Goal: Information Seeking & Learning: Check status

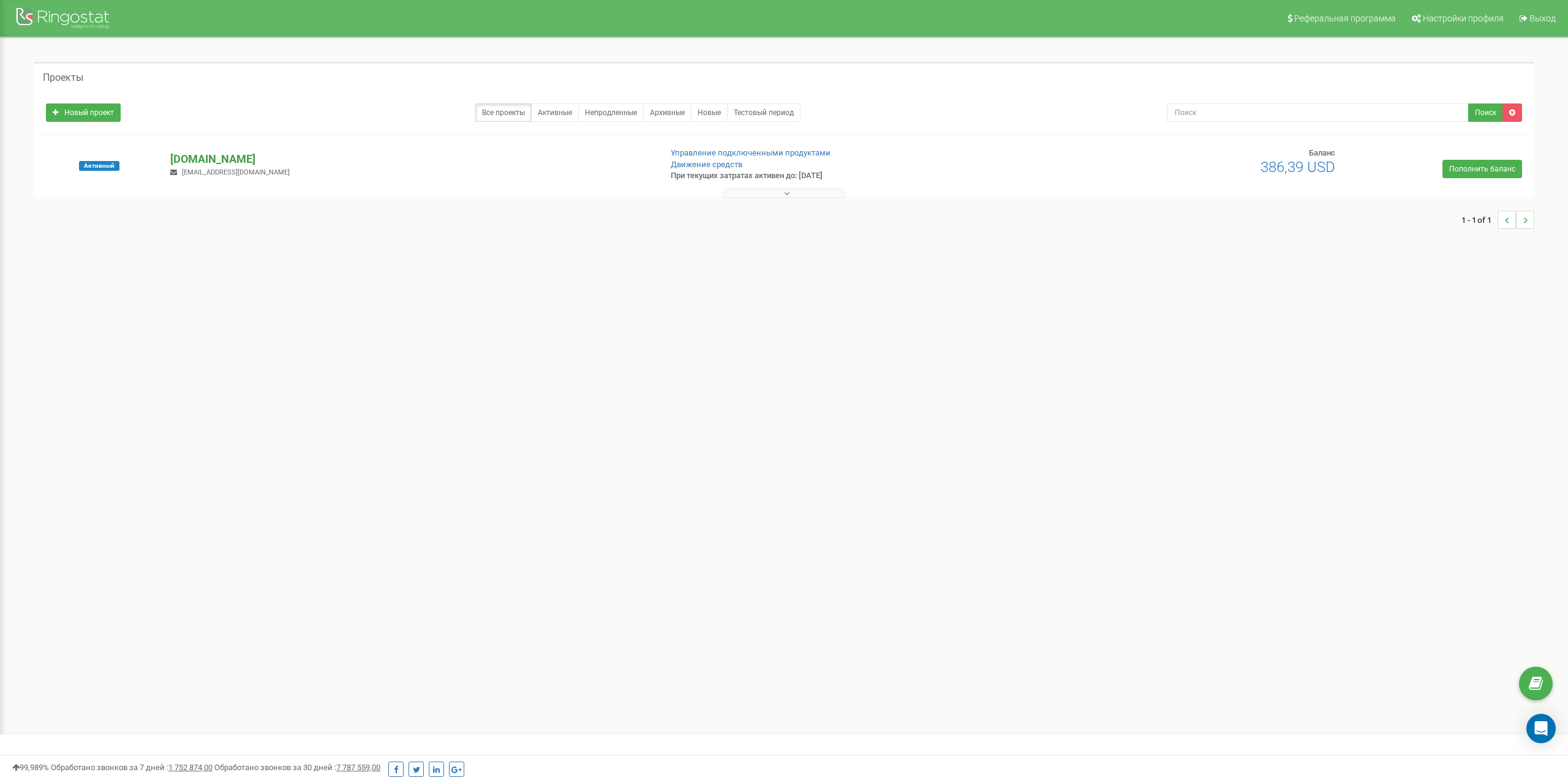
click at [269, 158] on p "multicook-franchise.com" at bounding box center [410, 159] width 480 height 16
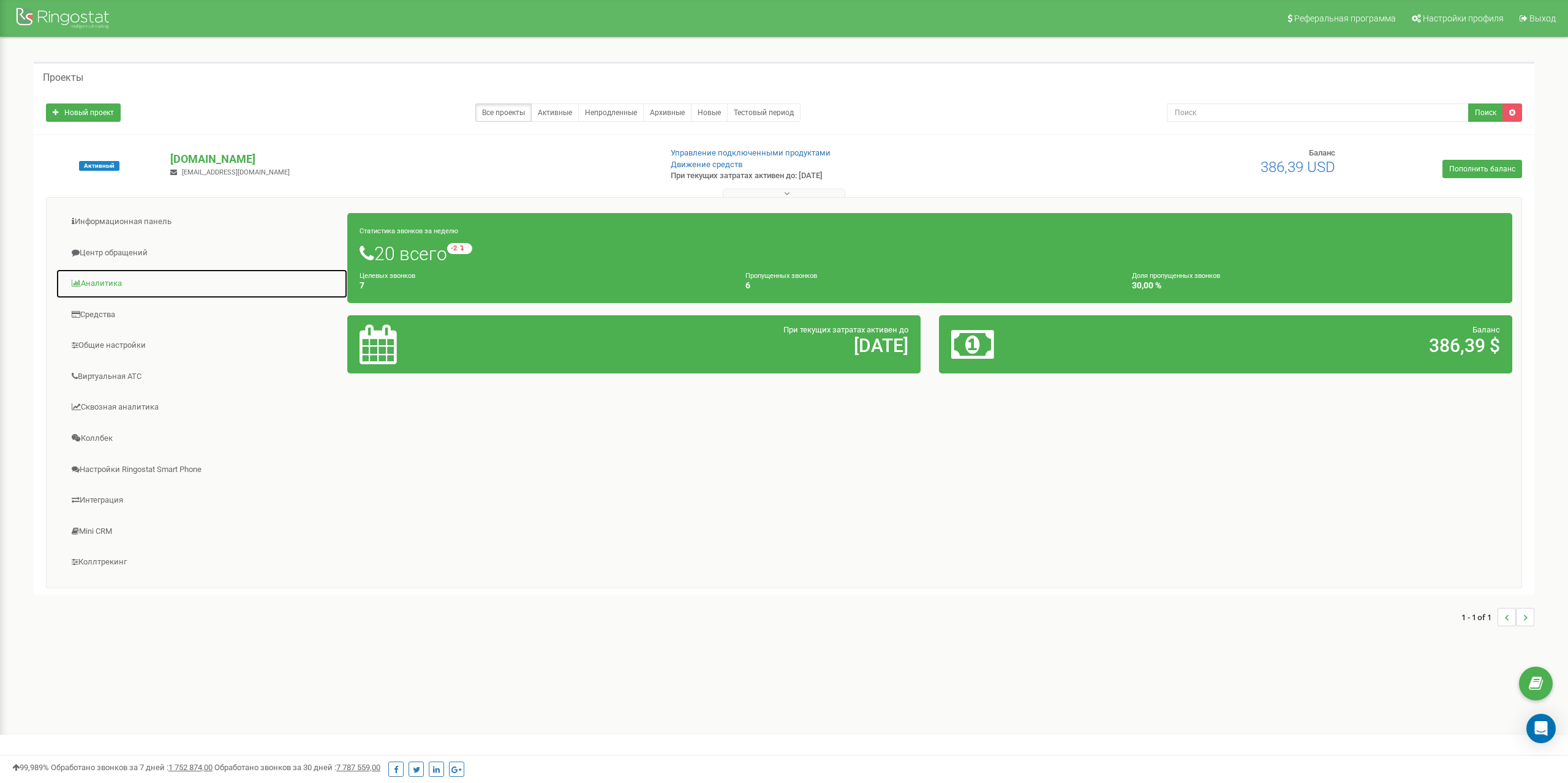
click at [111, 280] on link "Аналитика" at bounding box center [202, 283] width 292 height 30
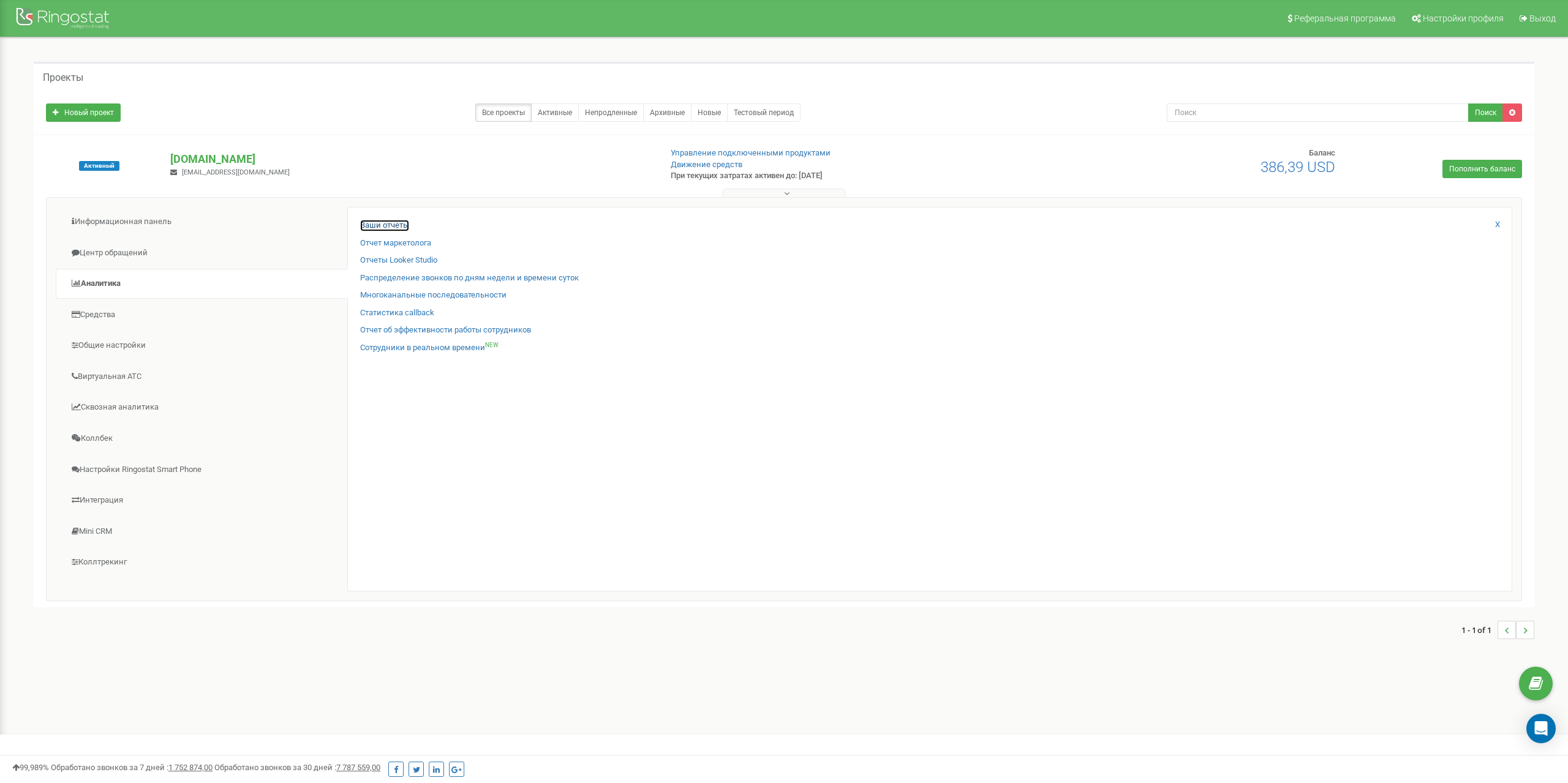
click at [398, 222] on link "Ваши отчеты" at bounding box center [385, 226] width 49 height 11
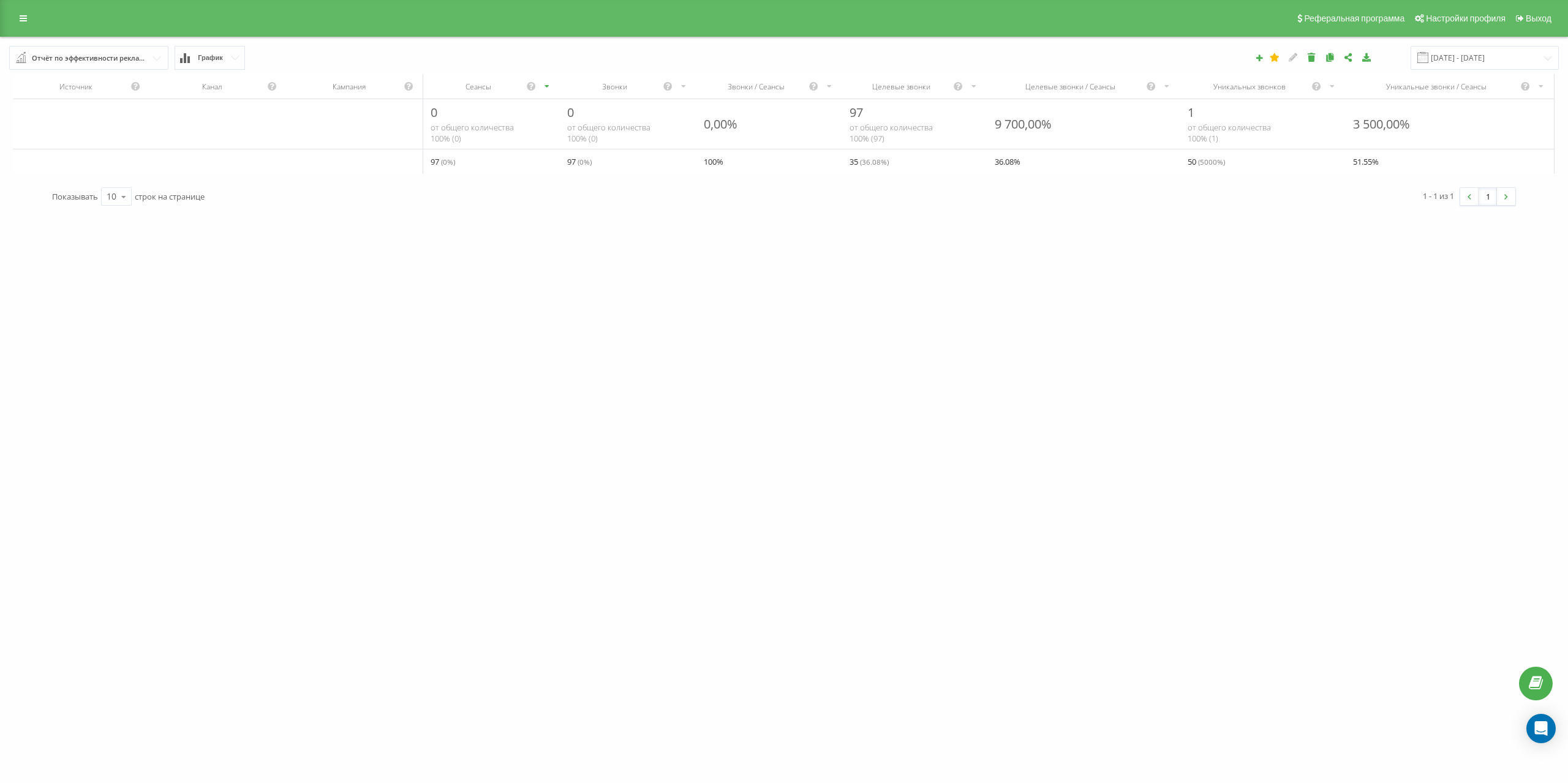
click at [151, 66] on input "text" at bounding box center [89, 57] width 158 height 22
click at [196, 51] on button "График" at bounding box center [209, 58] width 71 height 24
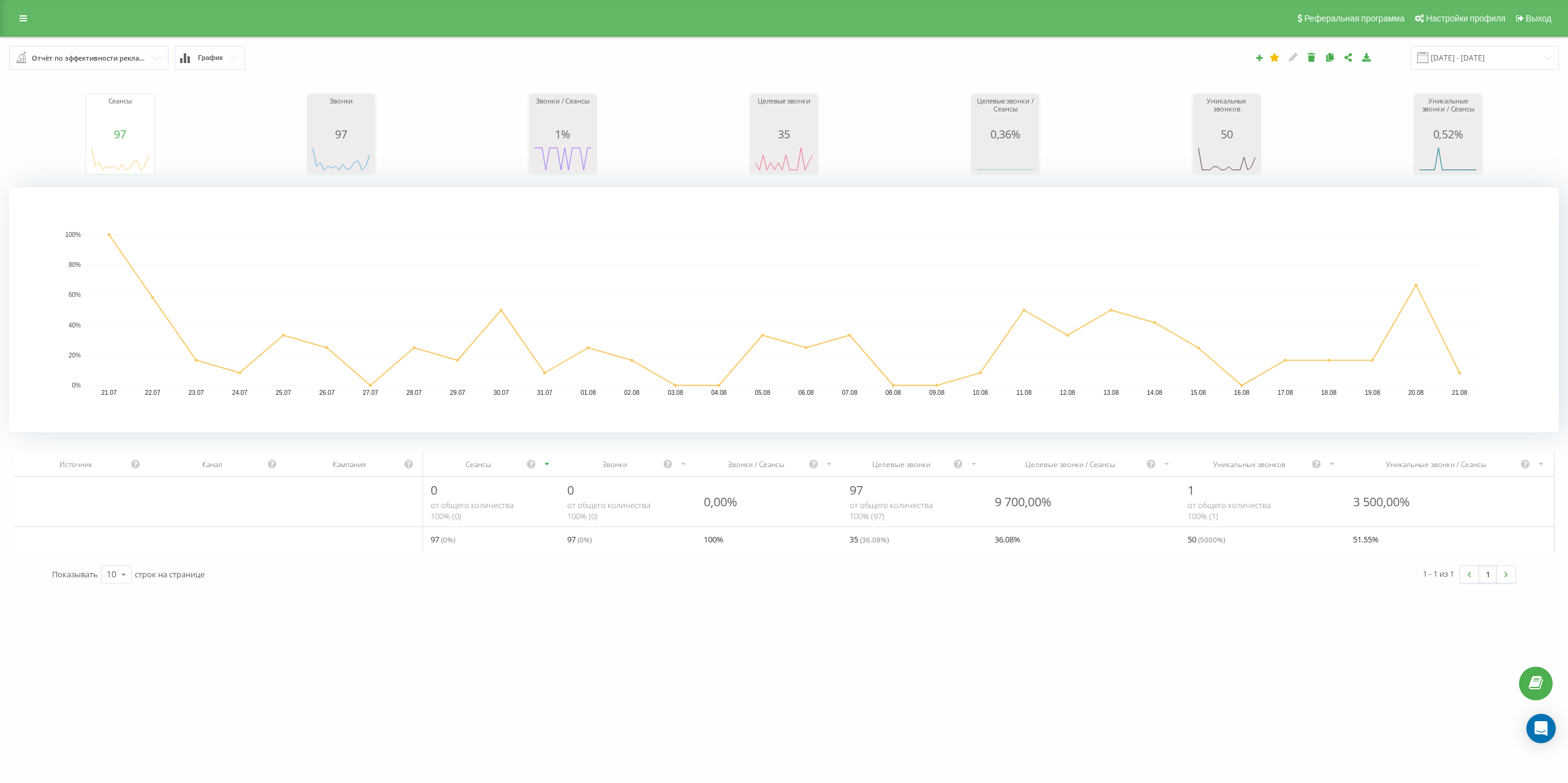
click at [206, 58] on span "График" at bounding box center [210, 58] width 25 height 8
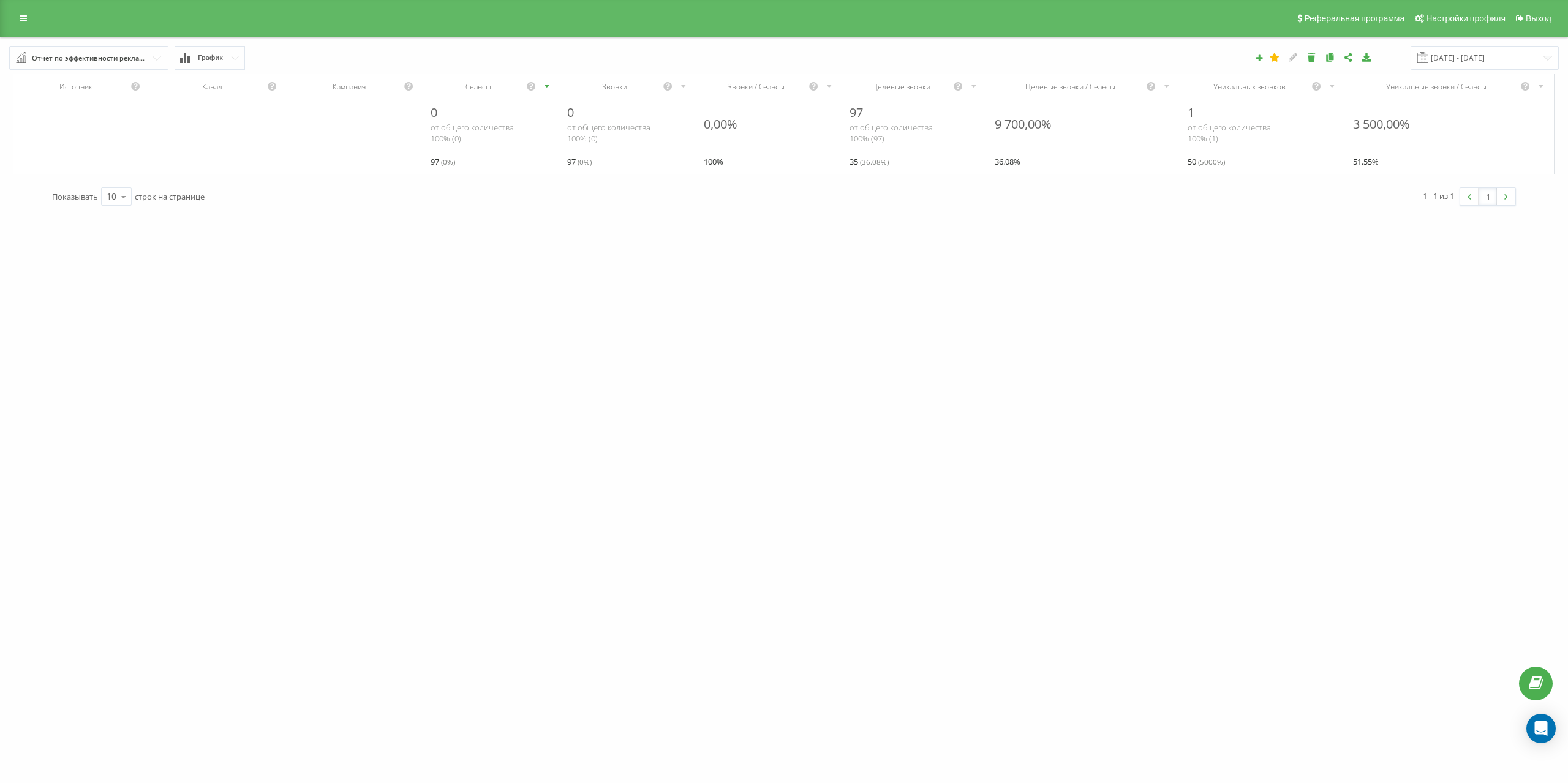
click at [218, 54] on span "График" at bounding box center [210, 58] width 25 height 8
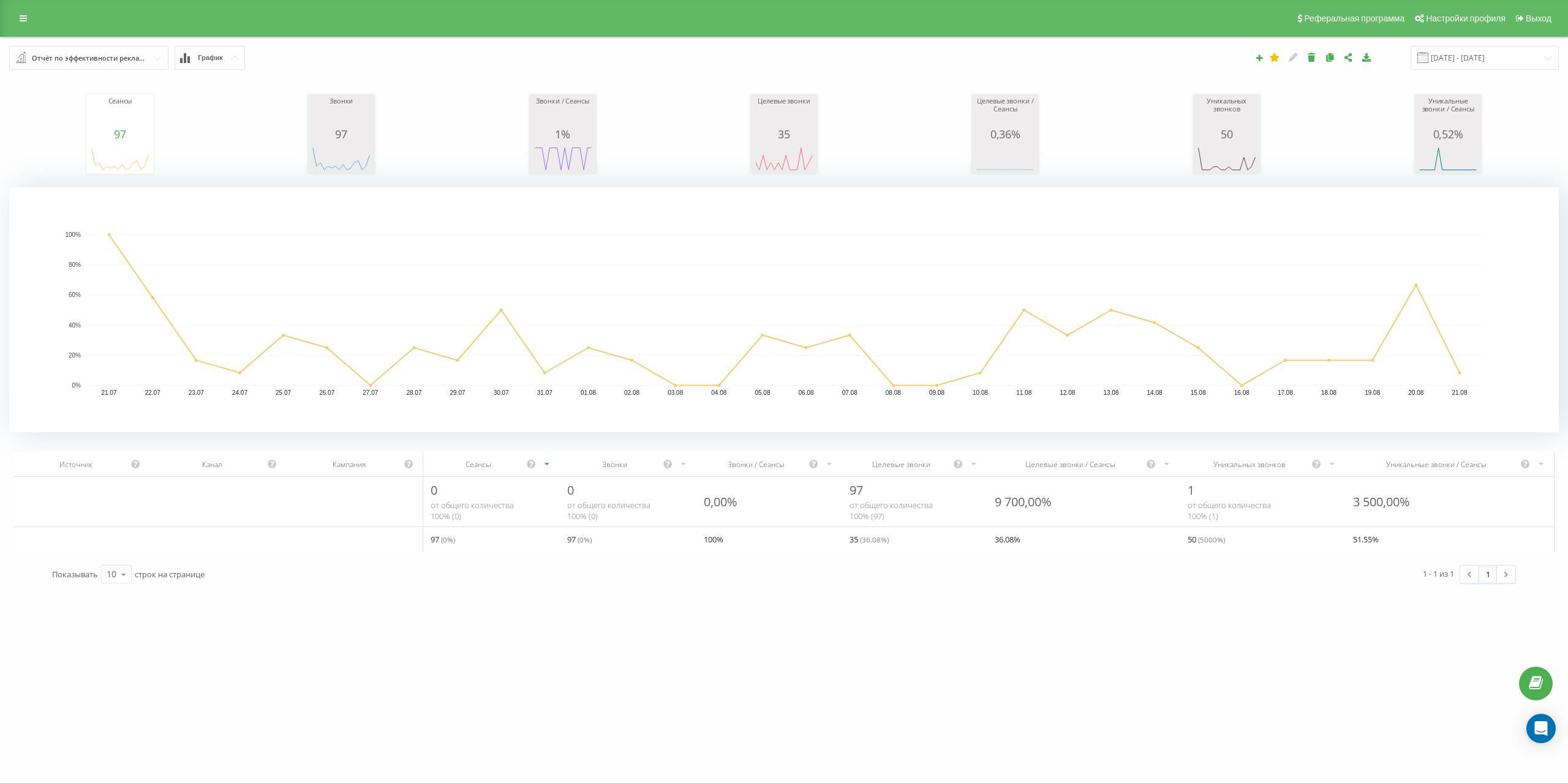
click at [140, 59] on div "Отчёт по эффективности рекламных кампаний" at bounding box center [89, 58] width 115 height 14
click at [24, 17] on icon at bounding box center [23, 18] width 7 height 9
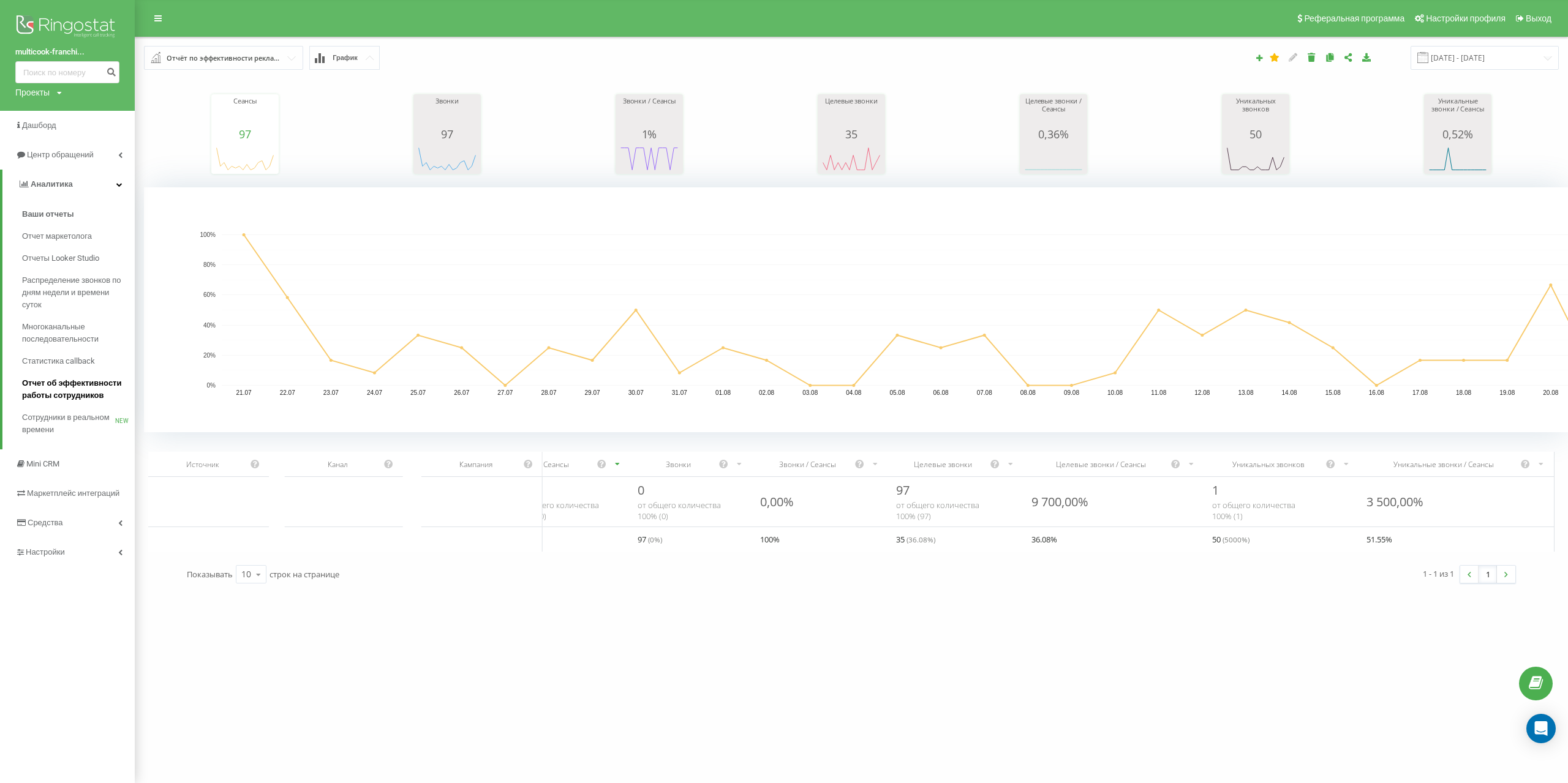
click at [106, 391] on span "Отчет об эффективности работы сотрудников" at bounding box center [75, 389] width 106 height 24
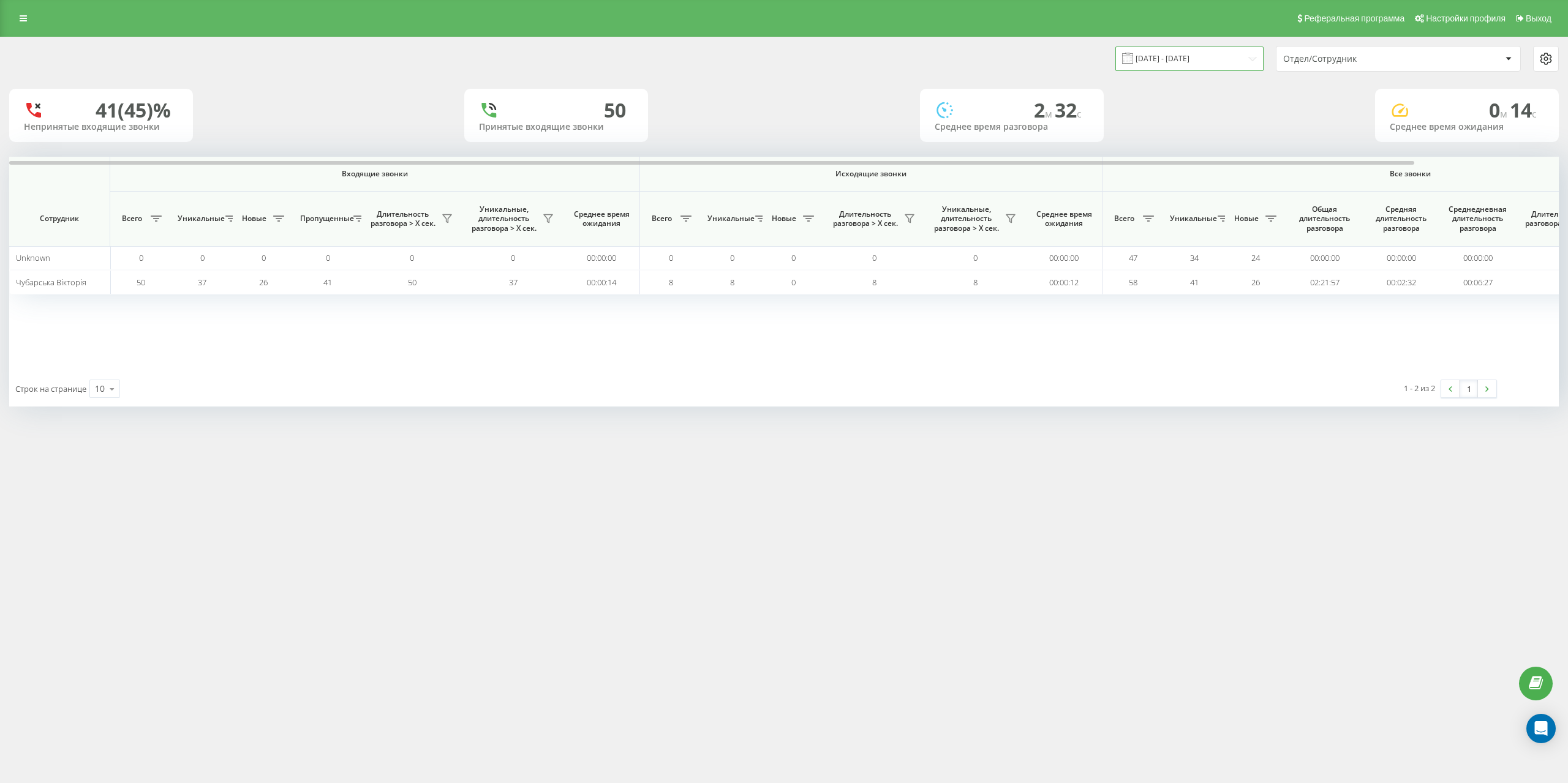
click at [1214, 54] on input "21.07.2025 - 21.08.2025" at bounding box center [1189, 58] width 149 height 24
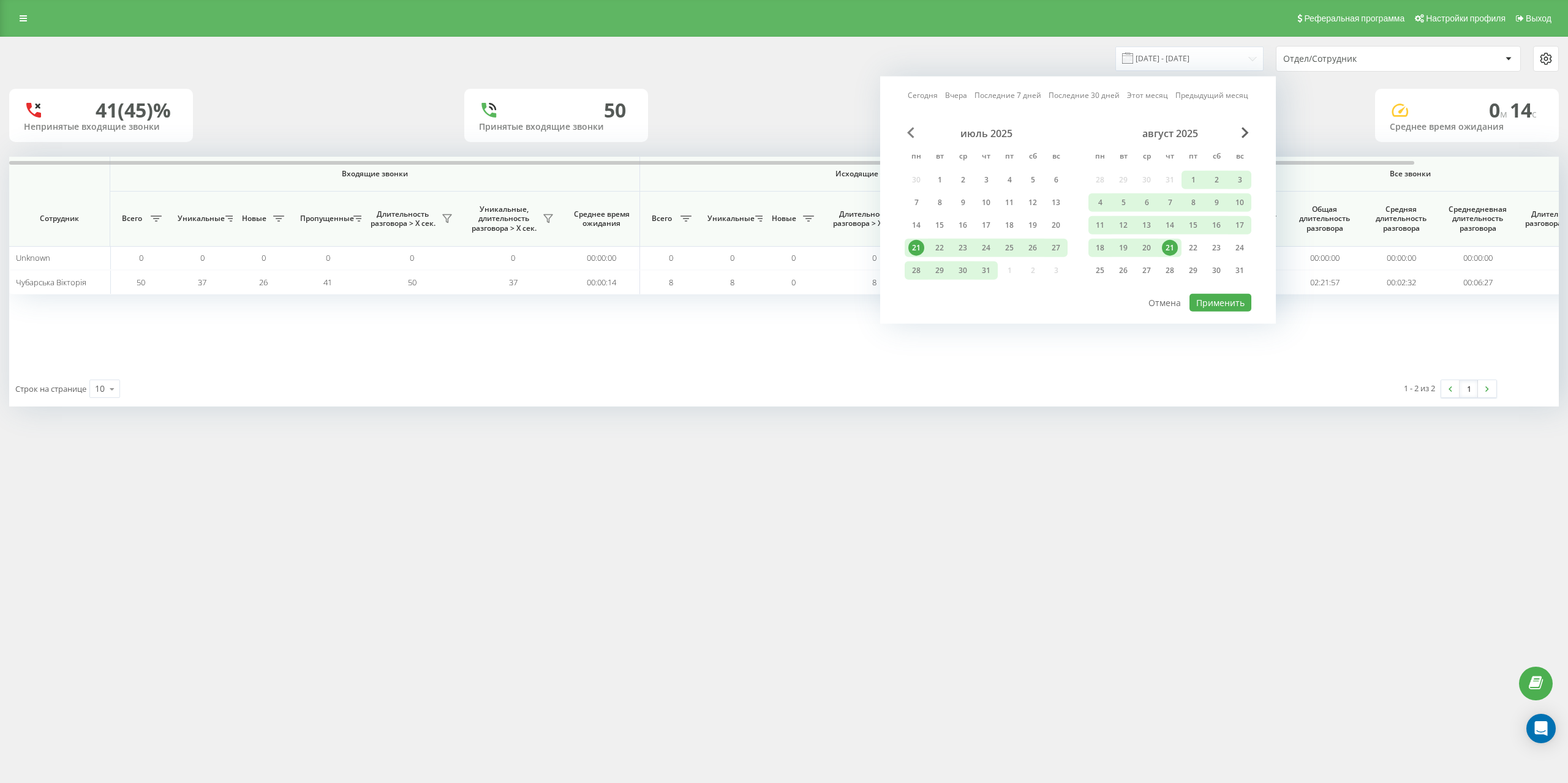
click at [909, 128] on span "Previous Month" at bounding box center [911, 133] width 7 height 11
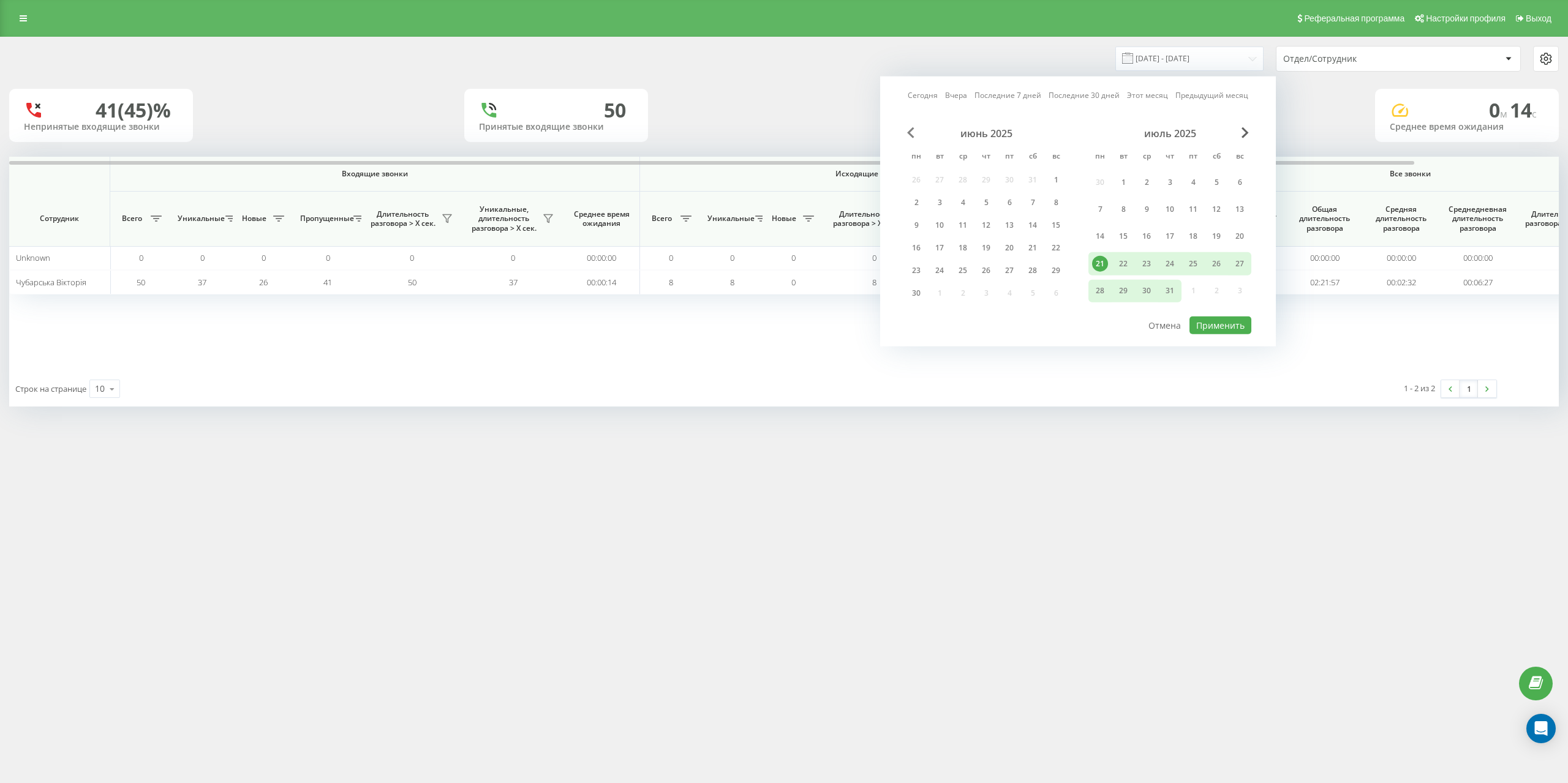
click at [910, 127] on span "Previous Month" at bounding box center [911, 133] width 7 height 11
drag, startPoint x: 1238, startPoint y: 174, endPoint x: 1230, endPoint y: 191, distance: 18.8
click at [1238, 174] on div "1" at bounding box center [1240, 180] width 16 height 16
drag, startPoint x: 1102, startPoint y: 295, endPoint x: 1116, endPoint y: 296, distance: 14.0
click at [1103, 295] on div "30" at bounding box center [1101, 294] width 16 height 16
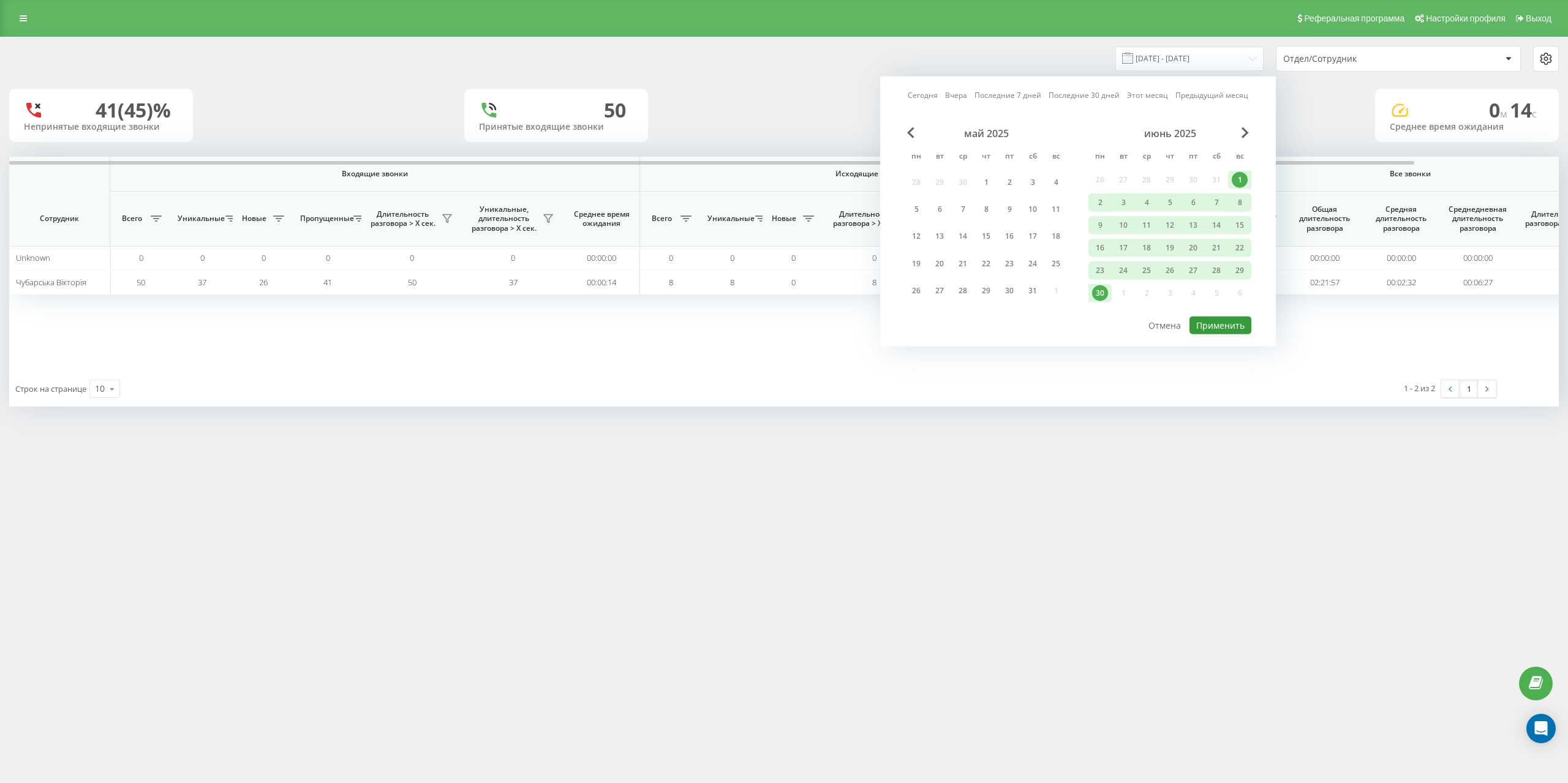
click at [1229, 318] on button "Применить" at bounding box center [1221, 325] width 62 height 18
type input "01.06.2025 - 30.06.2025"
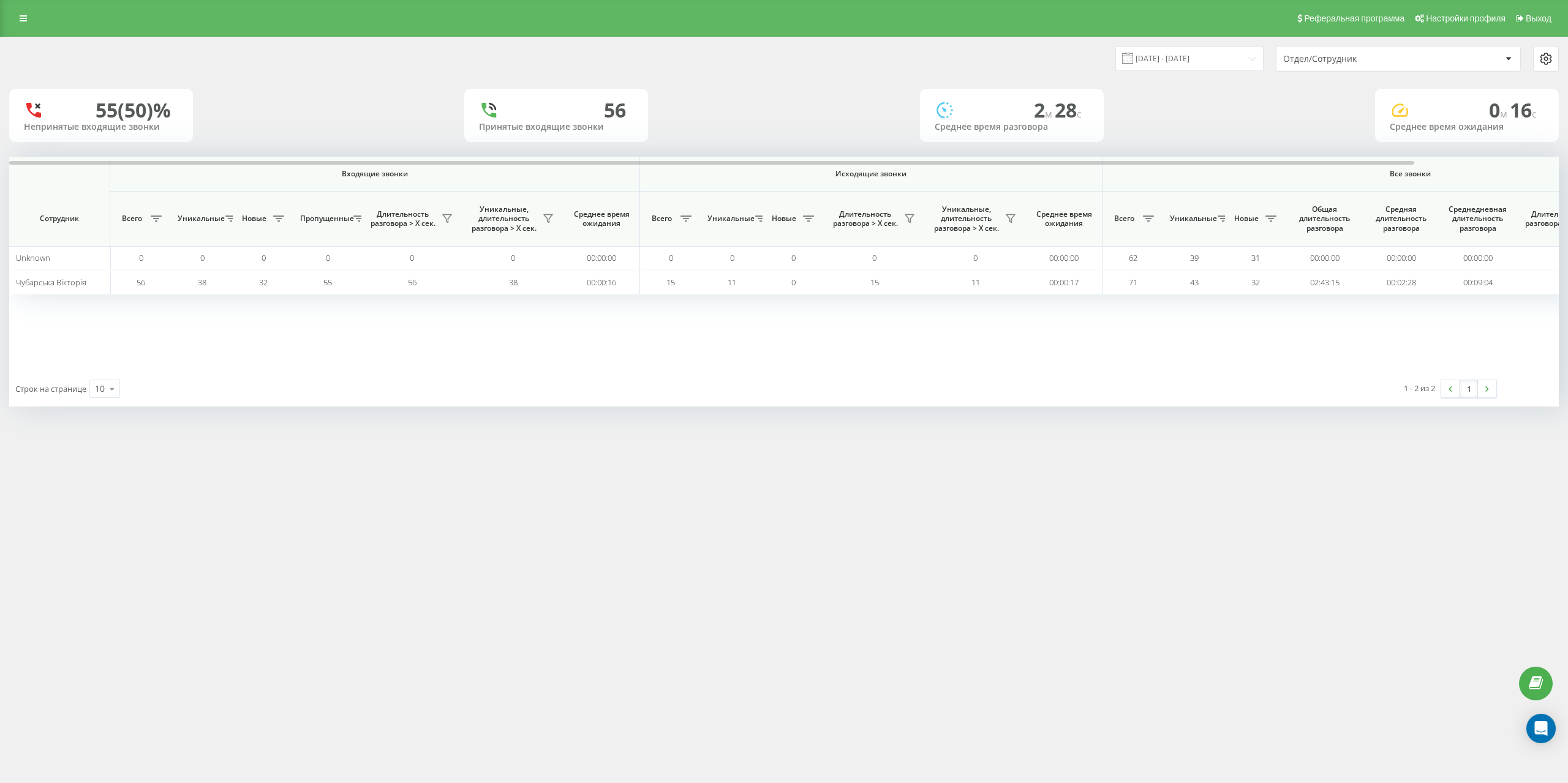
click at [1386, 54] on div "Отдел/Сотрудник" at bounding box center [1356, 58] width 146 height 11
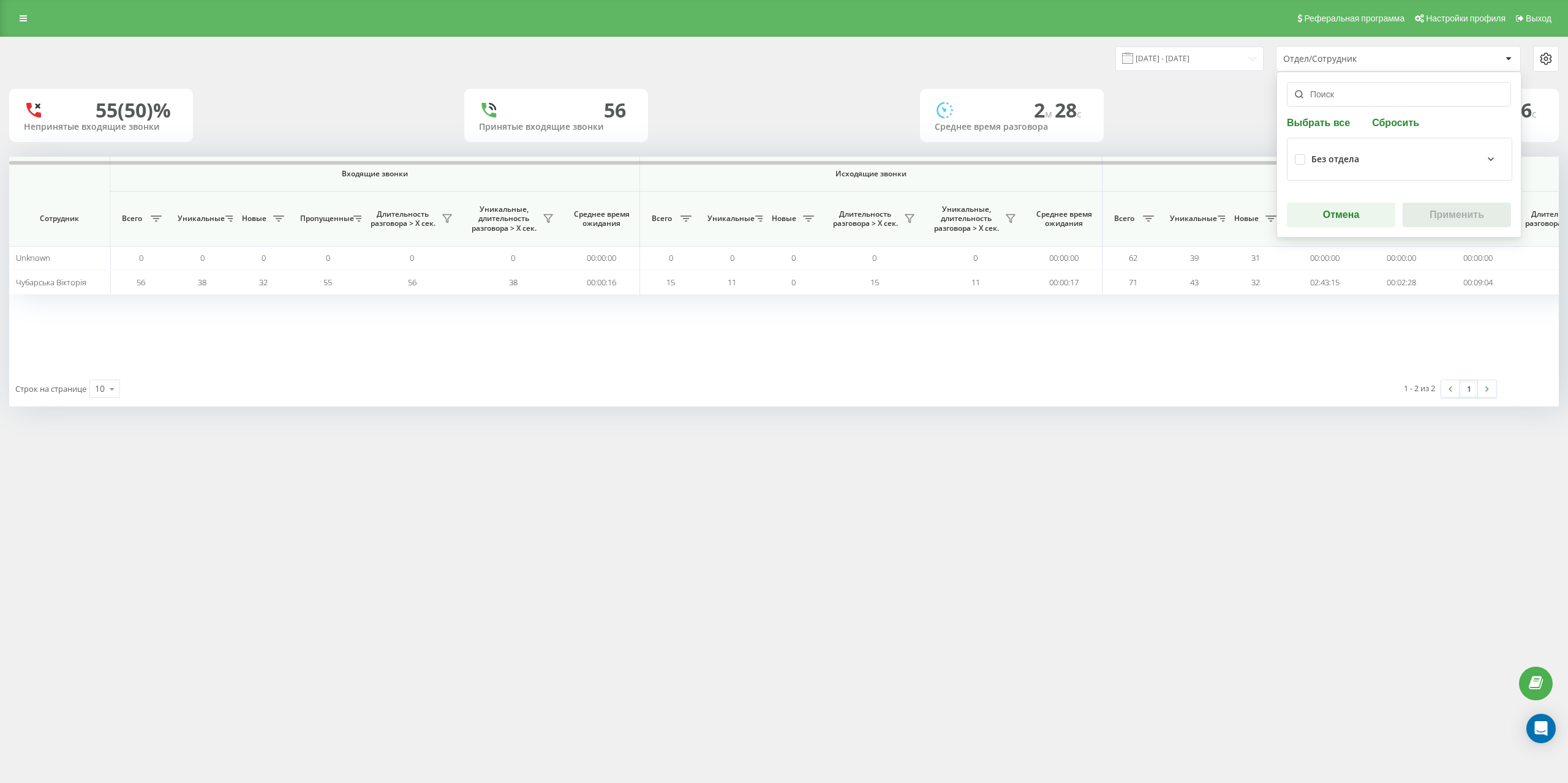
drag, startPoint x: 1385, startPoint y: 62, endPoint x: 1484, endPoint y: 75, distance: 99.8
click at [1385, 62] on div "Отдел/Сотрудник" at bounding box center [1356, 58] width 146 height 11
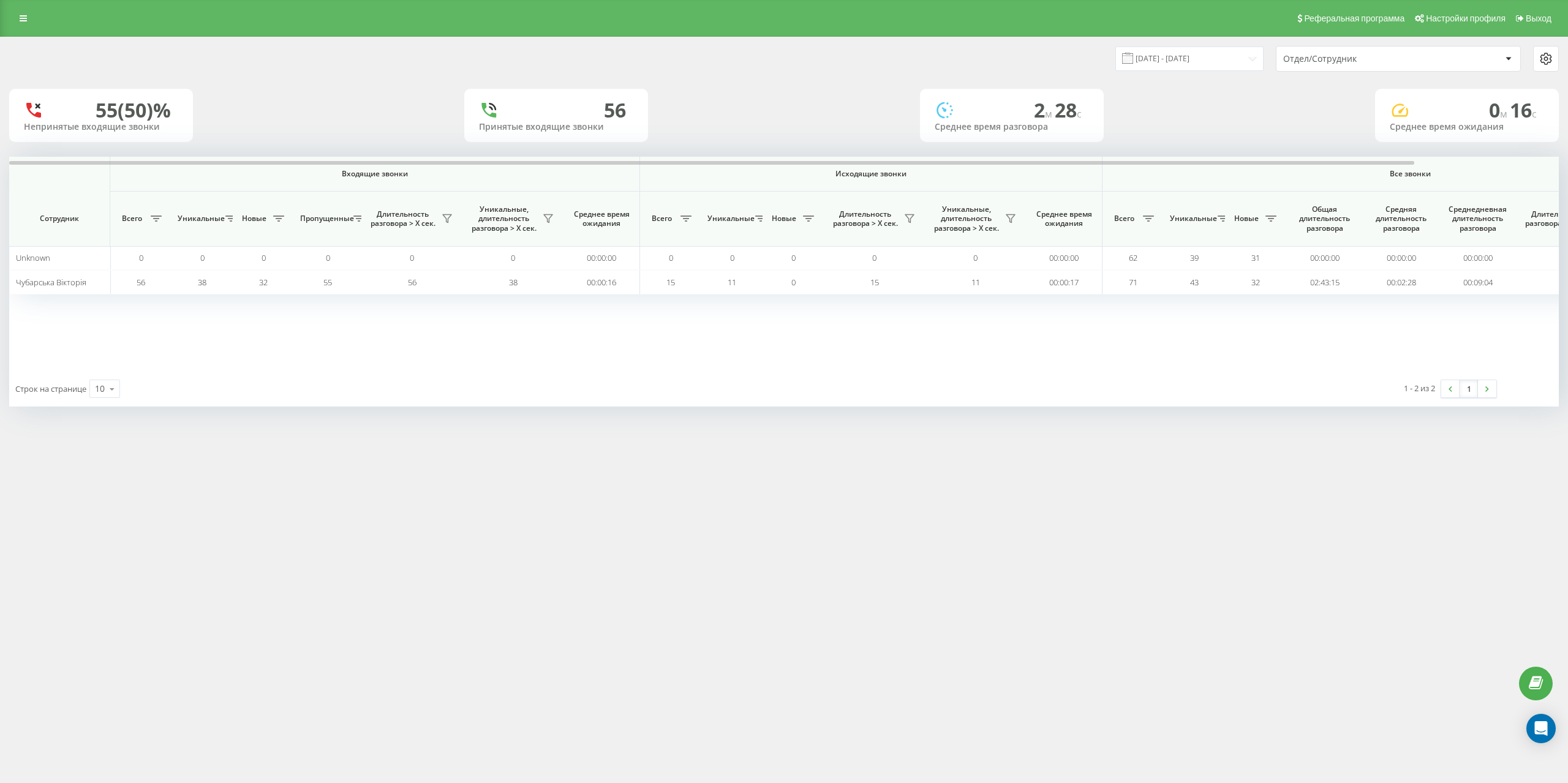
click at [1410, 49] on div "Отдел/Сотрудник" at bounding box center [1398, 58] width 243 height 24
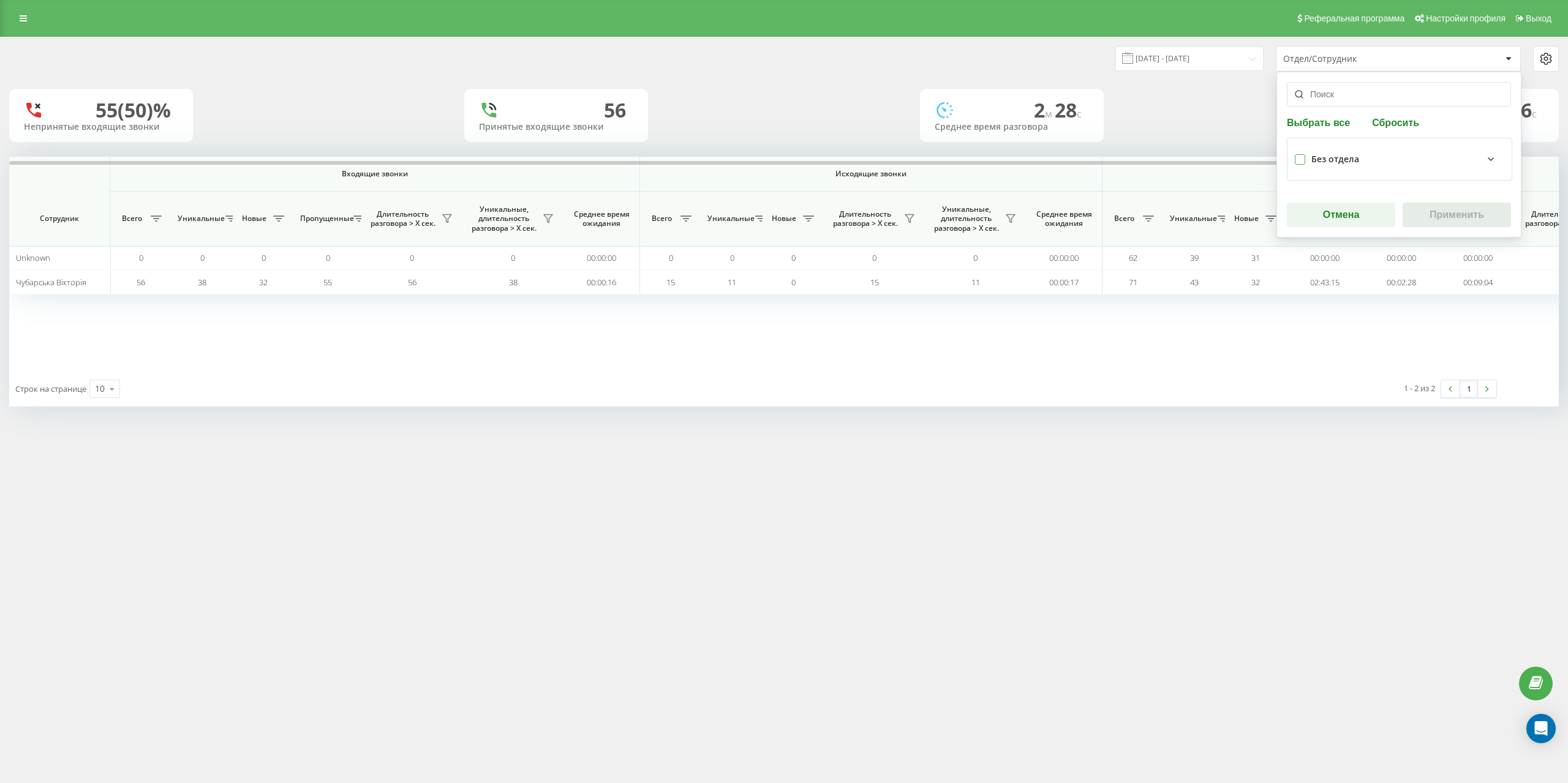
click at [1298, 154] on label at bounding box center [1300, 154] width 11 height 0
checkbox input "true"
click at [1458, 215] on button "Применить" at bounding box center [1457, 215] width 109 height 24
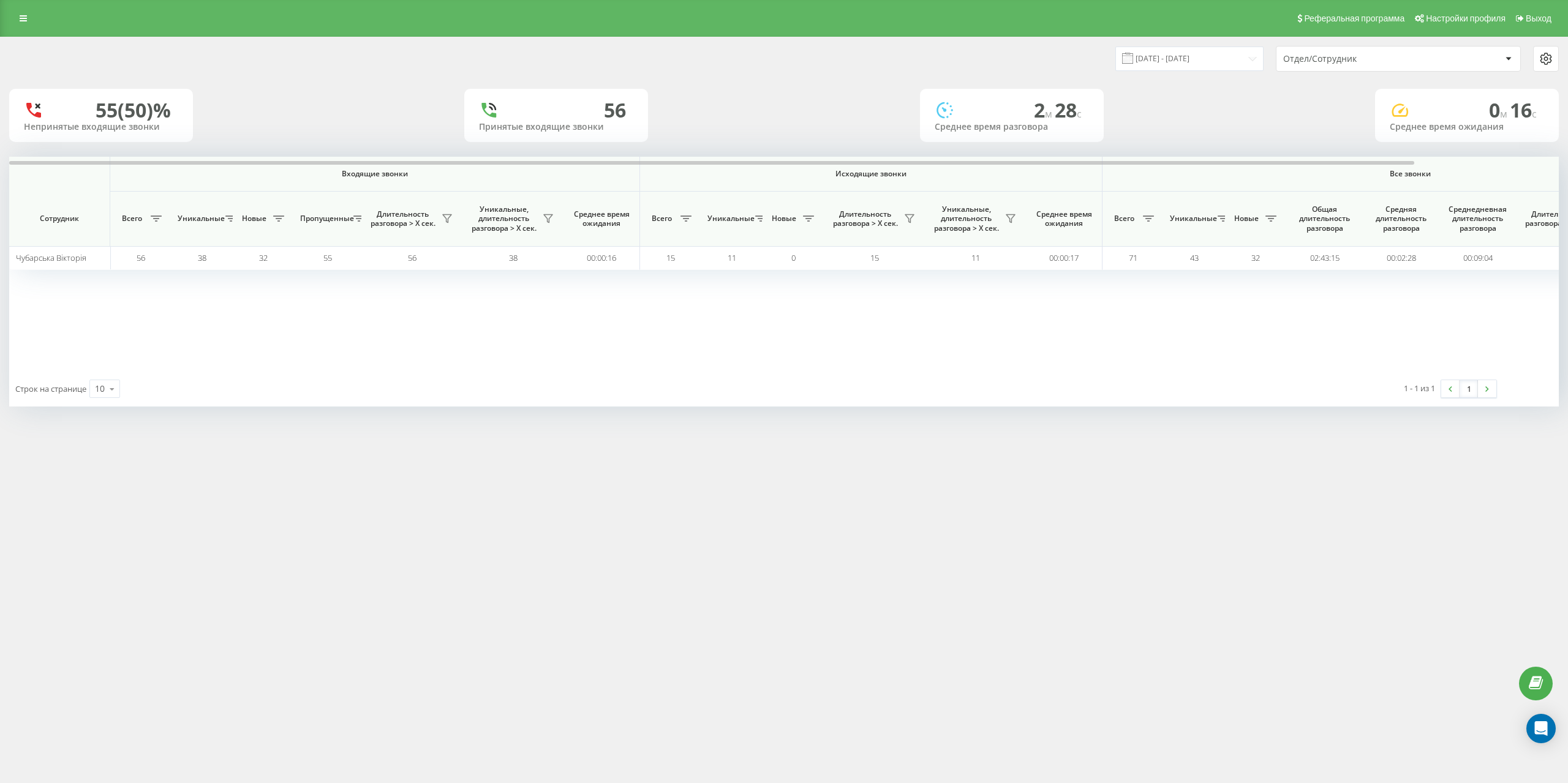
click at [1551, 66] on icon at bounding box center [1546, 58] width 15 height 15
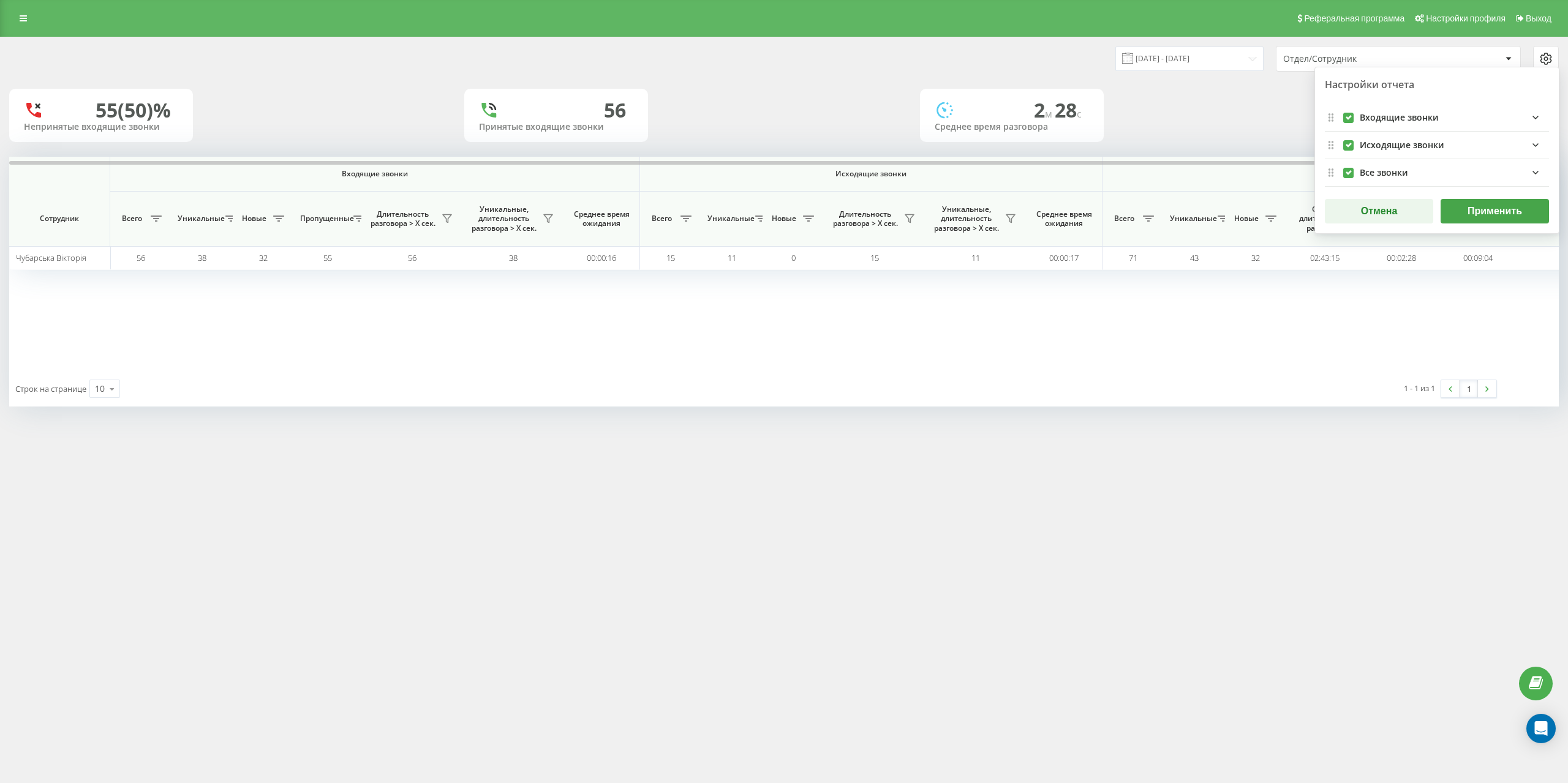
click at [1550, 66] on icon at bounding box center [1546, 58] width 15 height 15
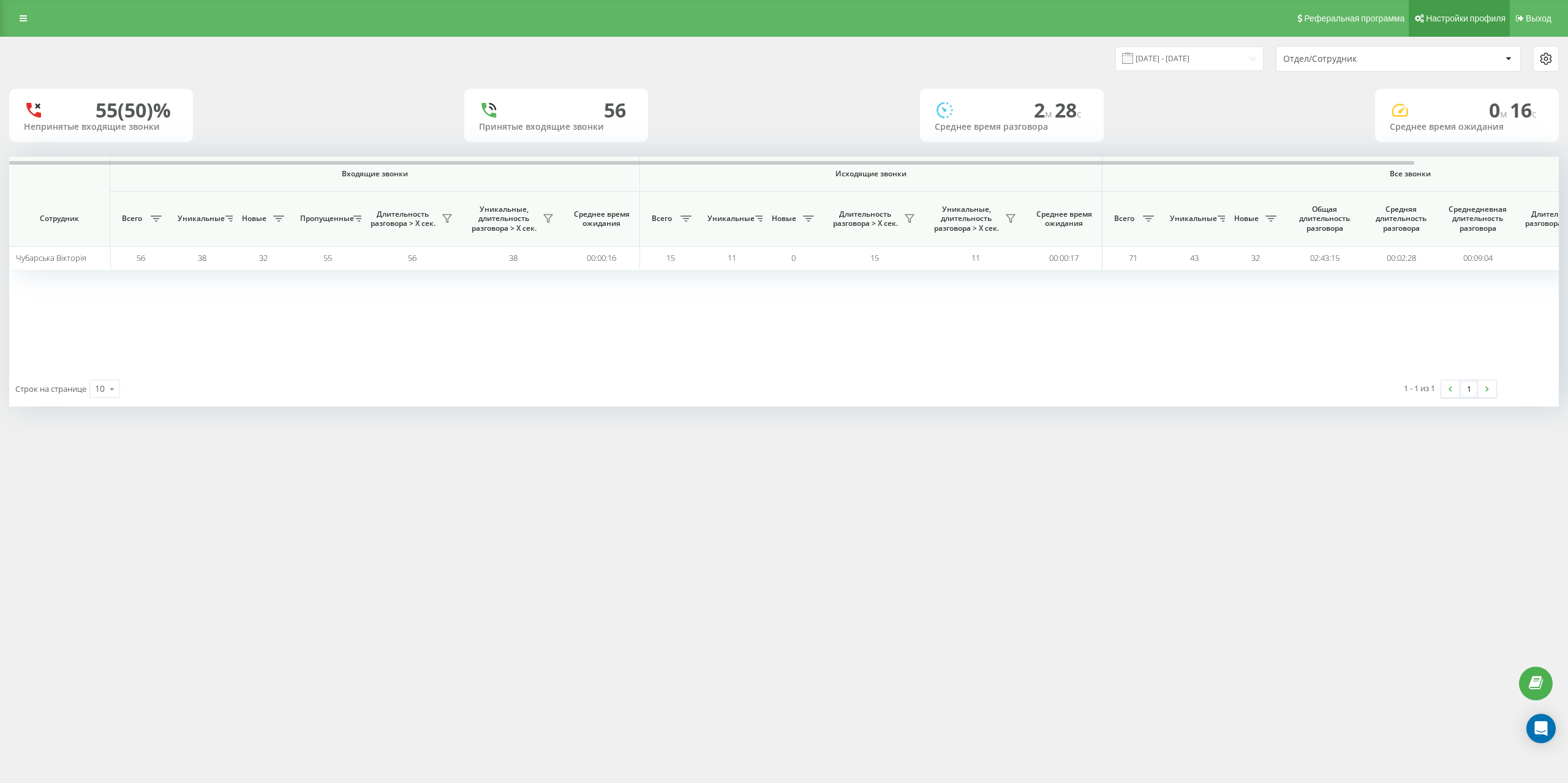
click at [1463, 24] on link "Настройки профиля" at bounding box center [1459, 18] width 101 height 37
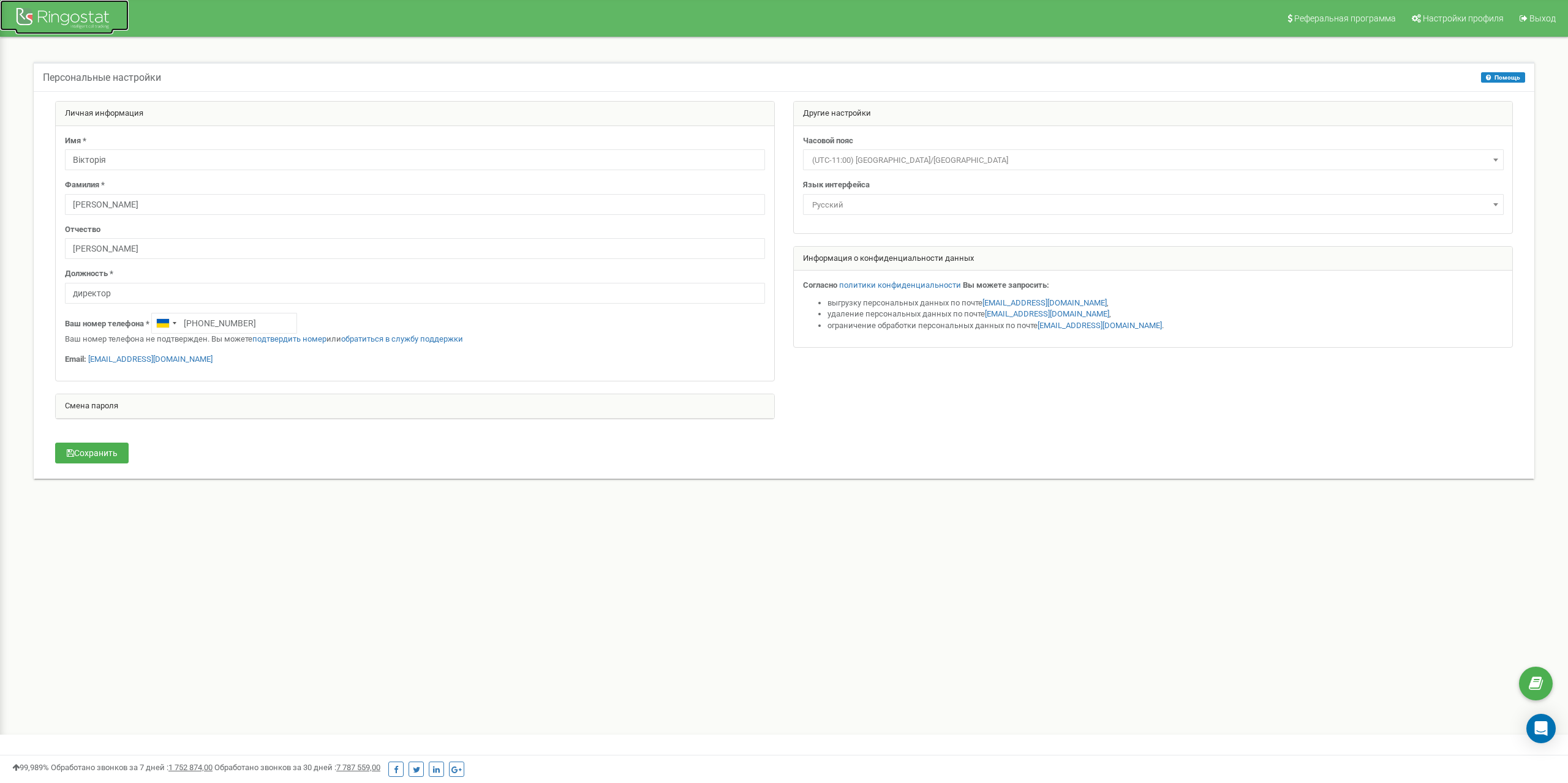
click at [21, 11] on div at bounding box center [64, 19] width 98 height 29
click at [26, 15] on div at bounding box center [64, 19] width 98 height 29
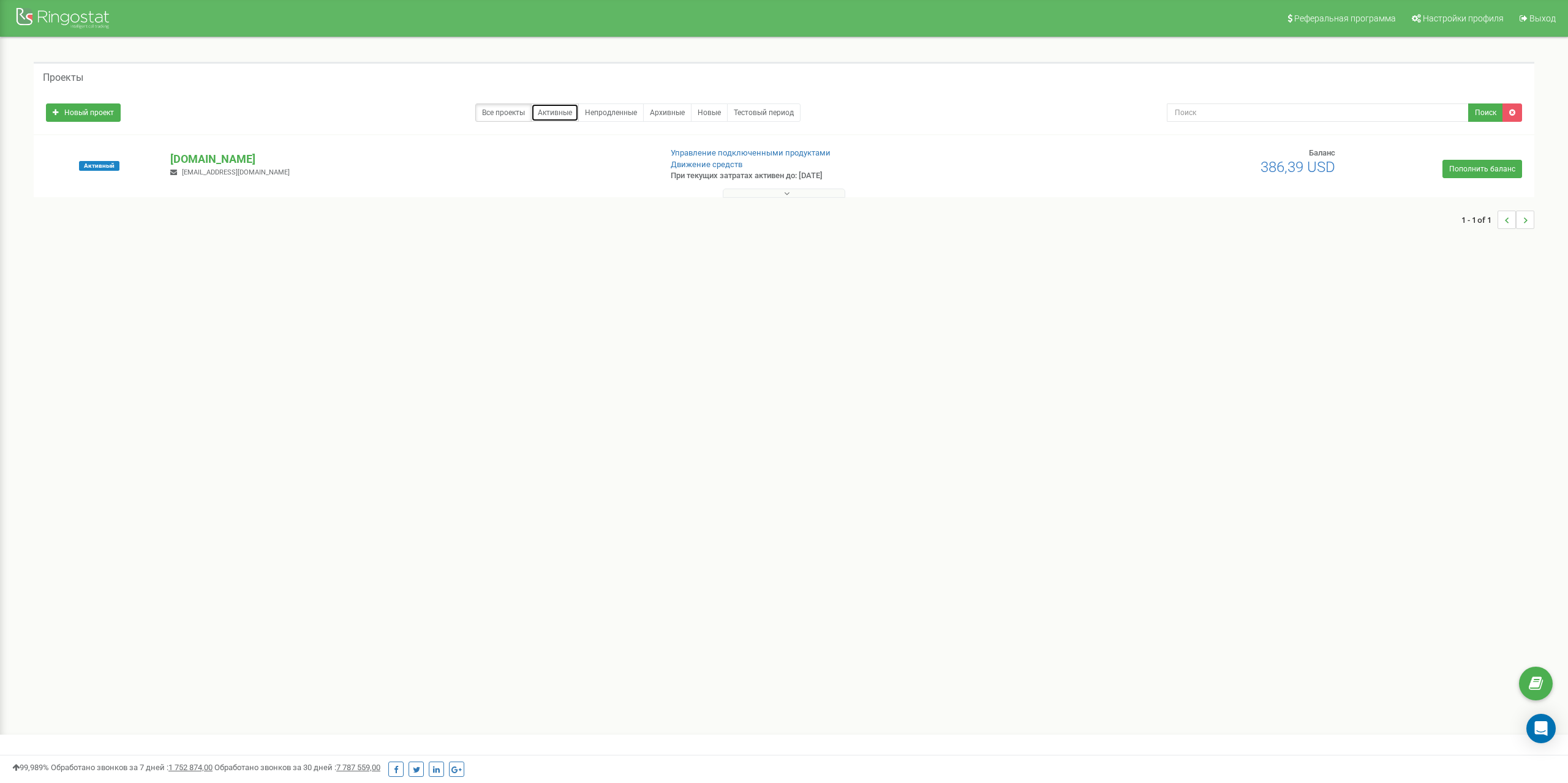
click at [564, 107] on link "Активные" at bounding box center [554, 113] width 48 height 19
drag, startPoint x: 230, startPoint y: 32, endPoint x: 89, endPoint y: 16, distance: 141.9
click at [89, 16] on div at bounding box center [64, 19] width 98 height 29
click at [1412, 23] on link "Настройки профиля" at bounding box center [1457, 18] width 106 height 37
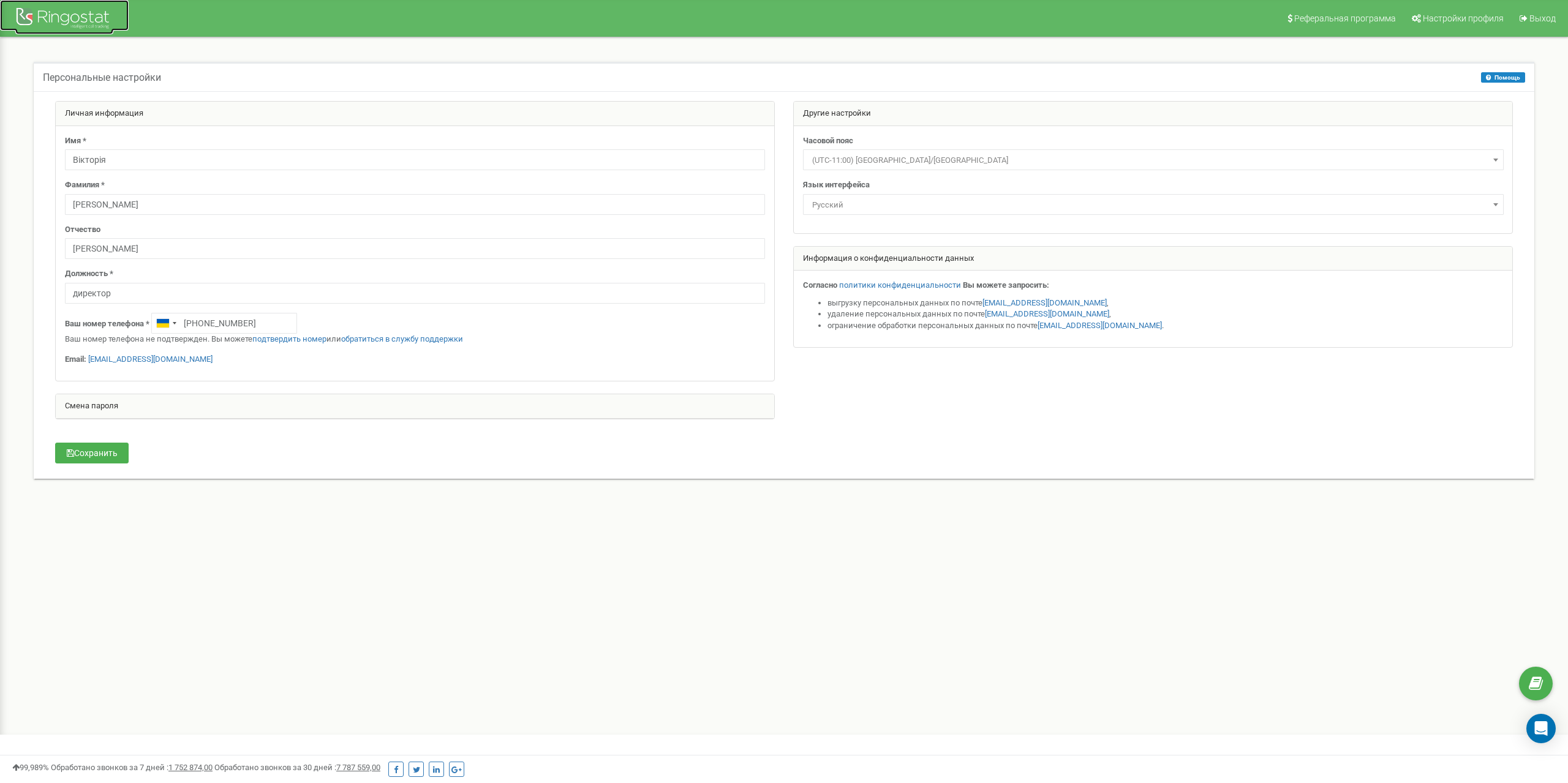
click at [26, 16] on div at bounding box center [64, 19] width 98 height 29
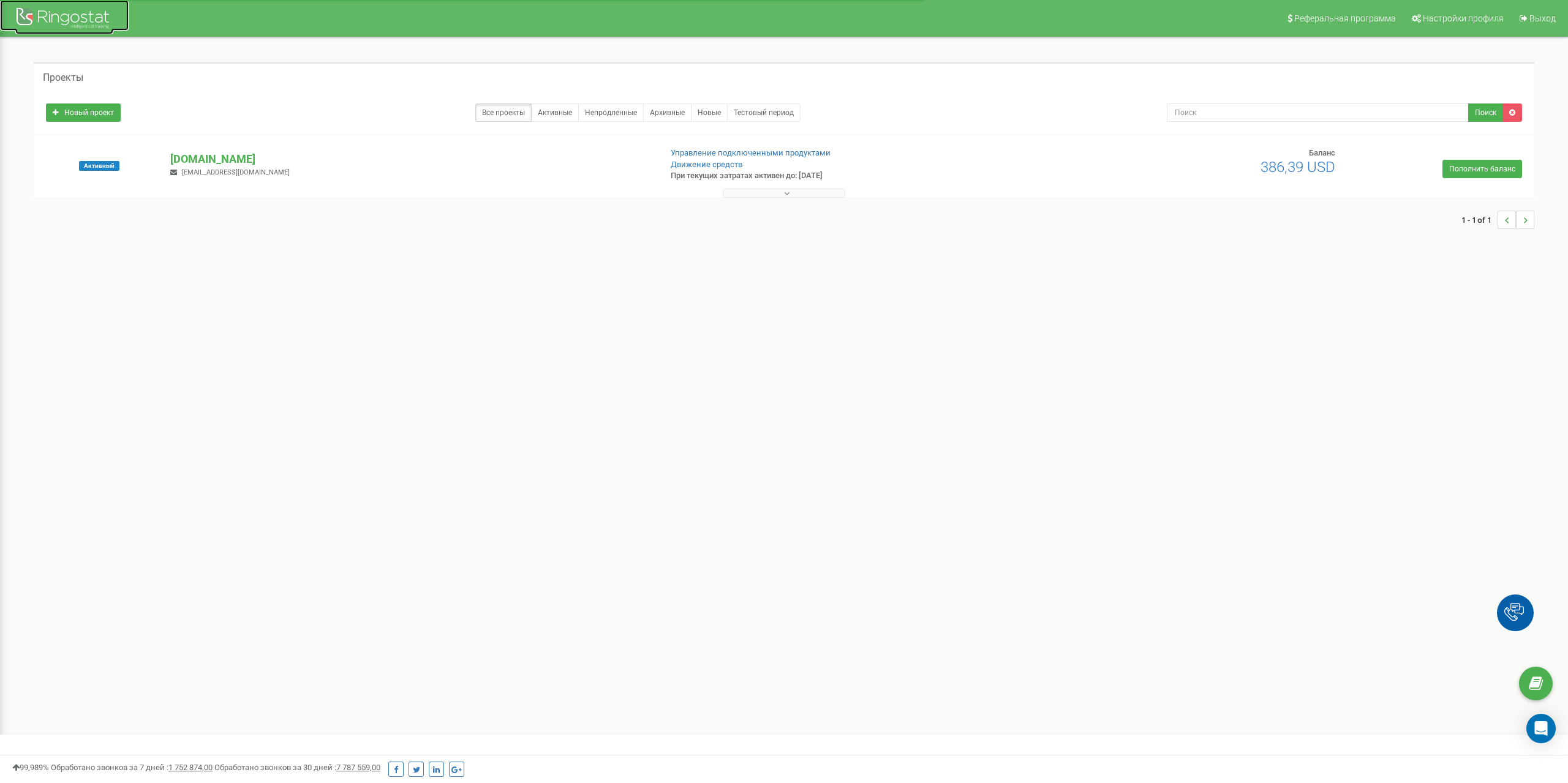
click at [49, 19] on div at bounding box center [64, 19] width 98 height 29
click at [738, 189] on button at bounding box center [784, 192] width 123 height 9
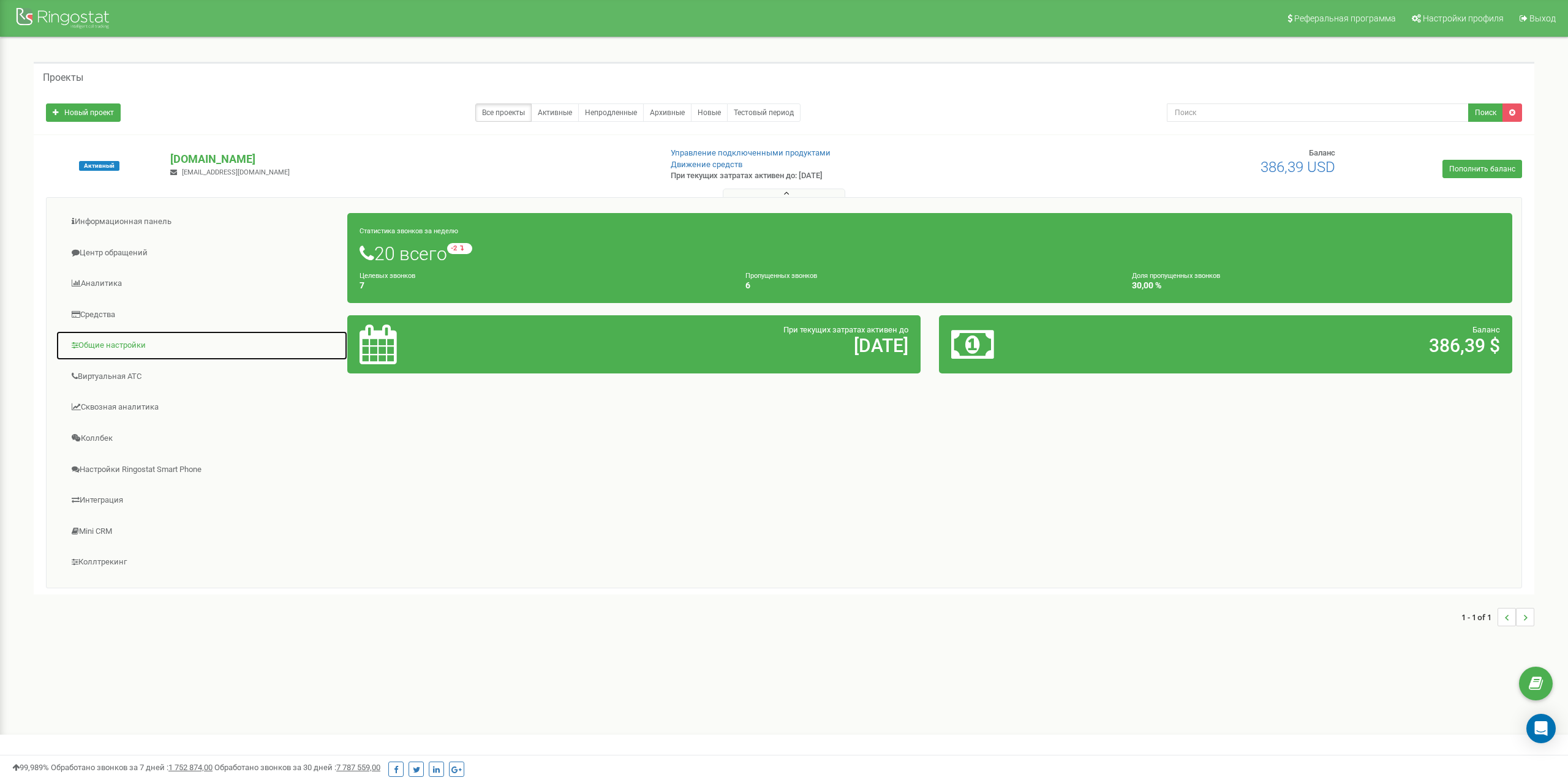
click at [128, 342] on link "Общие настройки" at bounding box center [202, 346] width 292 height 30
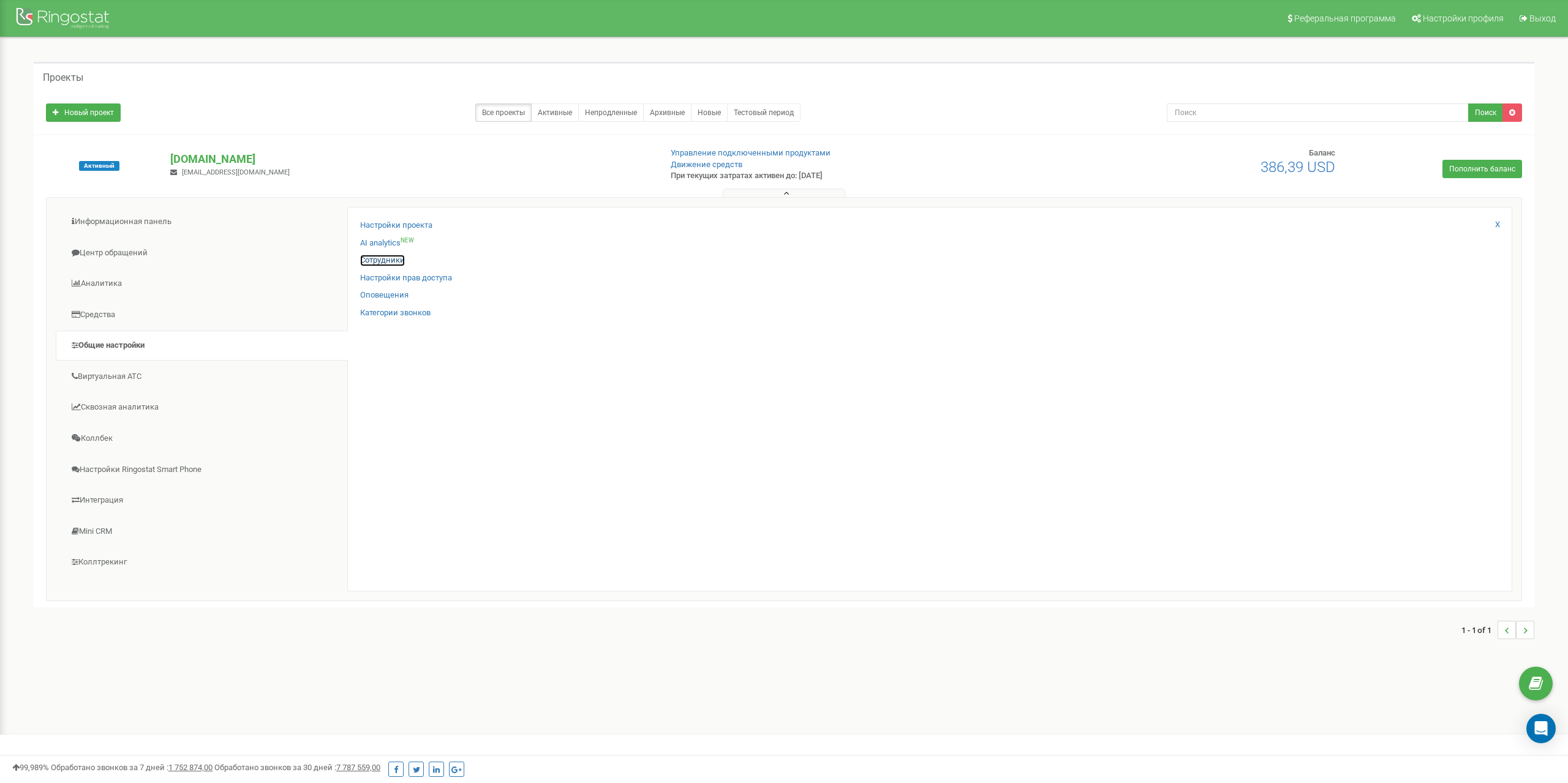
click at [378, 259] on link "Сотрудники" at bounding box center [382, 260] width 45 height 11
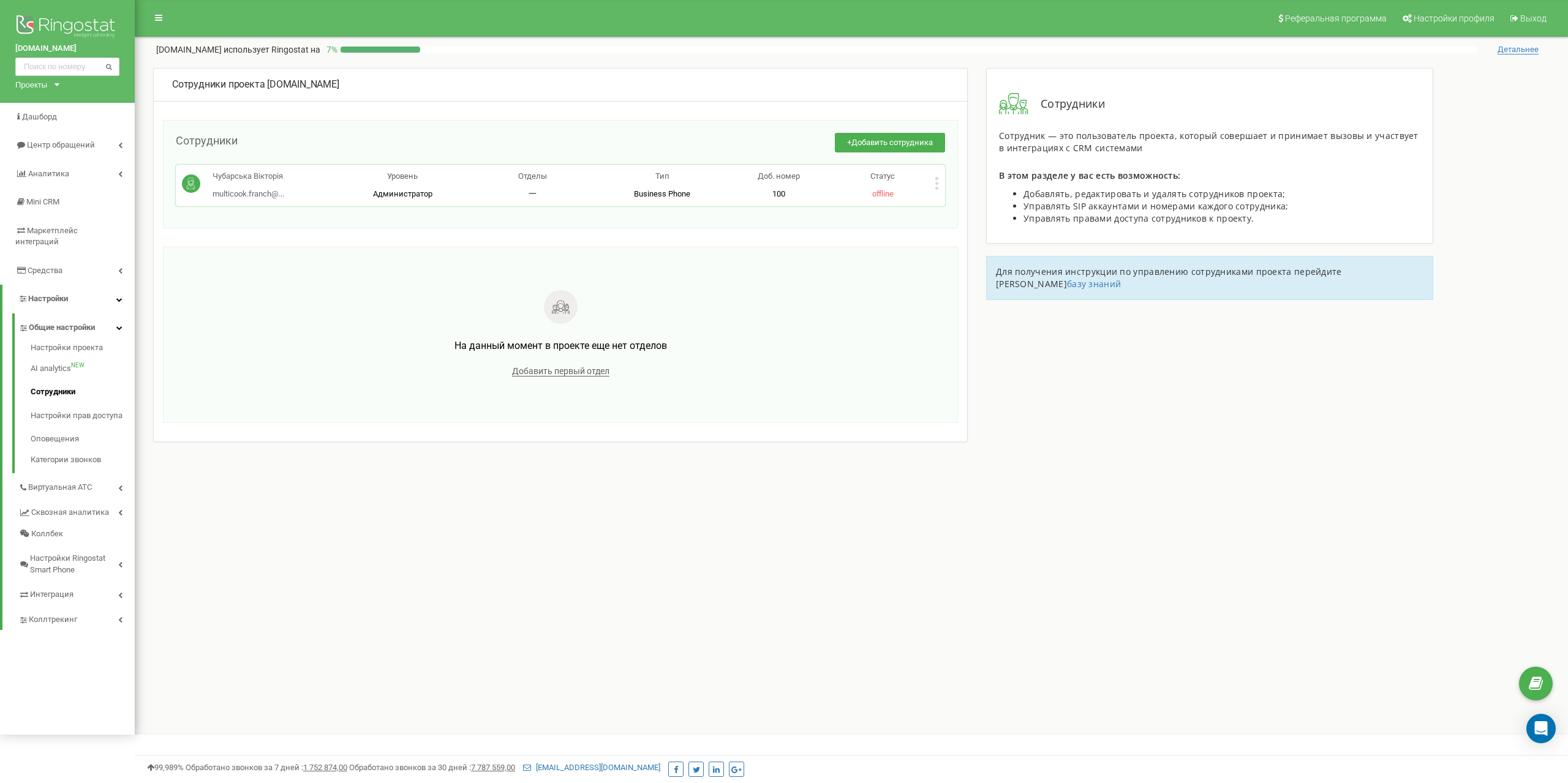
click at [933, 183] on div "Статус offline" at bounding box center [883, 185] width 104 height 28
click at [941, 187] on div "Чубарська [PERSON_NAME] multicook.franch@... [EMAIL_ADDRESS][DOMAIN_NAME] Урове…" at bounding box center [561, 185] width 769 height 41
click at [937, 186] on icon at bounding box center [937, 183] width 4 height 13
click at [956, 204] on span "Редактировать" at bounding box center [982, 204] width 62 height 8
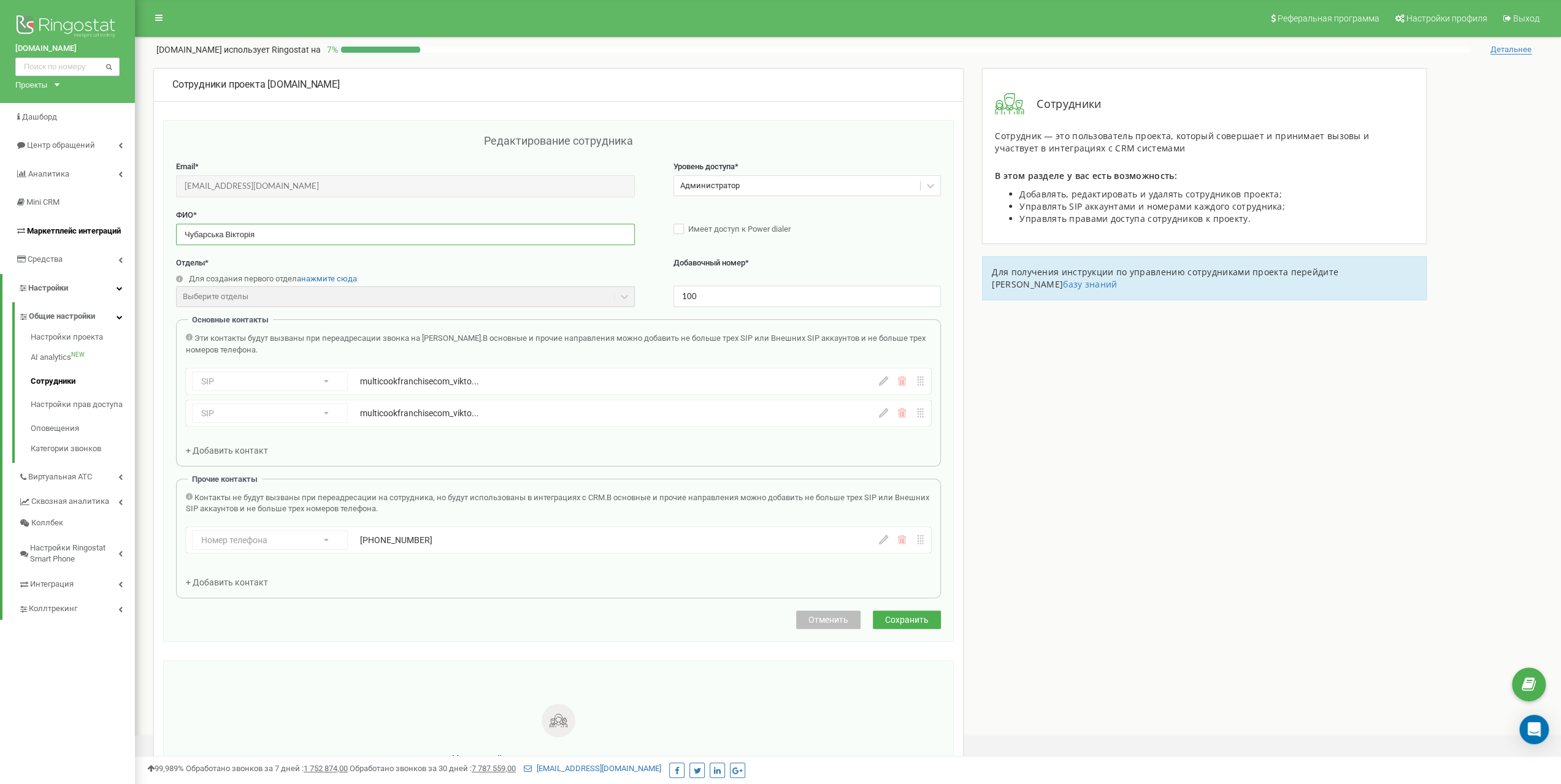
drag, startPoint x: 223, startPoint y: 233, endPoint x: 0, endPoint y: 232, distance: 223.0
click at [0, 232] on div "multicook-franchise.com Проекты multicook-franchise.com Дашборд Центр обращений…" at bounding box center [780, 468] width 1561 height 937
type input "Вікторія"
click at [907, 617] on span "Сохранить" at bounding box center [907, 620] width 44 height 10
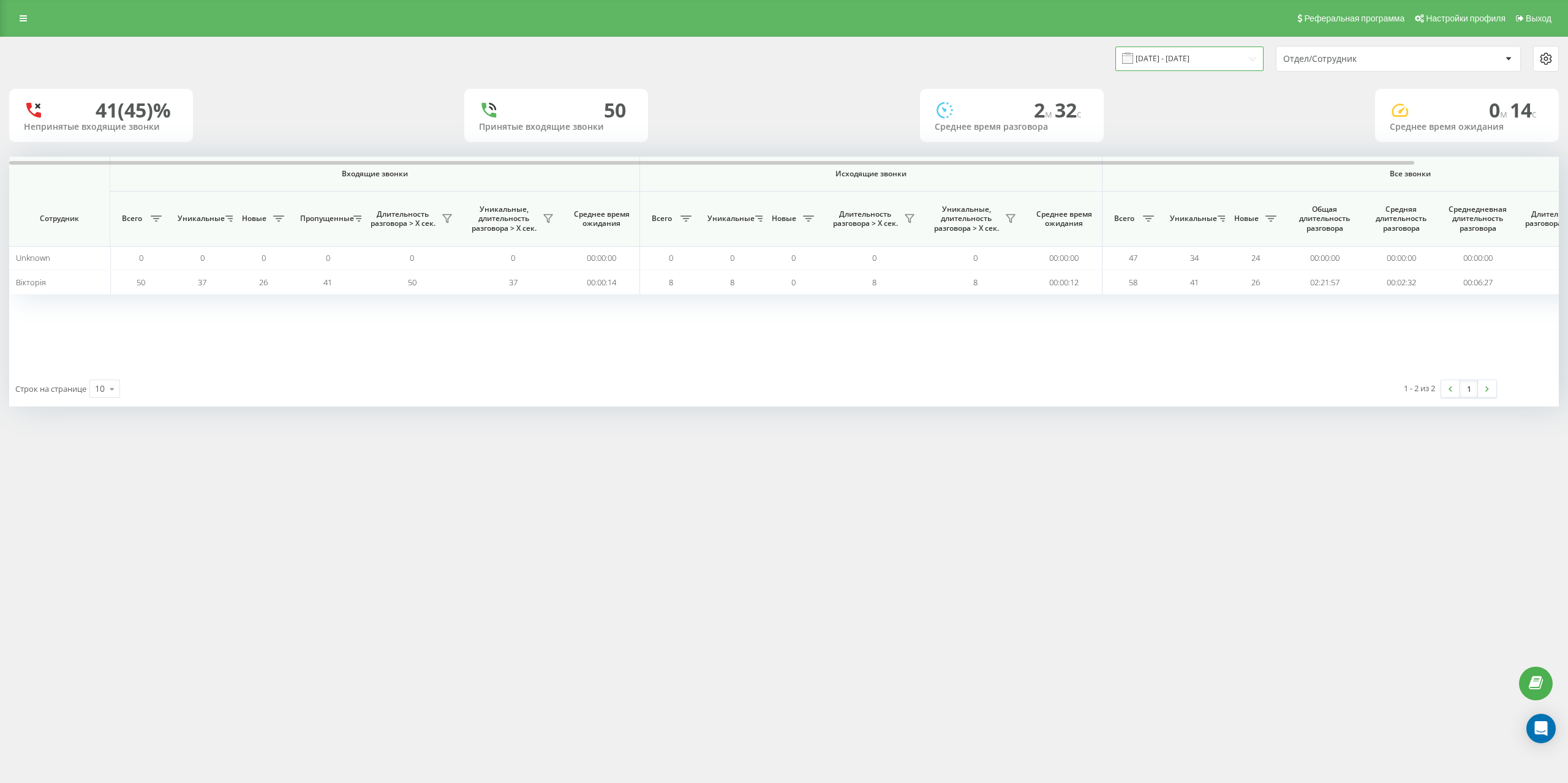
click at [1205, 56] on input "[DATE] - [DATE]" at bounding box center [1189, 58] width 149 height 24
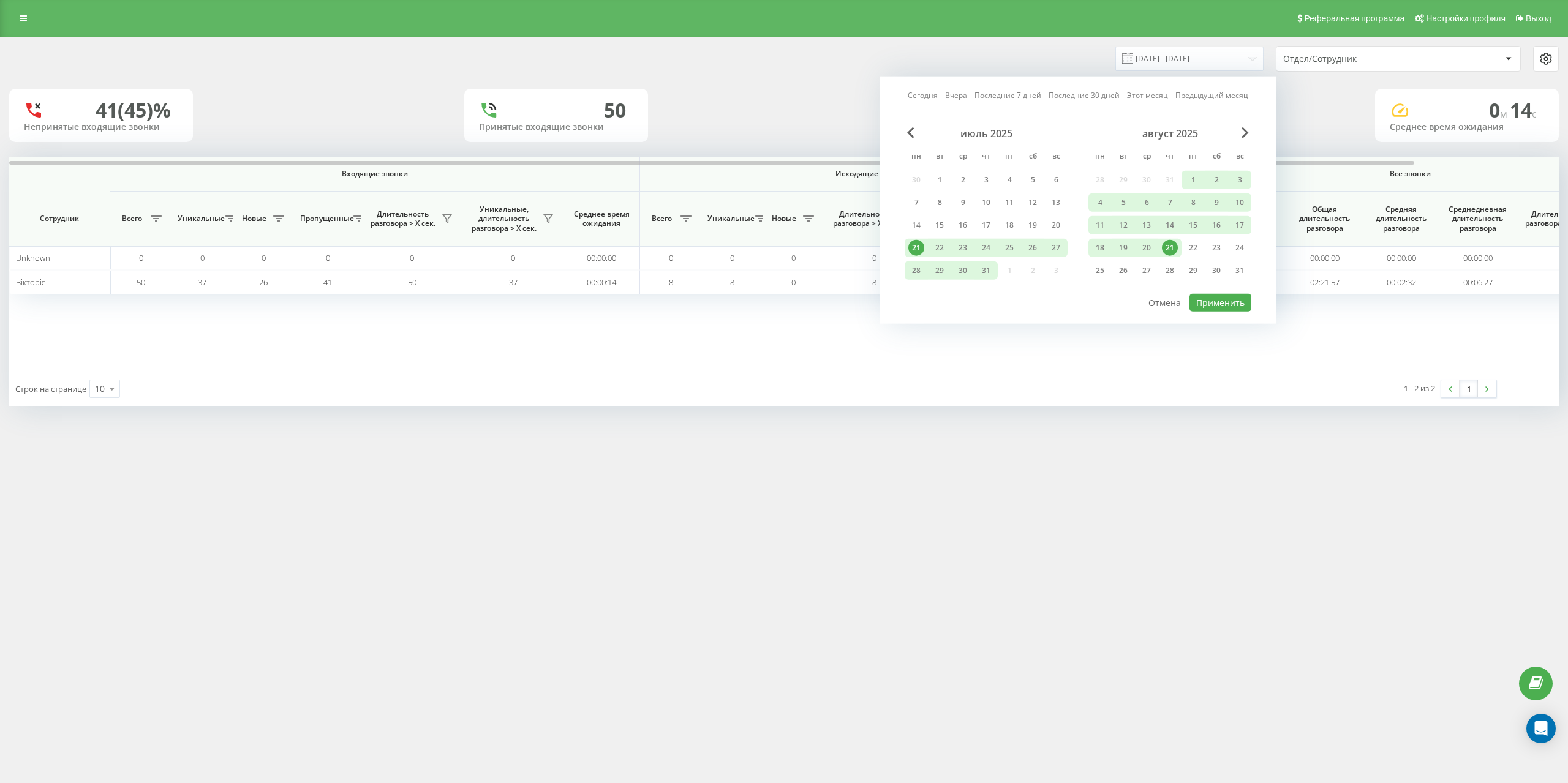
click at [1139, 92] on link "Этот месяц" at bounding box center [1148, 95] width 41 height 11
click at [942, 175] on div "1" at bounding box center [940, 180] width 16 height 16
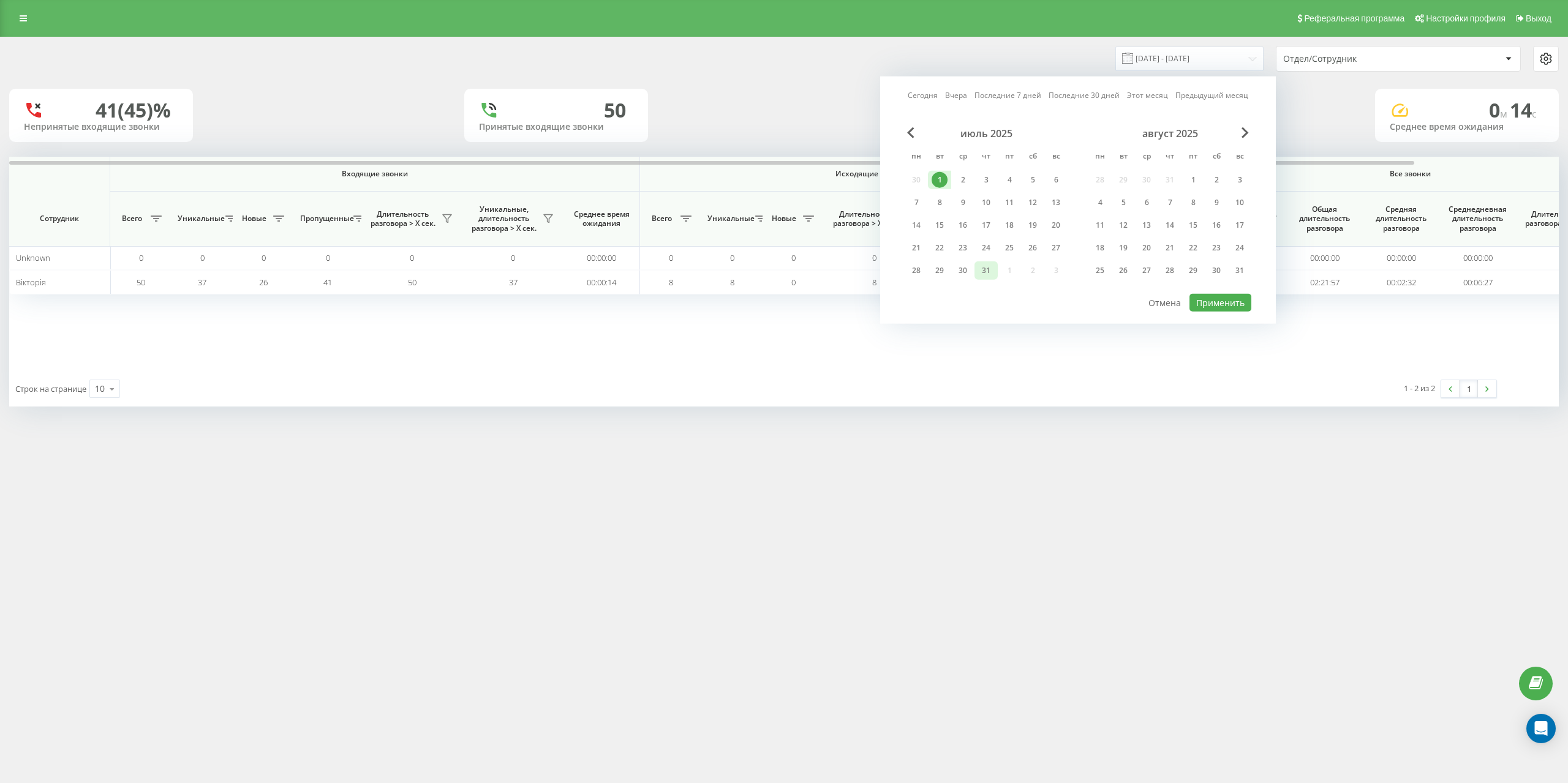
click at [988, 272] on div "31" at bounding box center [986, 271] width 16 height 16
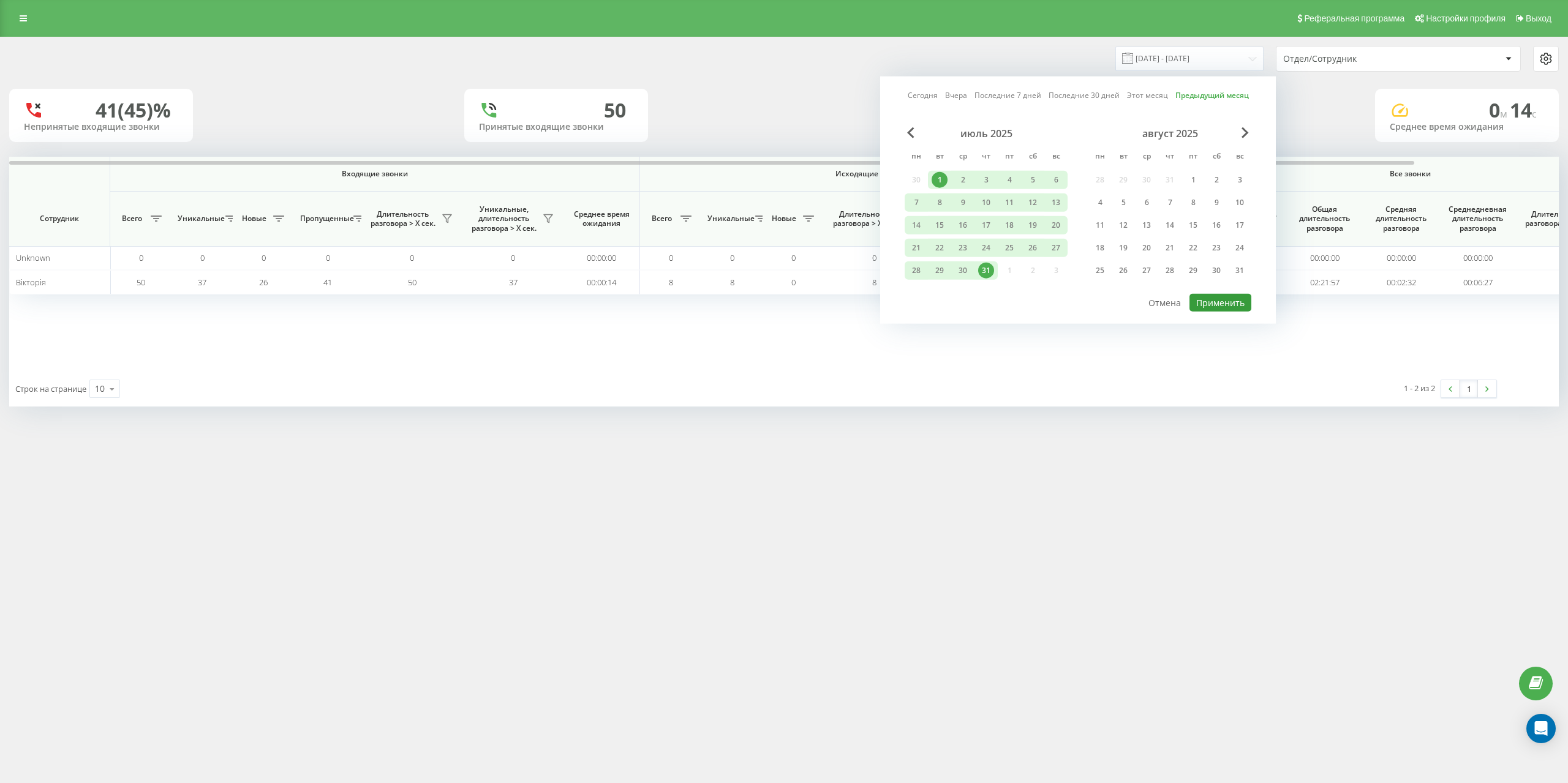
click at [1243, 296] on button "Применить" at bounding box center [1221, 303] width 62 height 18
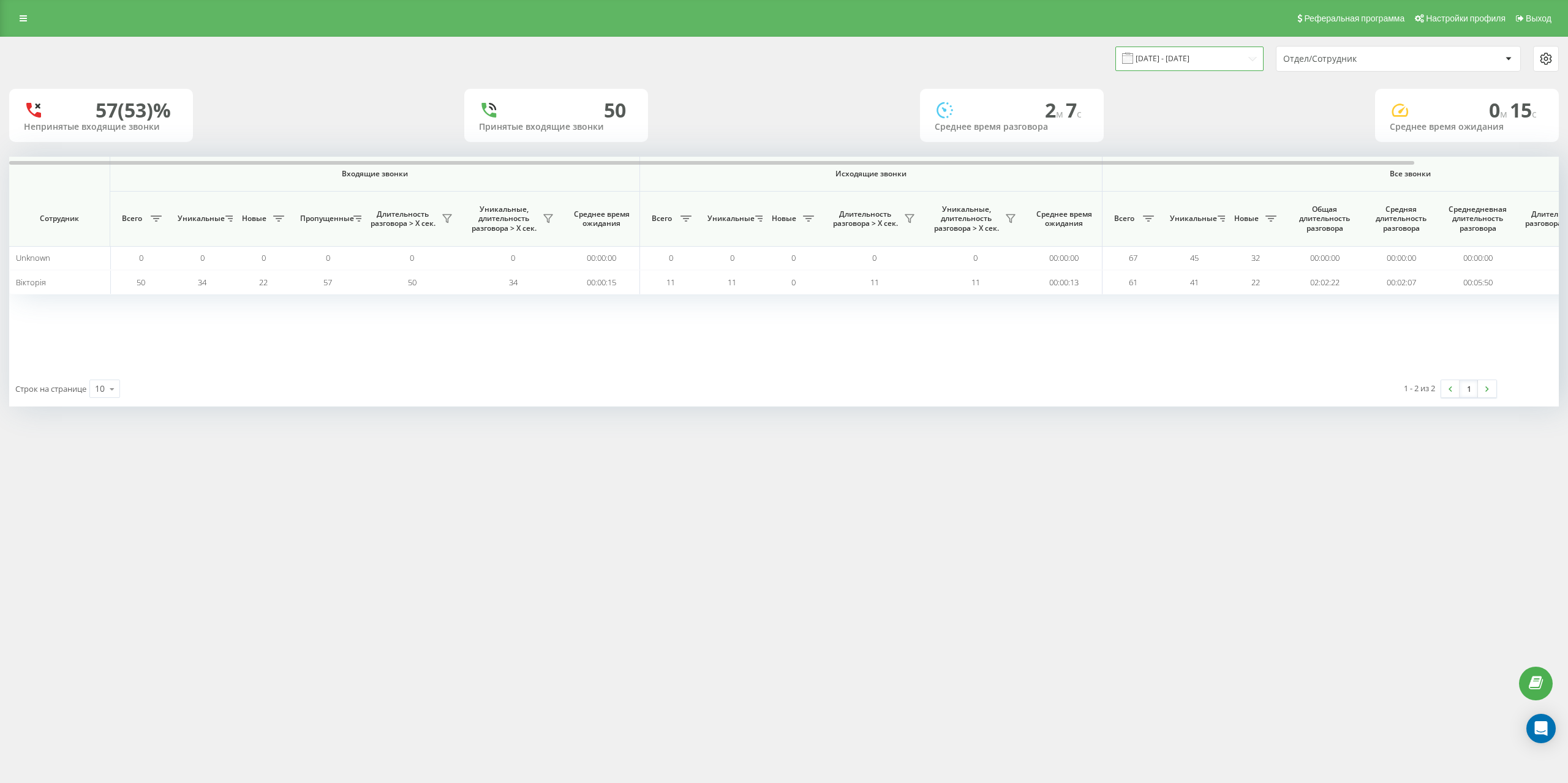
click at [1191, 67] on input "[DATE] - [DATE]" at bounding box center [1189, 58] width 149 height 24
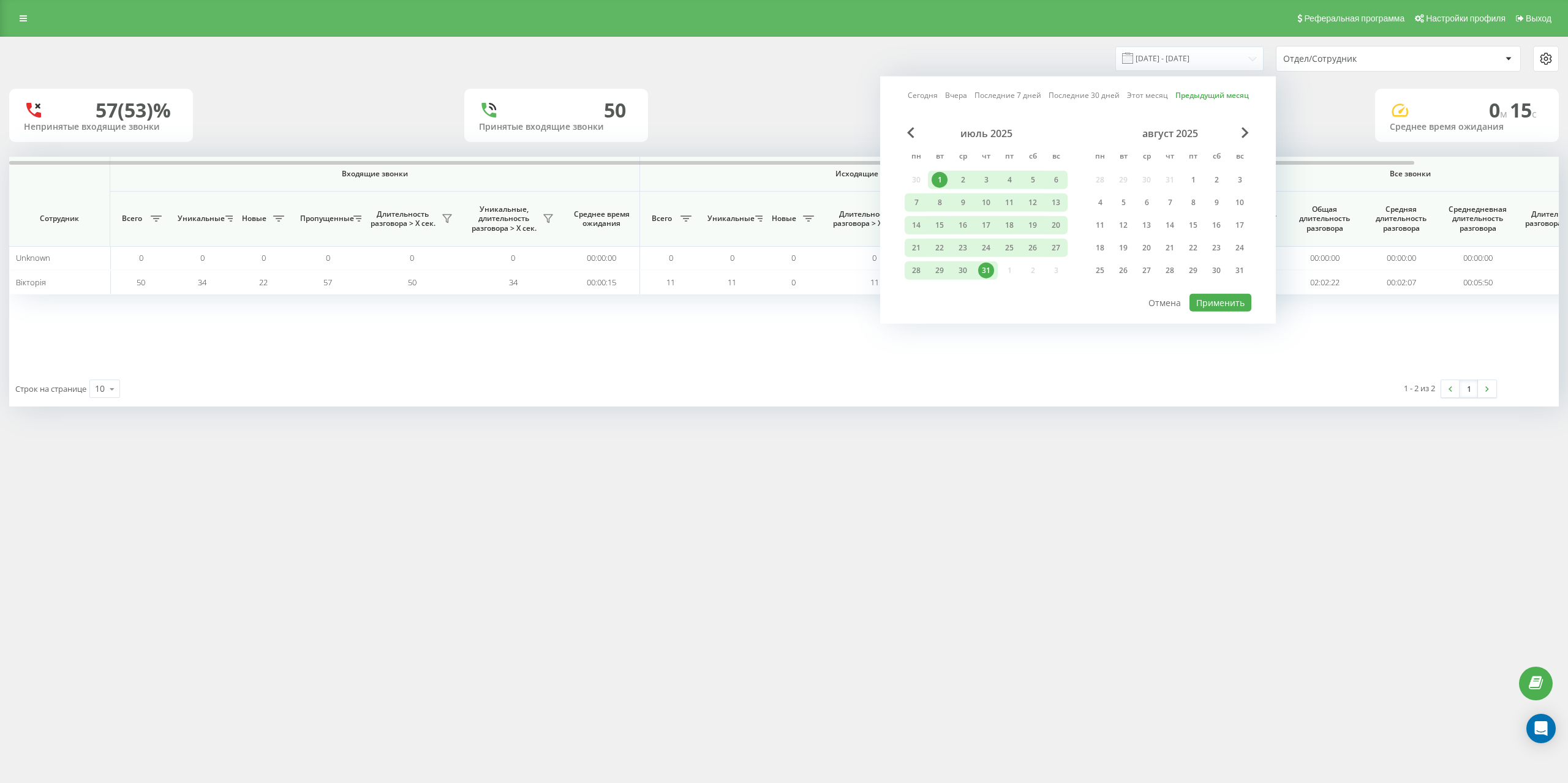
click at [906, 139] on div "[DATE] пн вт ср чт пт сб вс 30 1 2 3 4 5 6 7 8 9 10 11 12 13 14 15 16 17 18 19 …" at bounding box center [986, 205] width 163 height 157
click at [915, 136] on div "июль 2025" at bounding box center [986, 133] width 163 height 12
click at [905, 131] on div "июль 2025" at bounding box center [986, 133] width 163 height 12
click at [911, 129] on span "Previous Month" at bounding box center [911, 133] width 7 height 11
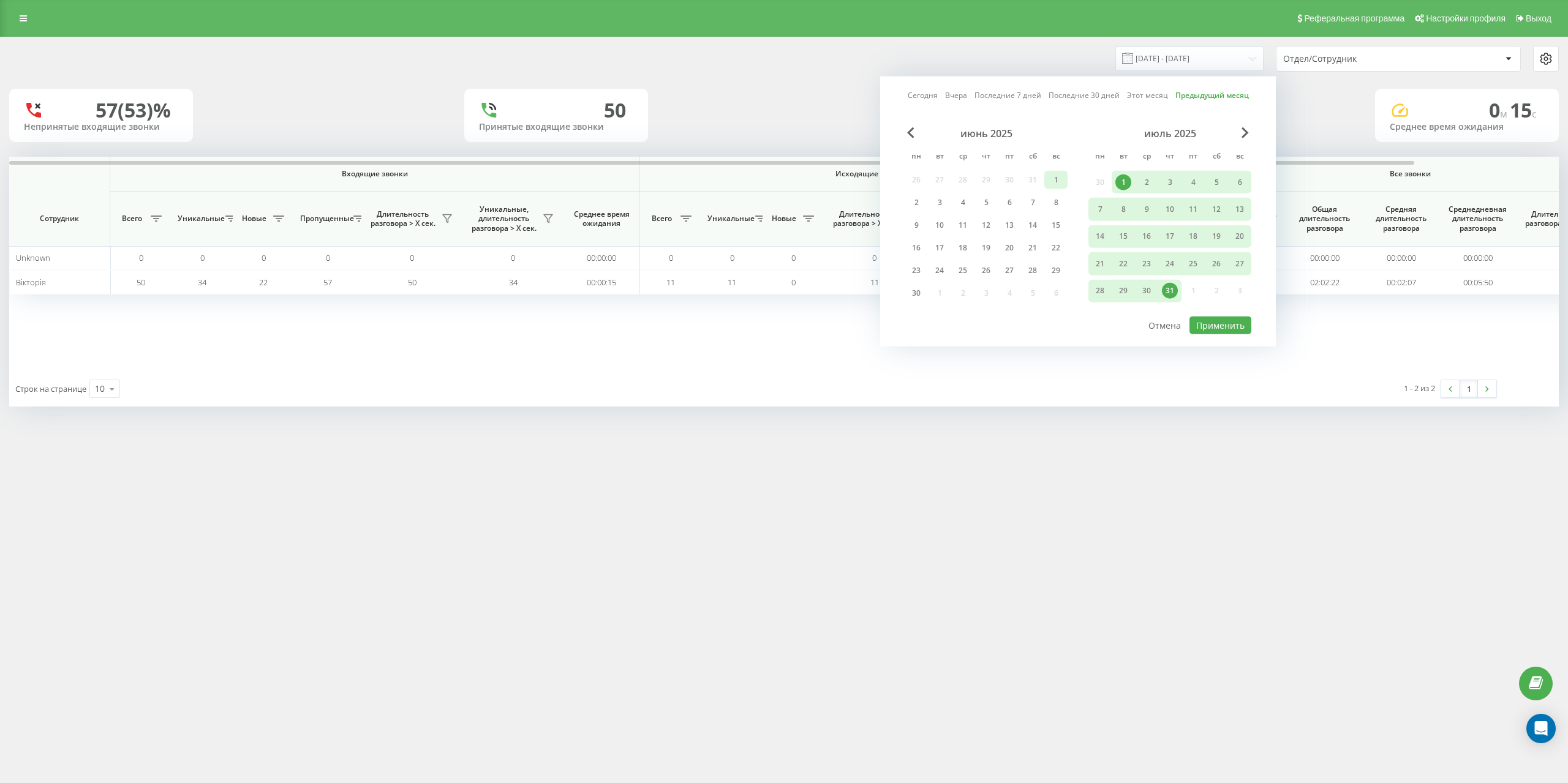
click at [1056, 178] on div "1" at bounding box center [1056, 180] width 16 height 16
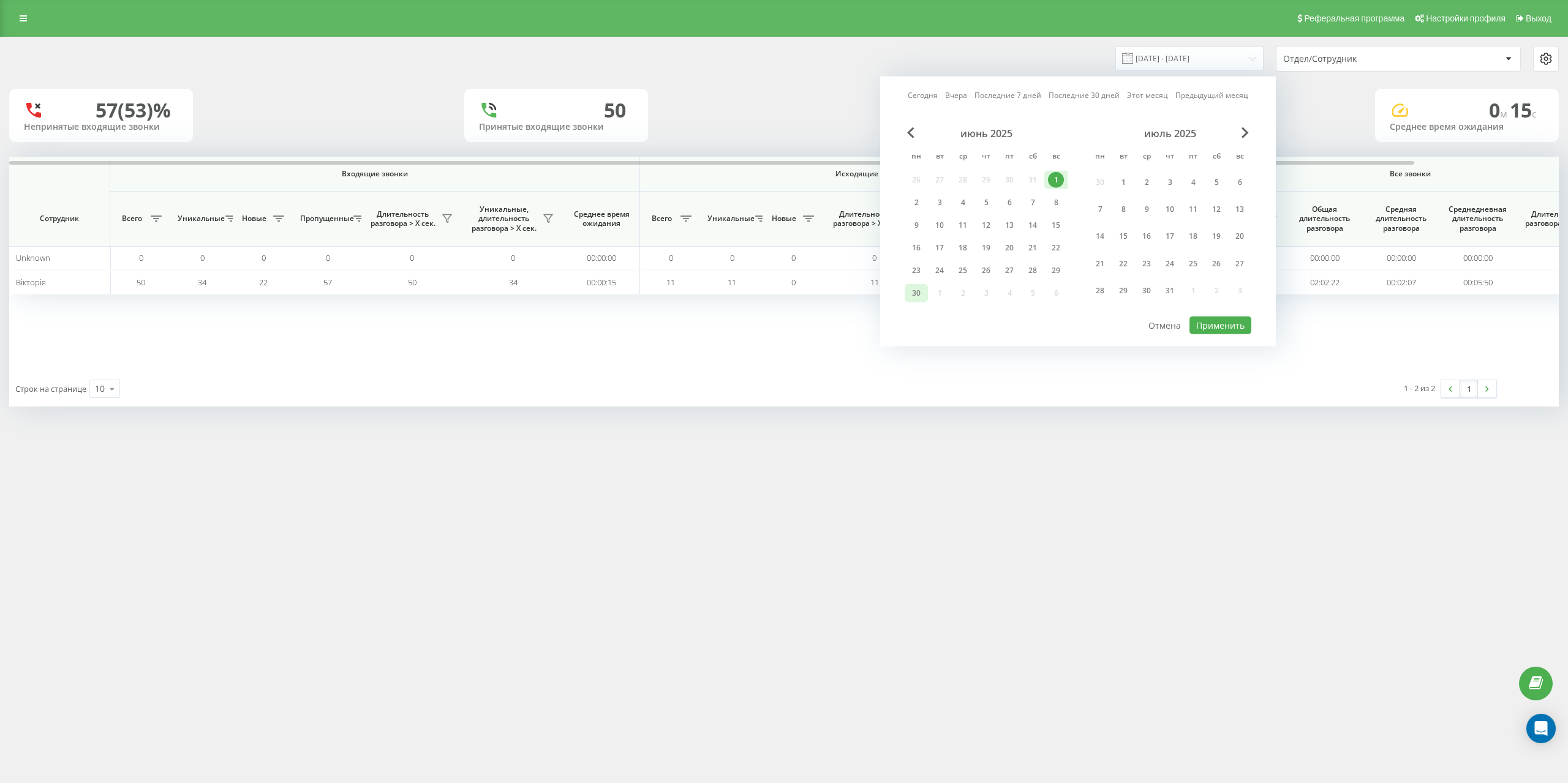
click at [920, 287] on div "30" at bounding box center [916, 294] width 16 height 16
click at [1220, 319] on button "Применить" at bounding box center [1221, 325] width 62 height 18
type input "[DATE] - [DATE]"
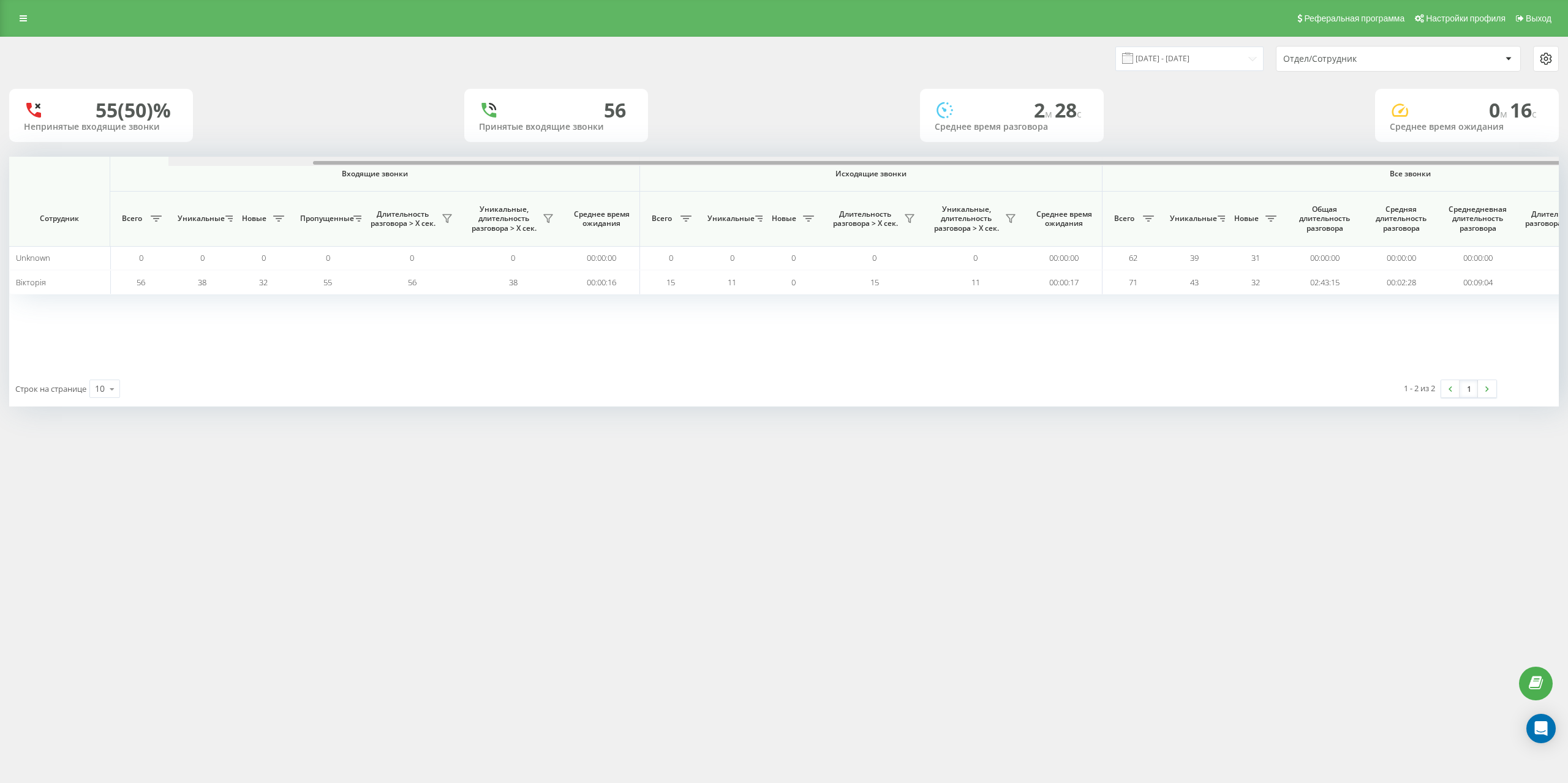
scroll to position [0, 159]
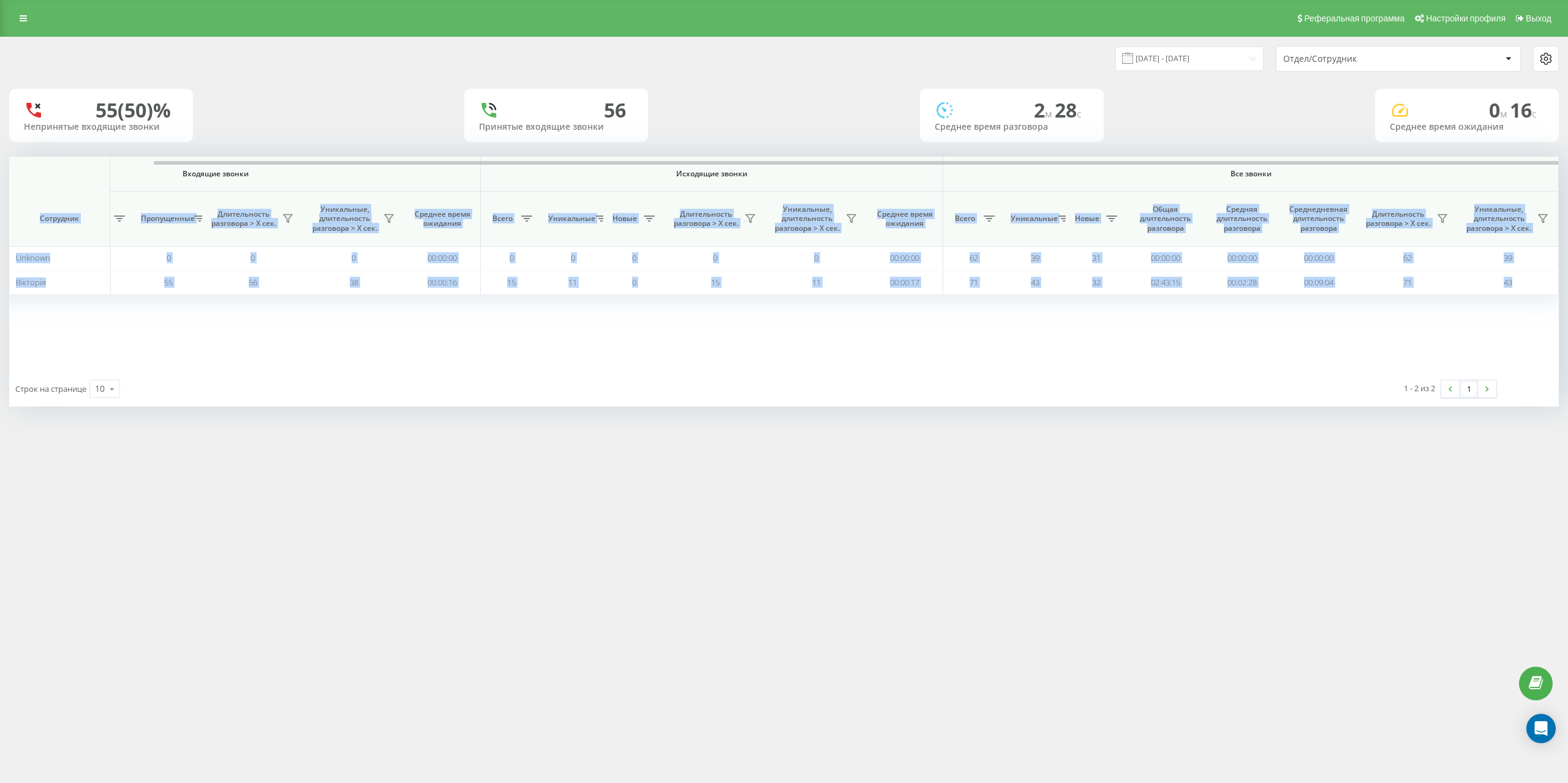
drag, startPoint x: 1375, startPoint y: 160, endPoint x: 1424, endPoint y: 170, distance: 50.0
click at [1424, 170] on div "Входящие звонки Исходящие звонки Все звонки Сотрудник Всего Уникальные Новые Пр…" at bounding box center [784, 264] width 1550 height 214
click at [1436, 330] on div "Входящие звонки Исходящие звонки Все звонки Сотрудник Всего Уникальные Новые Пр…" at bounding box center [784, 264] width 1550 height 214
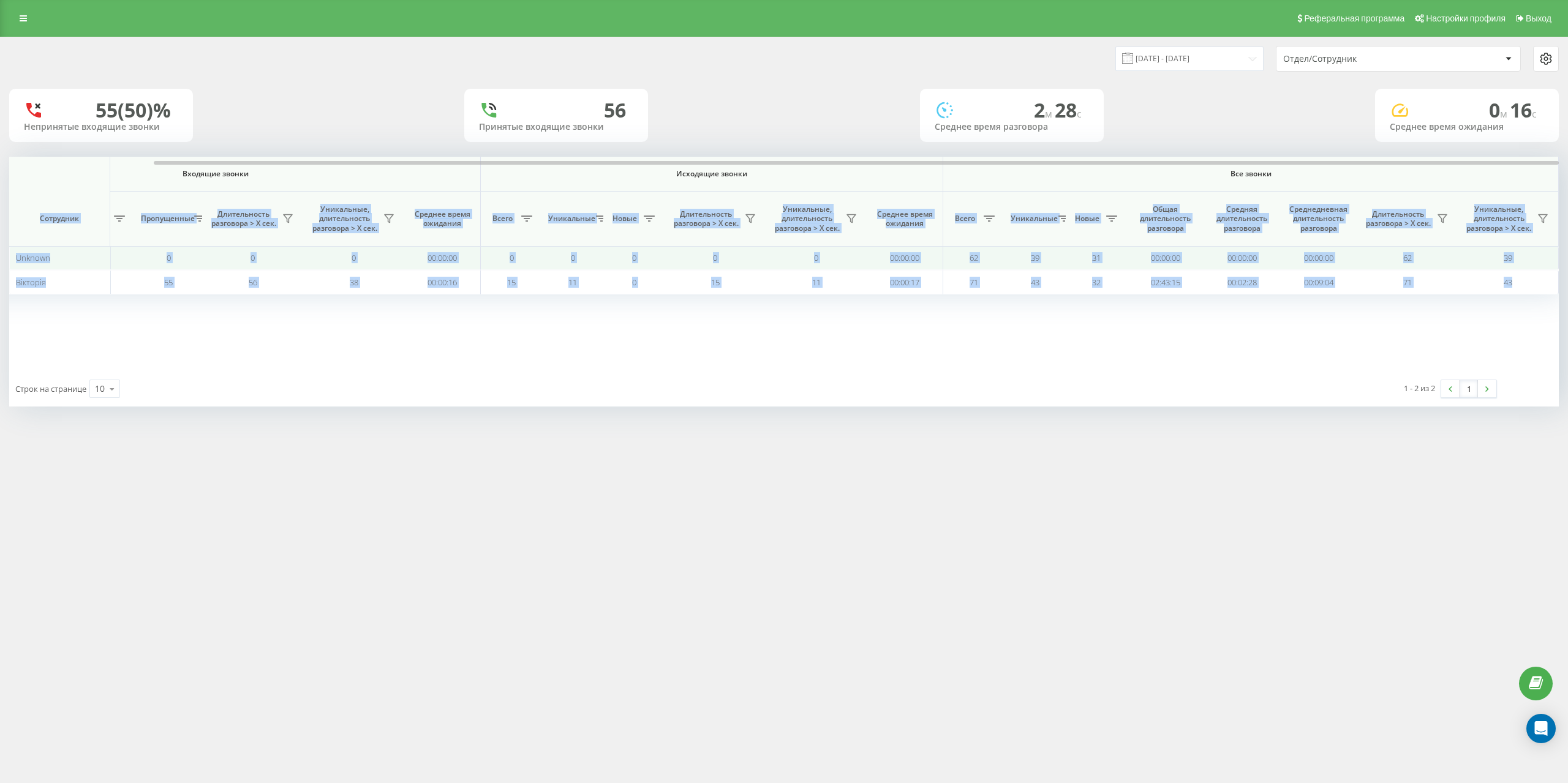
click at [1147, 262] on td "00:00:00" at bounding box center [1165, 257] width 76 height 24
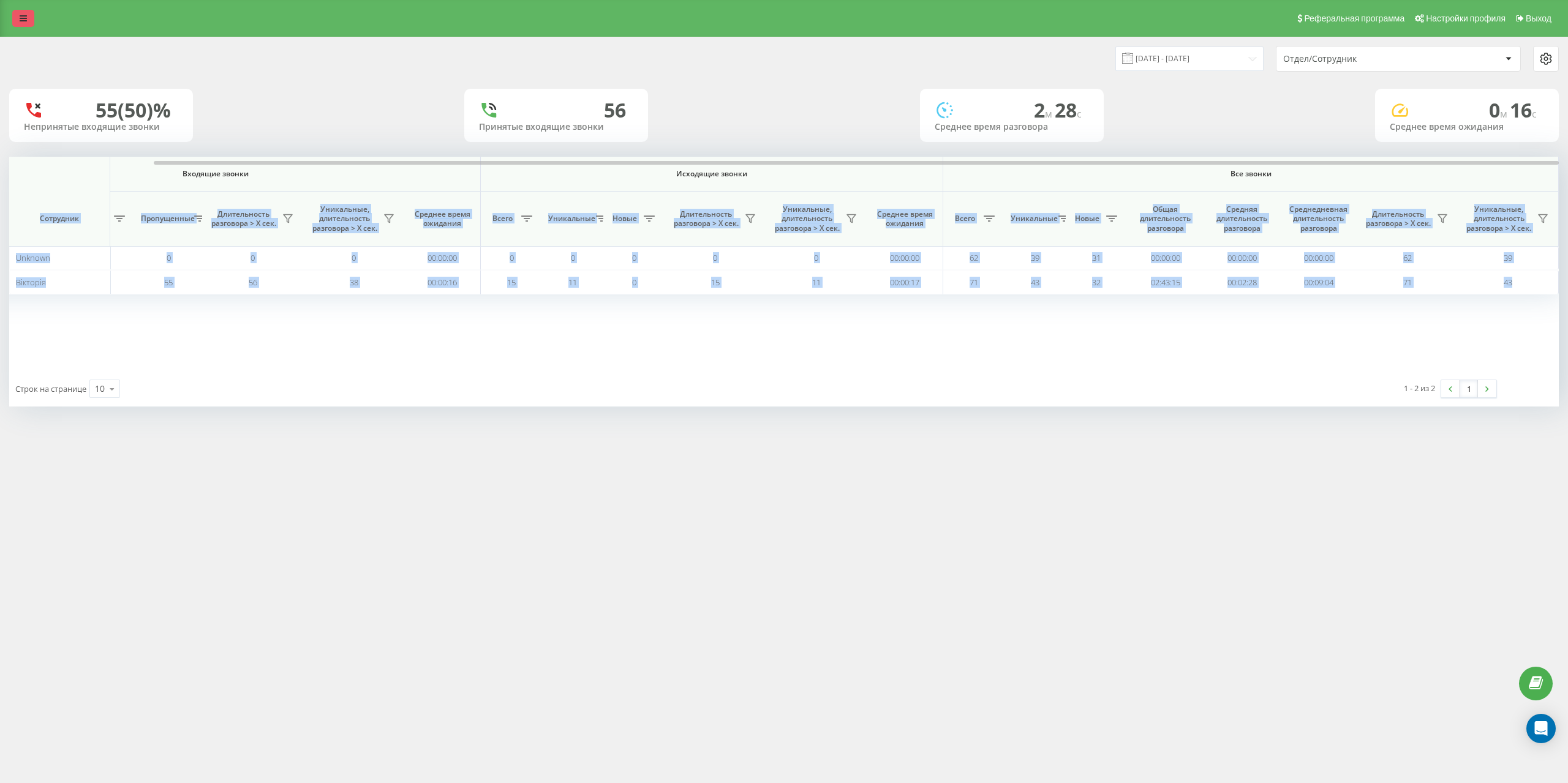
click at [26, 14] on icon at bounding box center [23, 18] width 7 height 9
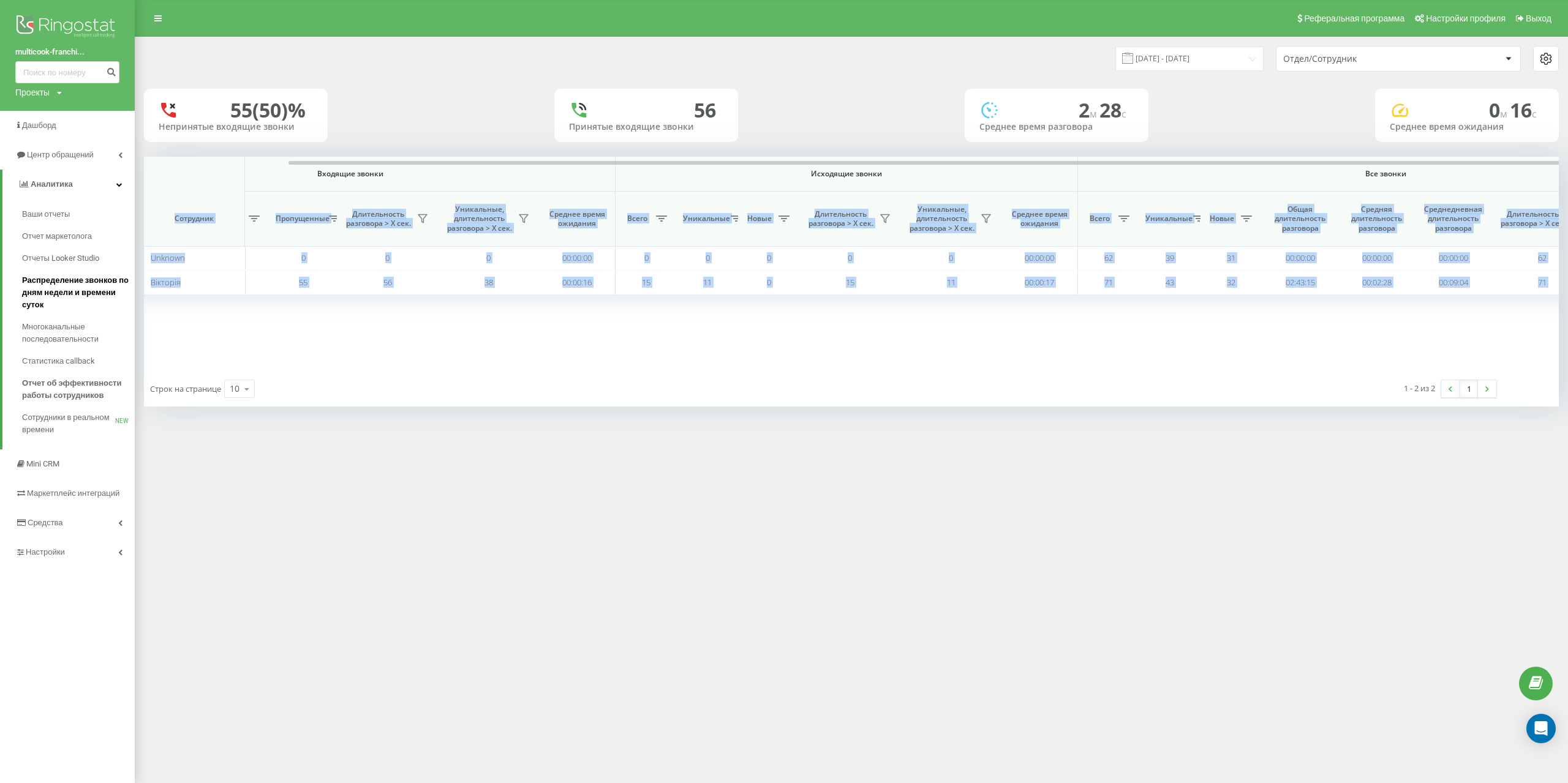
click at [97, 291] on span "Распределение звонков по дням недели и времени суток" at bounding box center [75, 292] width 106 height 37
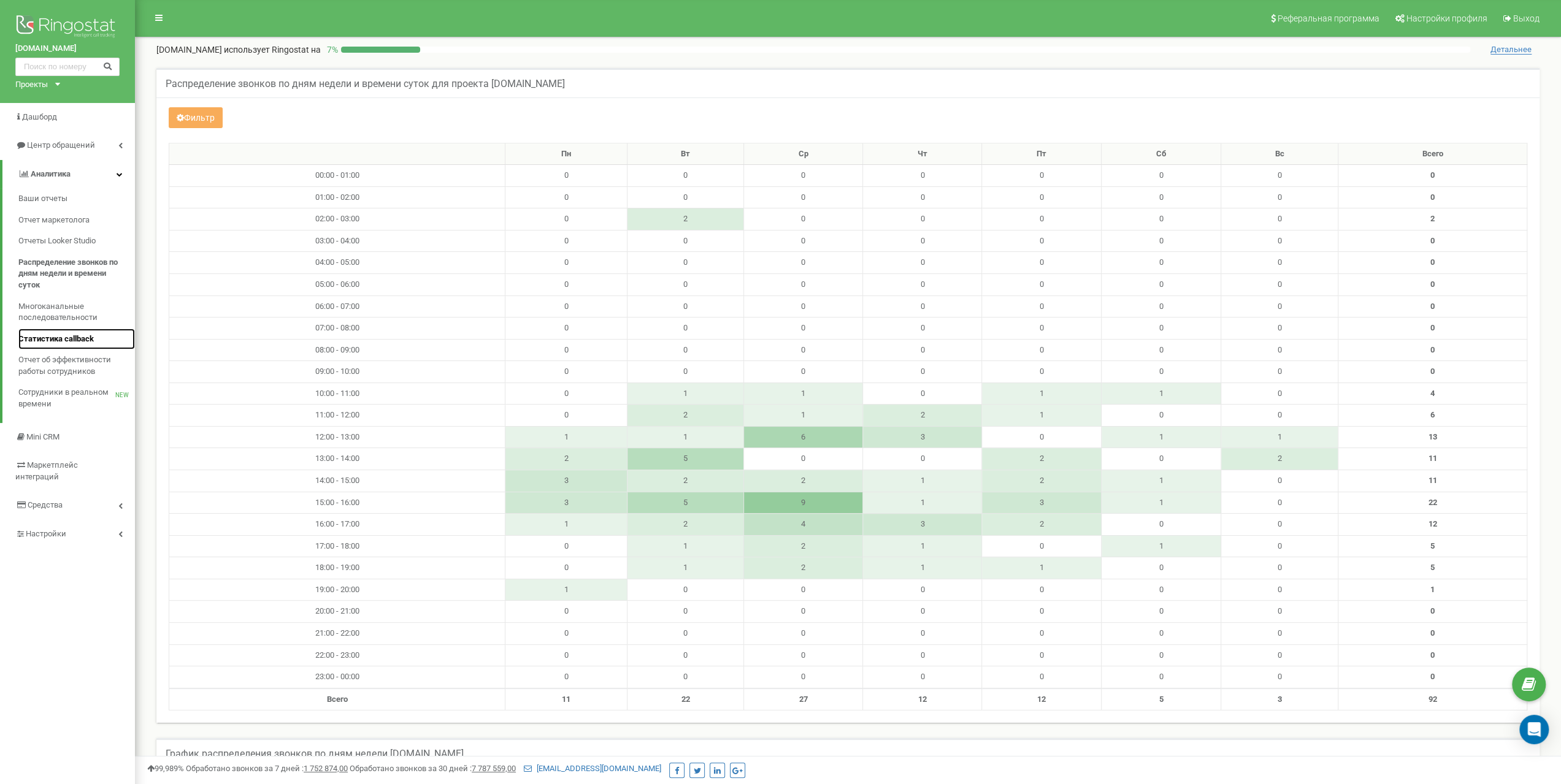
click at [83, 340] on span "Статистика callback" at bounding box center [56, 340] width 76 height 11
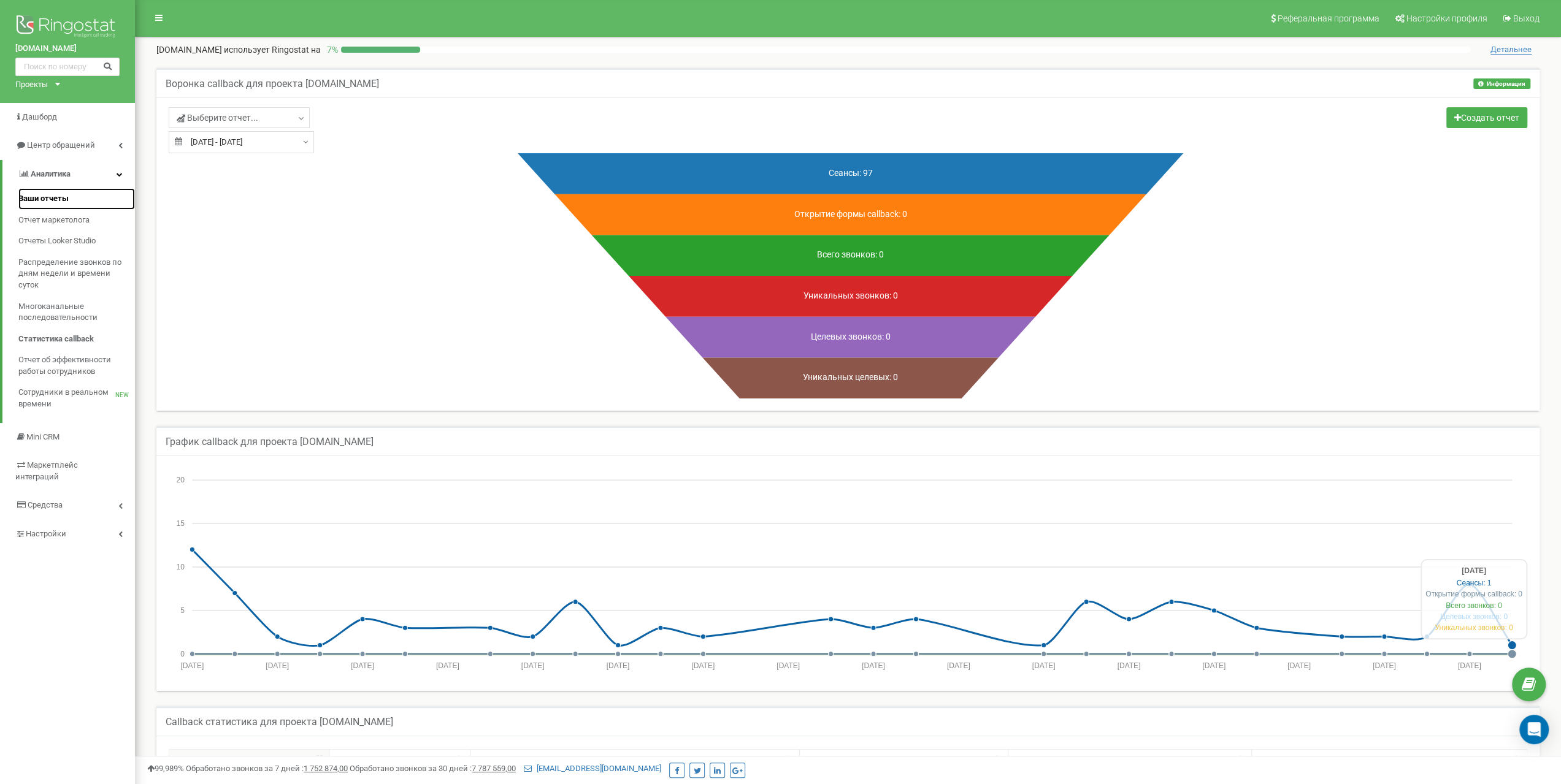
click at [50, 199] on span "Ваши отчеты" at bounding box center [44, 199] width 50 height 11
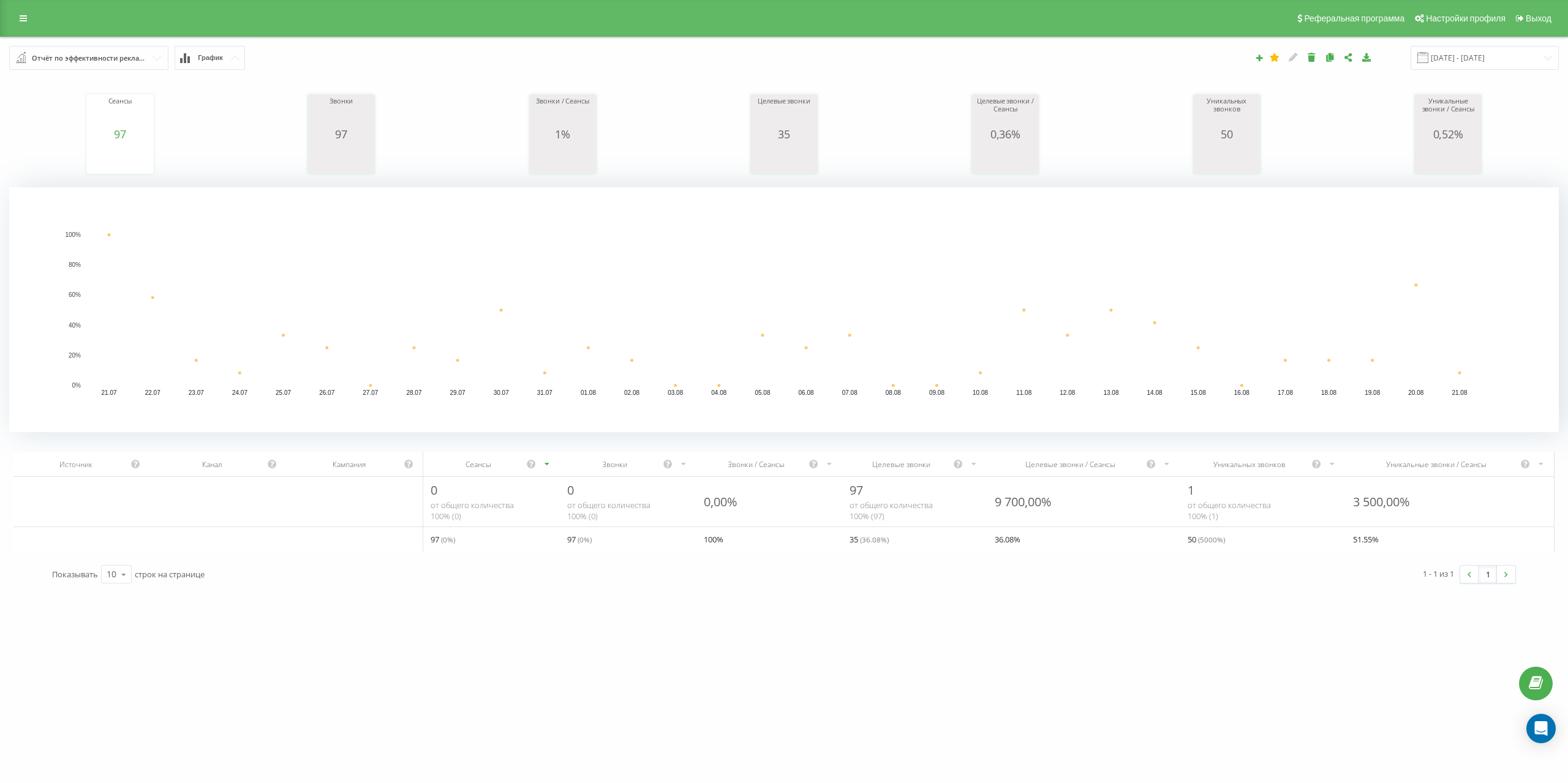
click at [114, 58] on div "Отчёт по эффективности рекламных кампаний" at bounding box center [89, 58] width 115 height 14
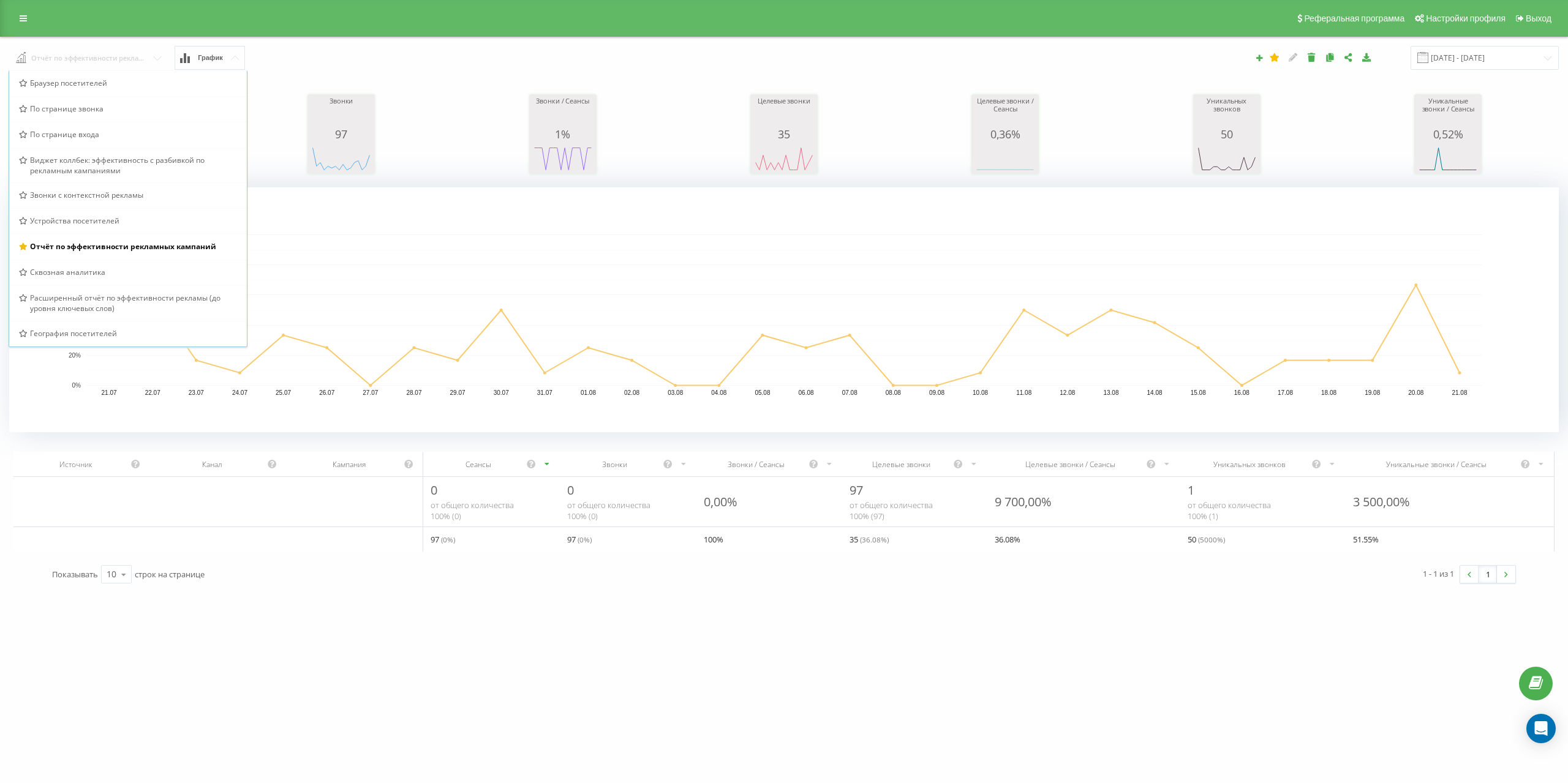
click at [114, 58] on input "text" at bounding box center [89, 57] width 159 height 22
click at [201, 60] on span "График" at bounding box center [210, 58] width 25 height 8
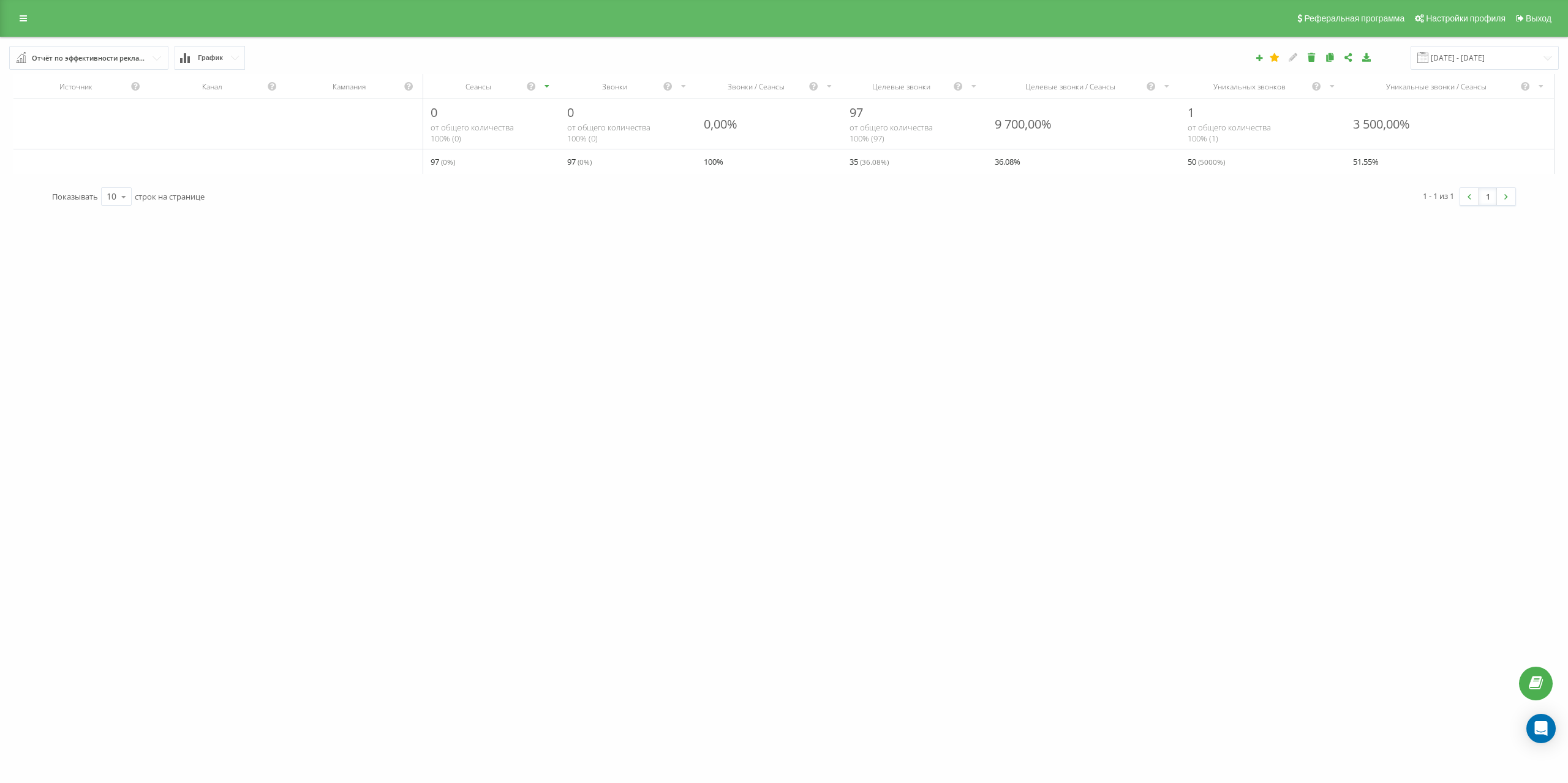
click at [226, 56] on button "График" at bounding box center [209, 58] width 71 height 24
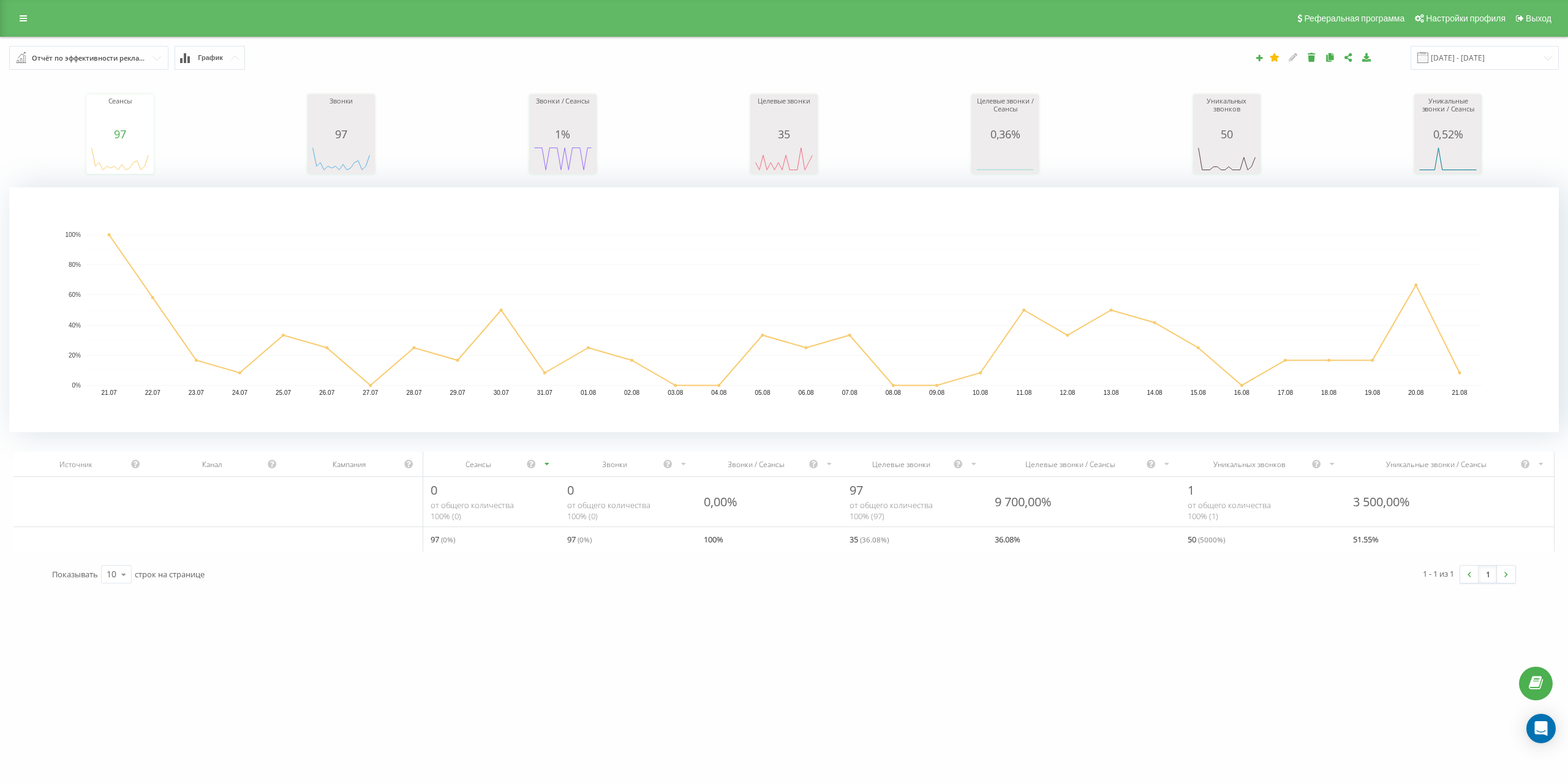
click at [224, 62] on button "График" at bounding box center [209, 58] width 71 height 24
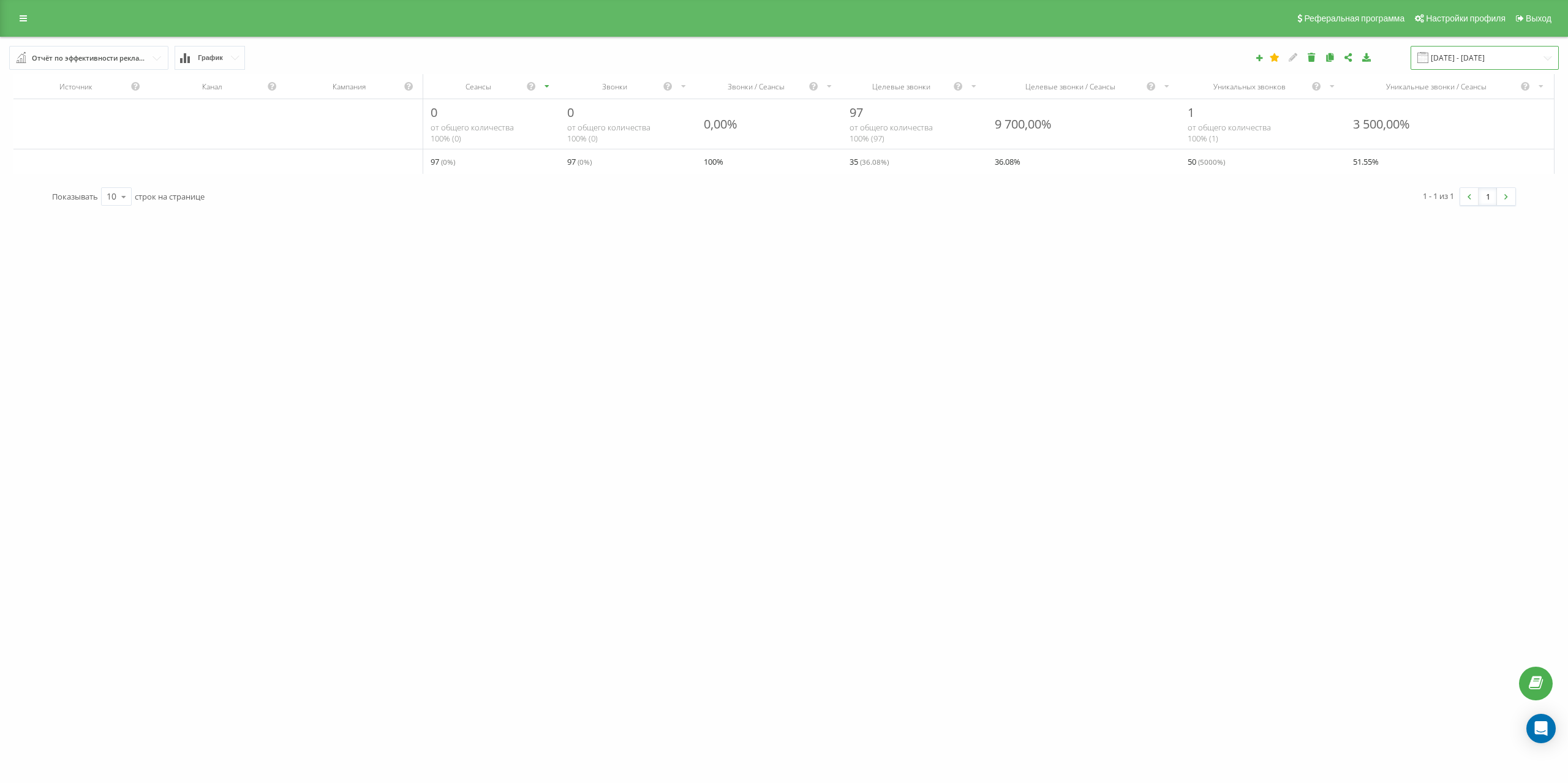
click at [1480, 58] on input "[DATE] - [DATE]" at bounding box center [1484, 58] width 149 height 24
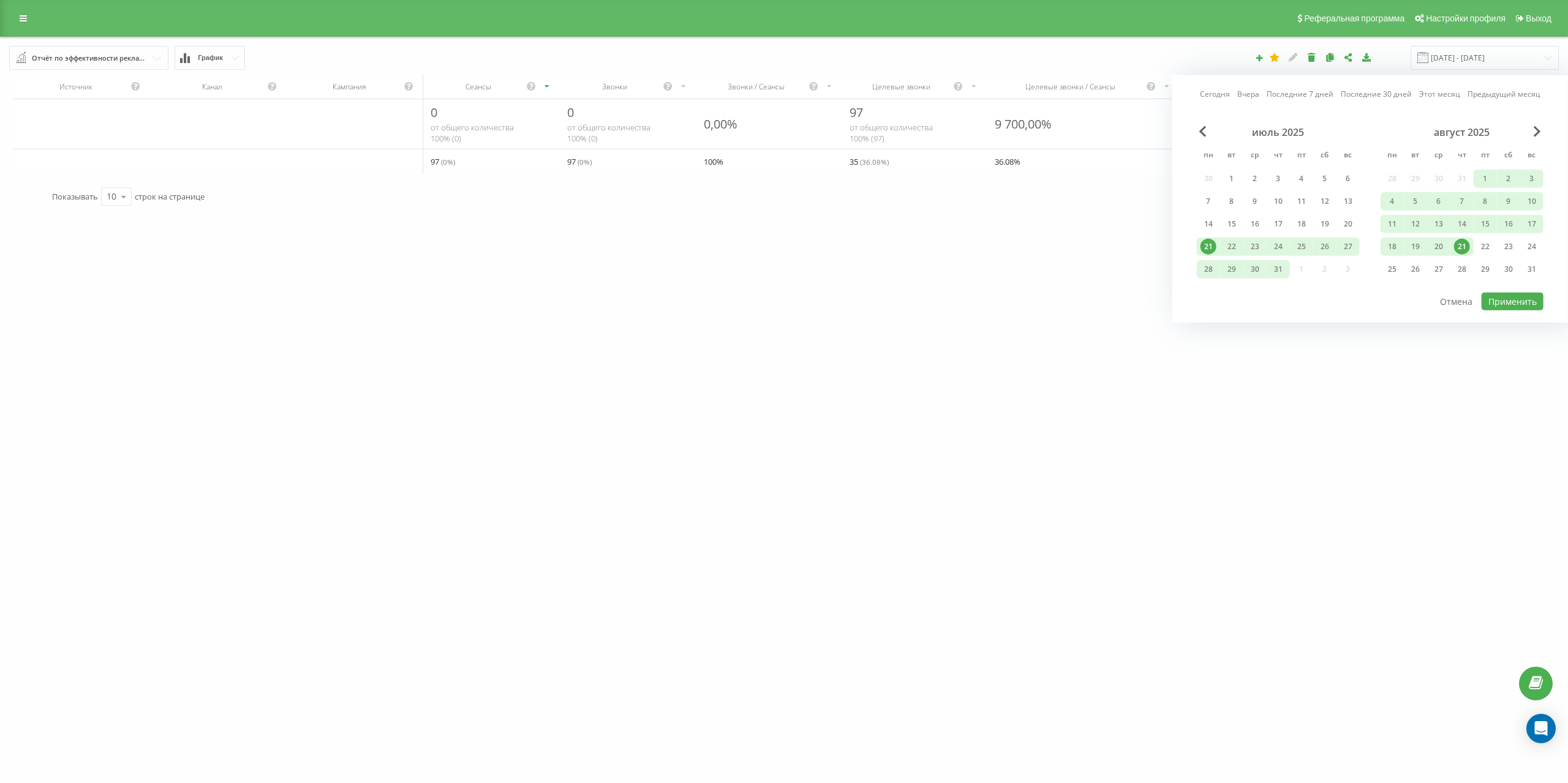
click at [1208, 124] on div "Сегодня Вчера Последние 7 дней Последние 30 дней Этот месяц Предыдущий месяц ию…" at bounding box center [1371, 199] width 396 height 247
click at [1203, 130] on span "Previous Month" at bounding box center [1203, 131] width 7 height 11
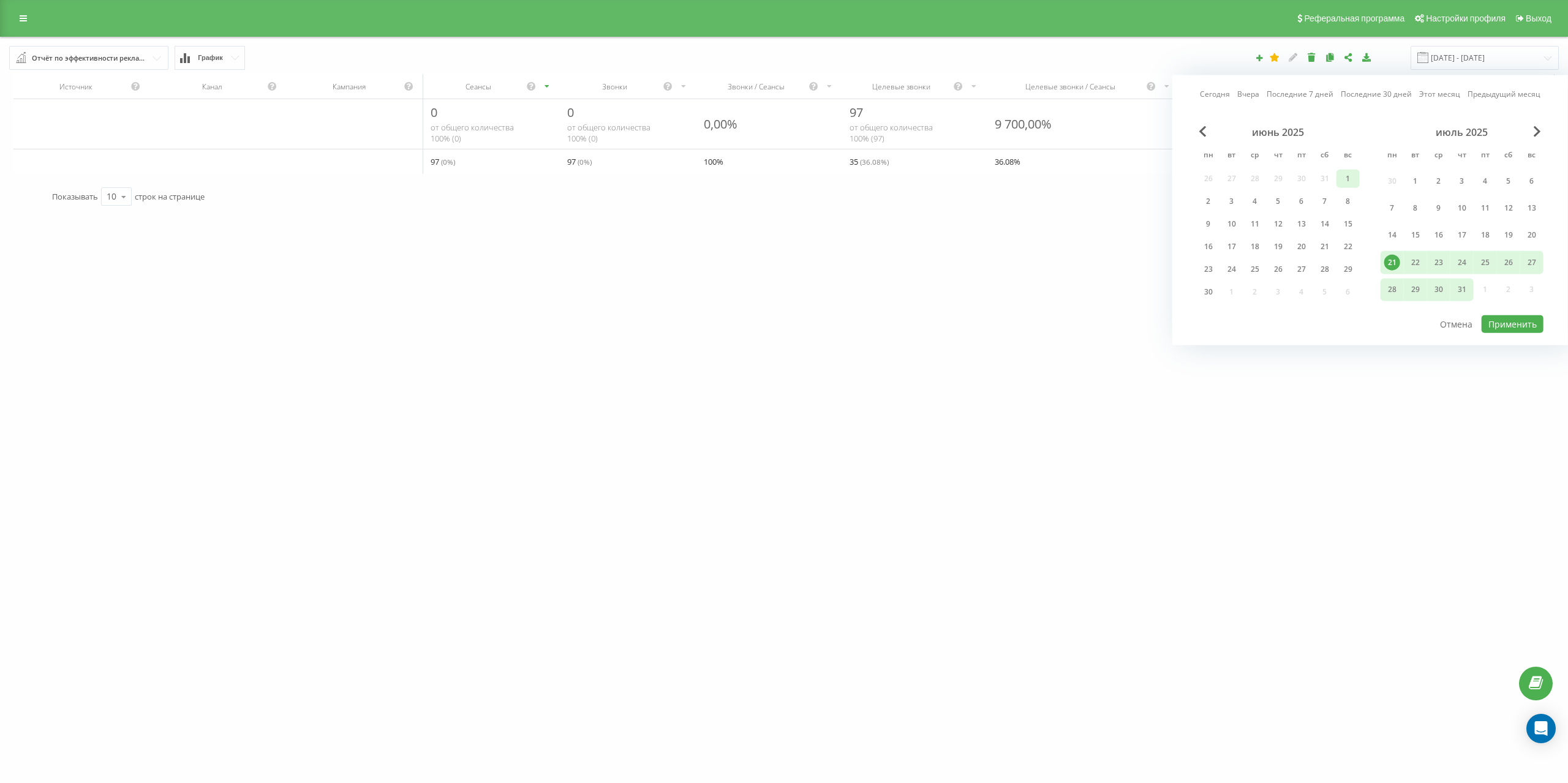
click at [1347, 178] on div "1" at bounding box center [1348, 179] width 16 height 16
click at [1207, 290] on div "30" at bounding box center [1208, 292] width 16 height 16
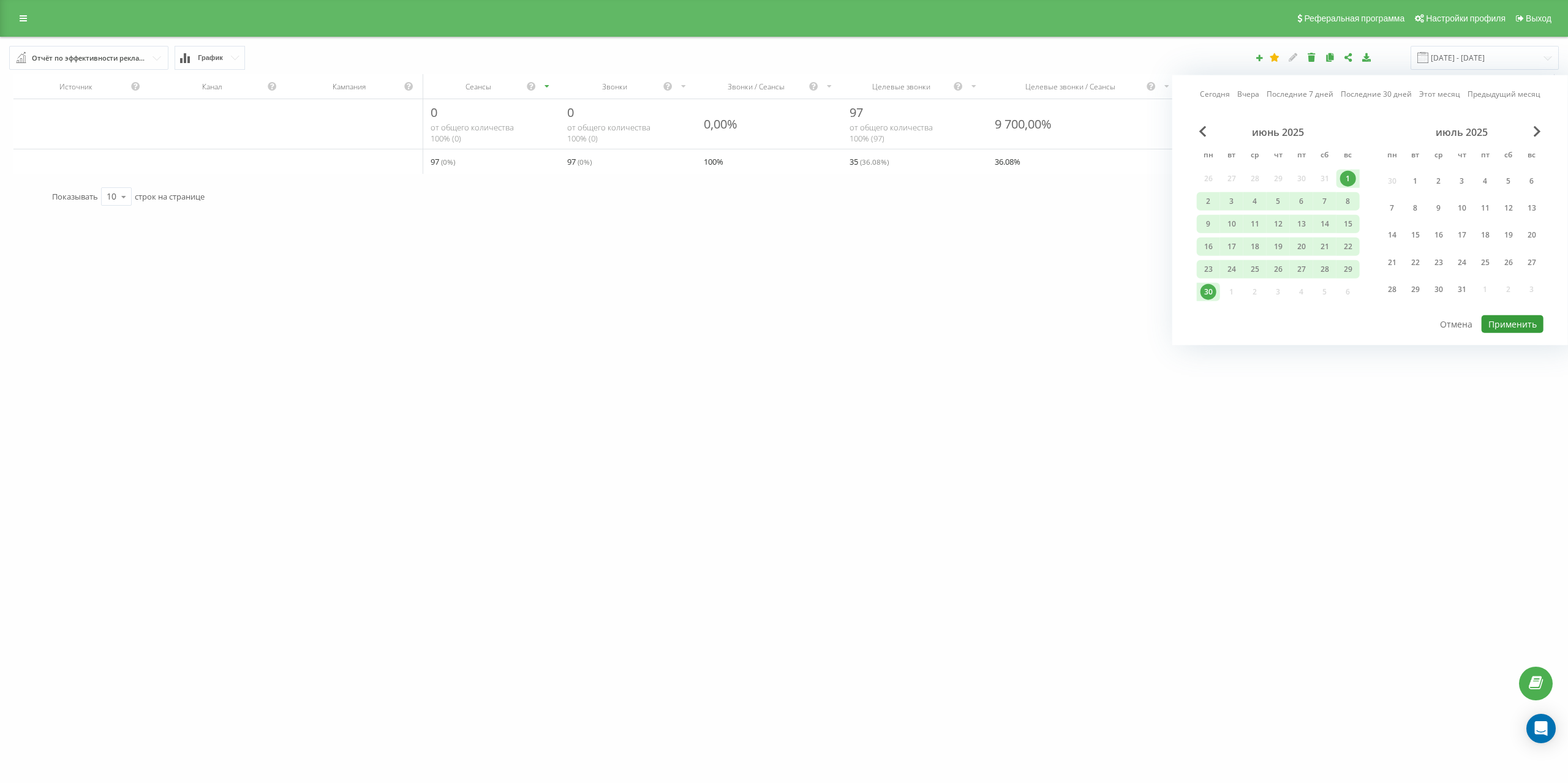
click at [1514, 323] on button "Применить" at bounding box center [1513, 325] width 62 height 18
type input "[DATE] - [DATE]"
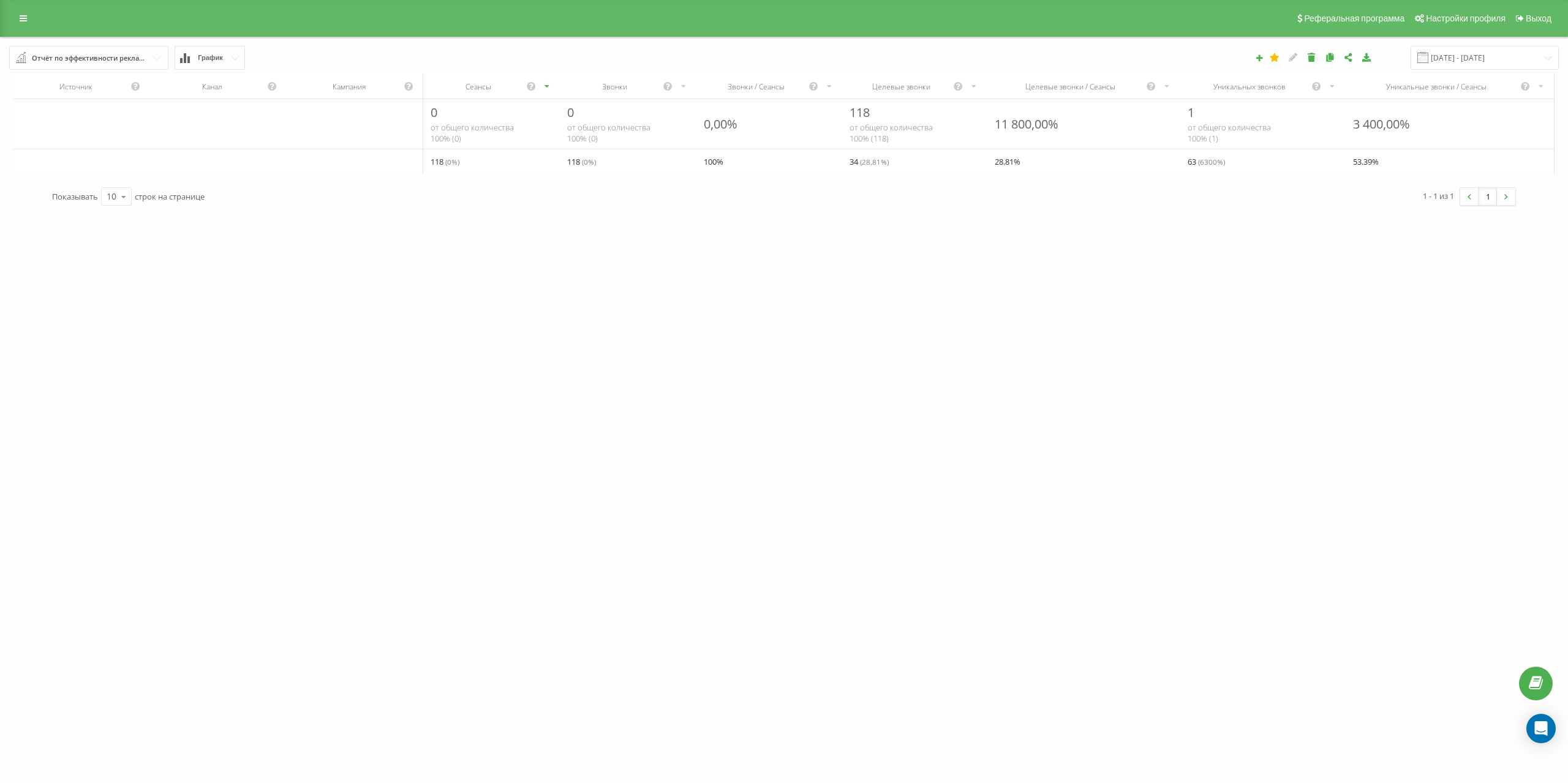
click at [152, 52] on input "text" at bounding box center [89, 57] width 158 height 22
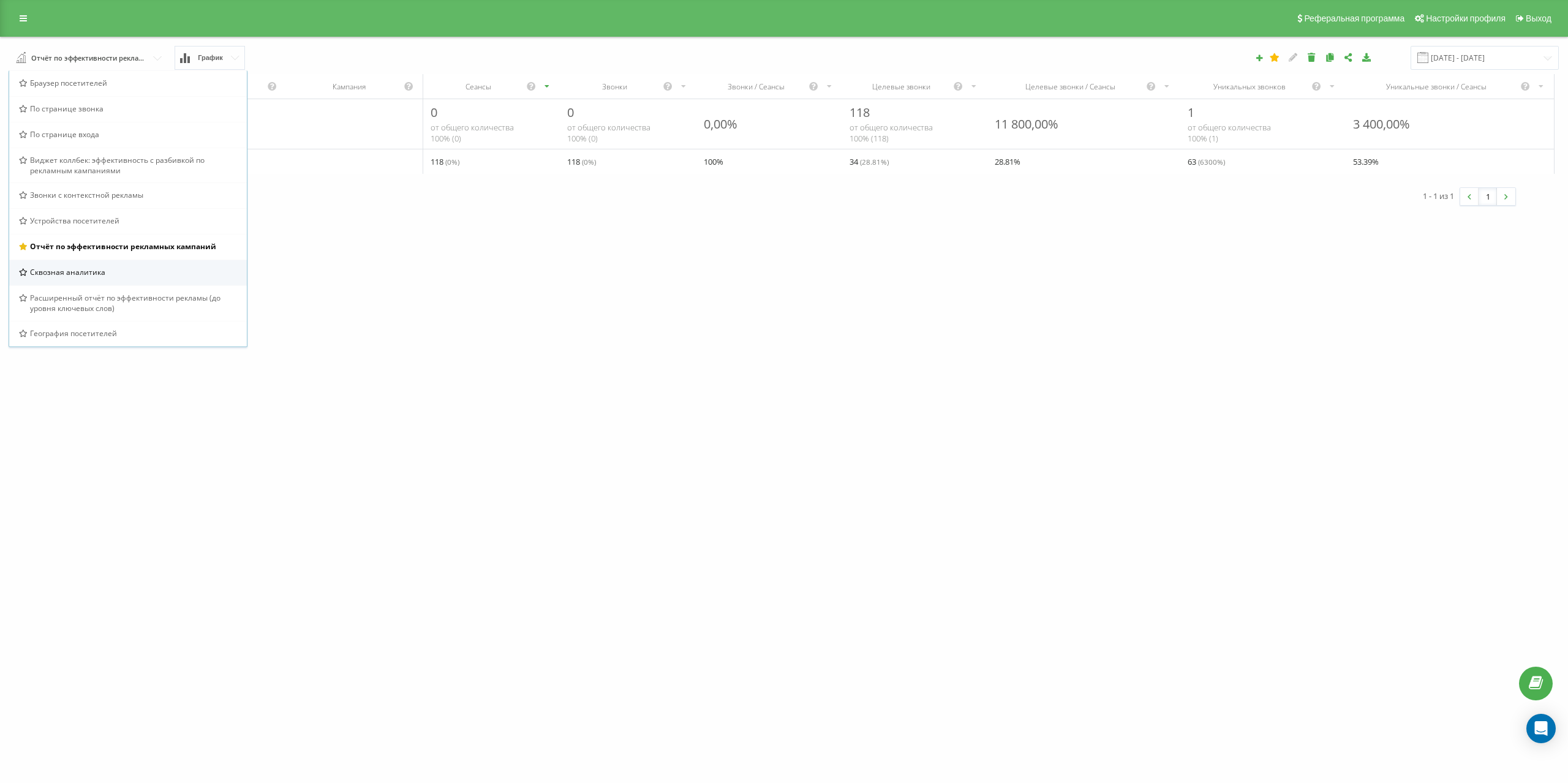
click at [91, 275] on span "Сквозная аналитика" at bounding box center [67, 272] width 75 height 11
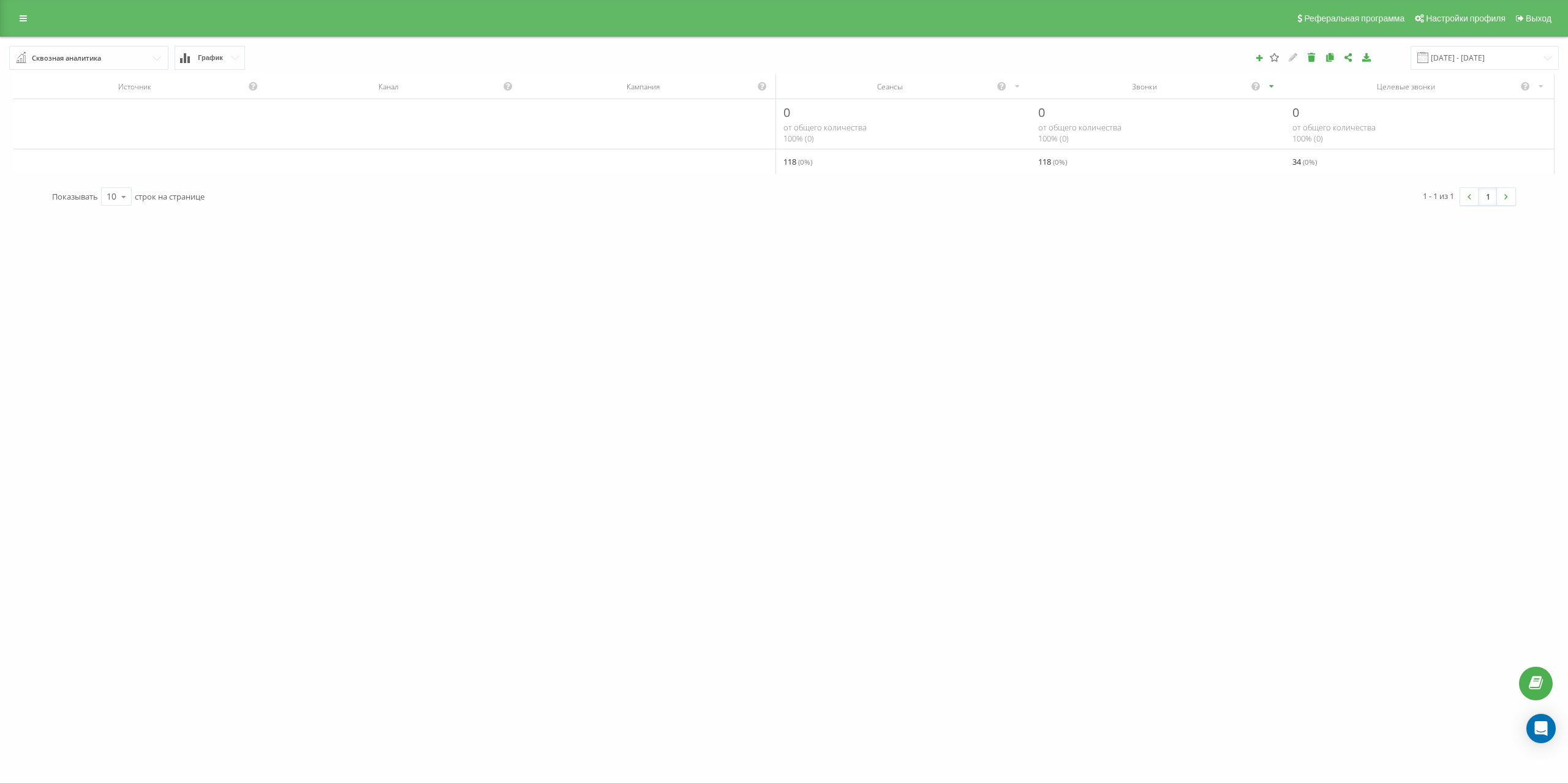
click at [93, 63] on div "Сквозная аналитика" at bounding box center [66, 58] width 69 height 14
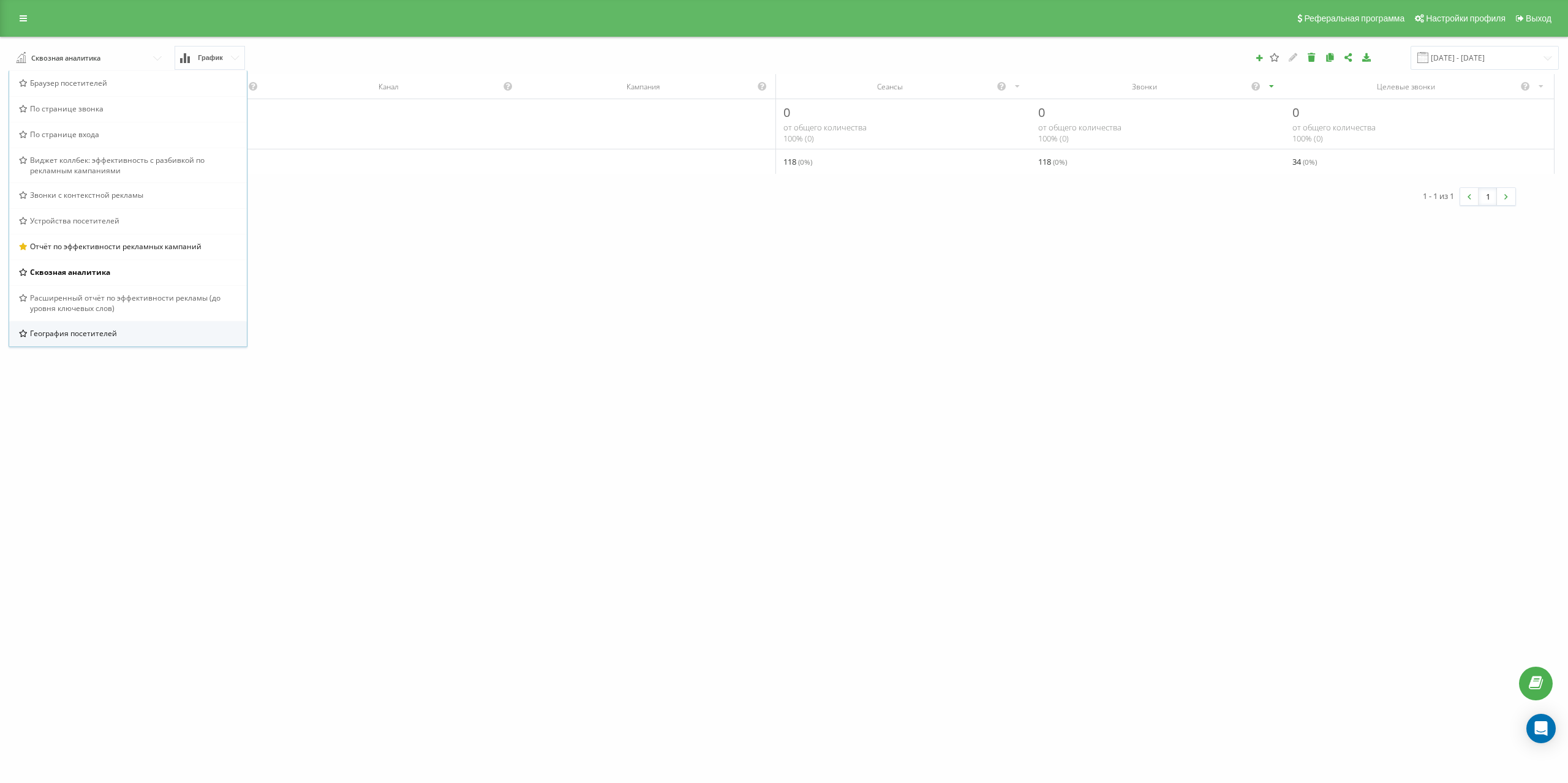
click at [107, 329] on span "География посетителей" at bounding box center [73, 333] width 87 height 11
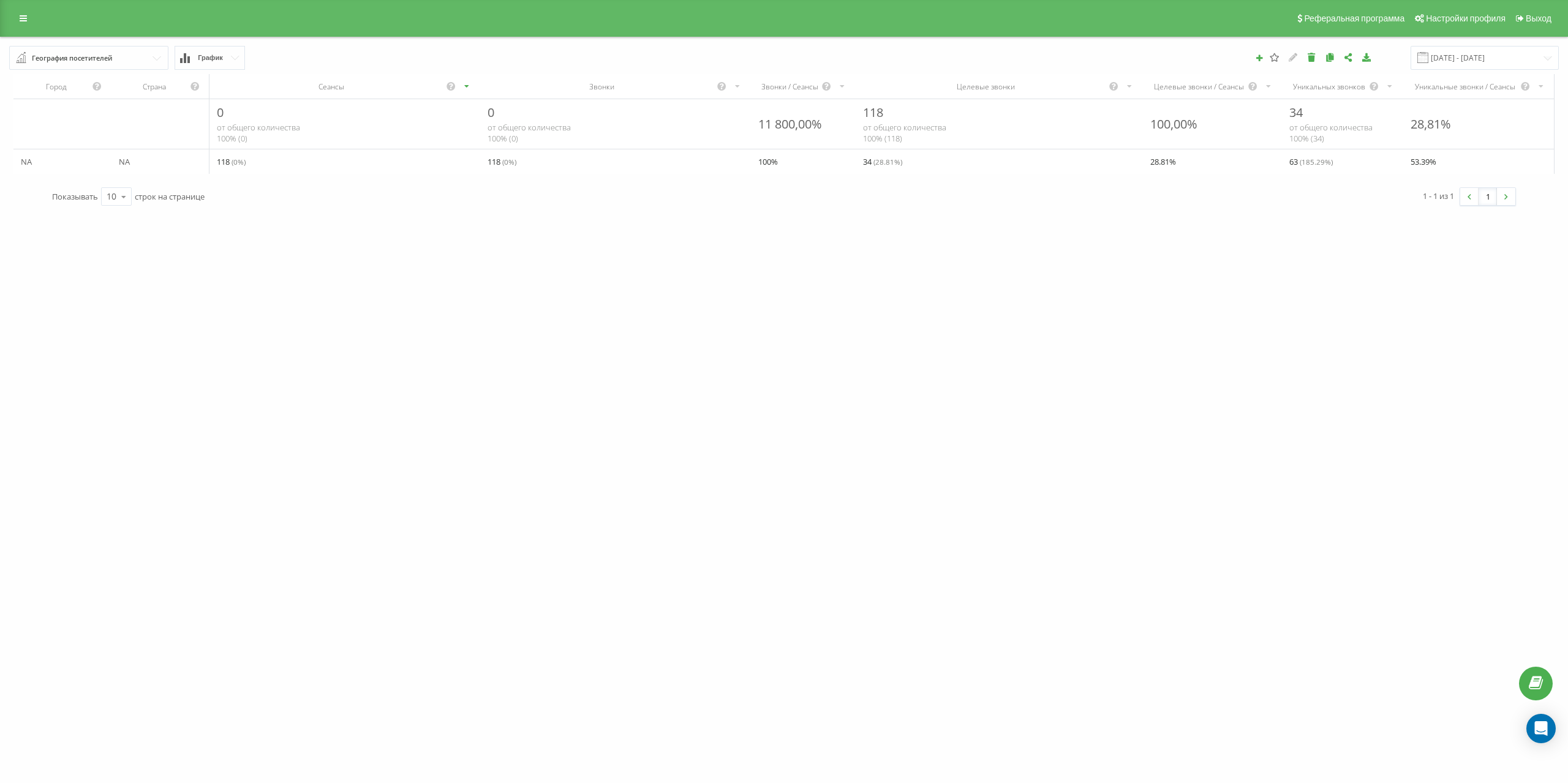
click at [114, 57] on input "text" at bounding box center [89, 57] width 158 height 22
click at [26, 21] on icon at bounding box center [23, 18] width 7 height 9
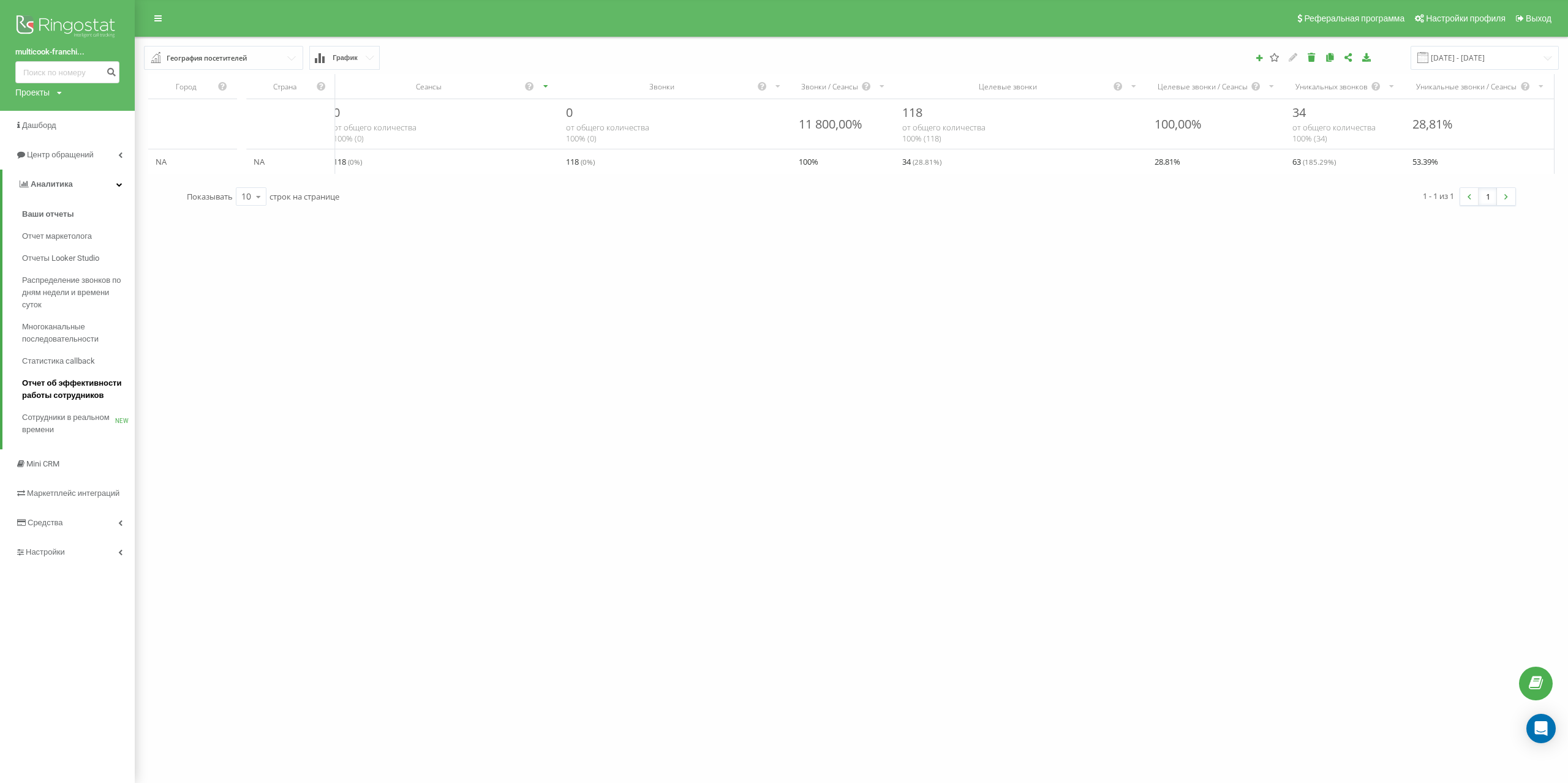
click at [79, 395] on span "Отчет об эффективности работы сотрудников" at bounding box center [75, 389] width 106 height 24
click at [84, 385] on span "Отчет об эффективности работы сотрудников" at bounding box center [75, 389] width 106 height 24
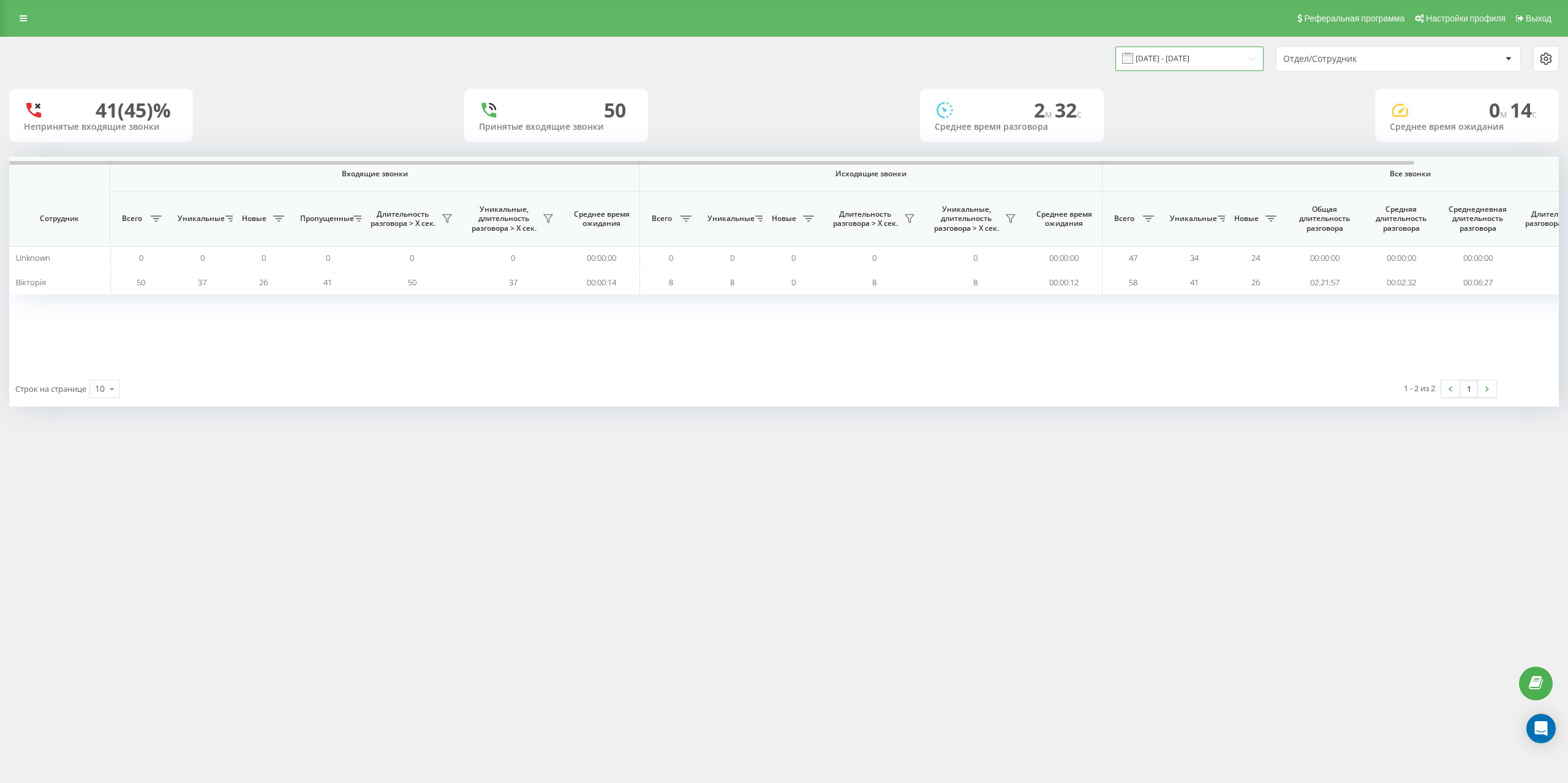
click at [1232, 55] on input "[DATE] - [DATE]" at bounding box center [1189, 58] width 149 height 24
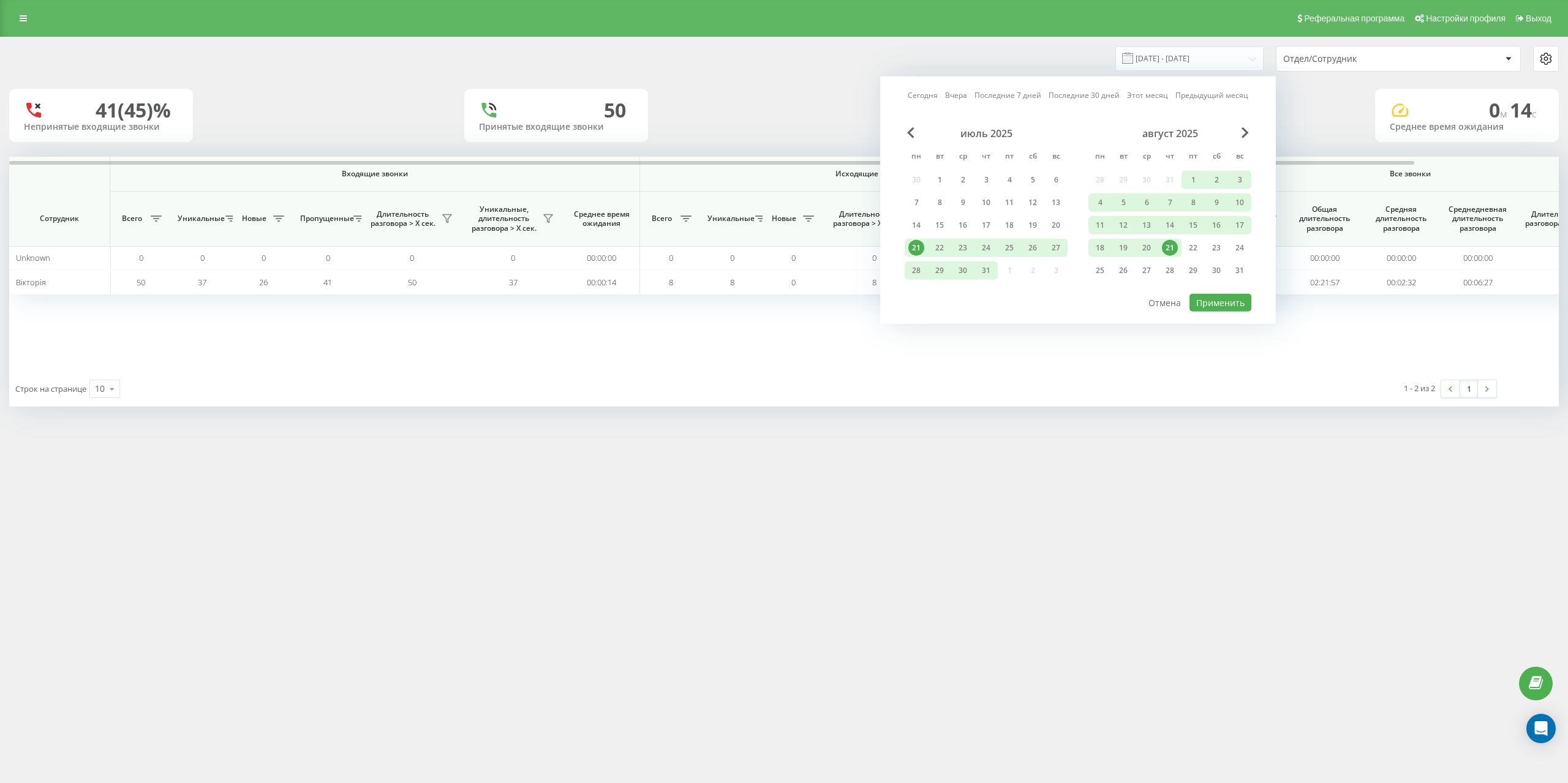
click at [911, 126] on div "Сегодня Вчера Последние 7 дней Последние 30 дней Этот месяц Предыдущий месяц ию…" at bounding box center [1079, 200] width 396 height 247
click at [915, 139] on div "[DATE] пн вт ср чт пт сб вс 30 1 2 3 4 5 6 7 8 9 10 11 12 13 14 15 16 17 18 19 …" at bounding box center [986, 205] width 163 height 157
click at [909, 134] on span "Previous Month" at bounding box center [911, 133] width 7 height 11
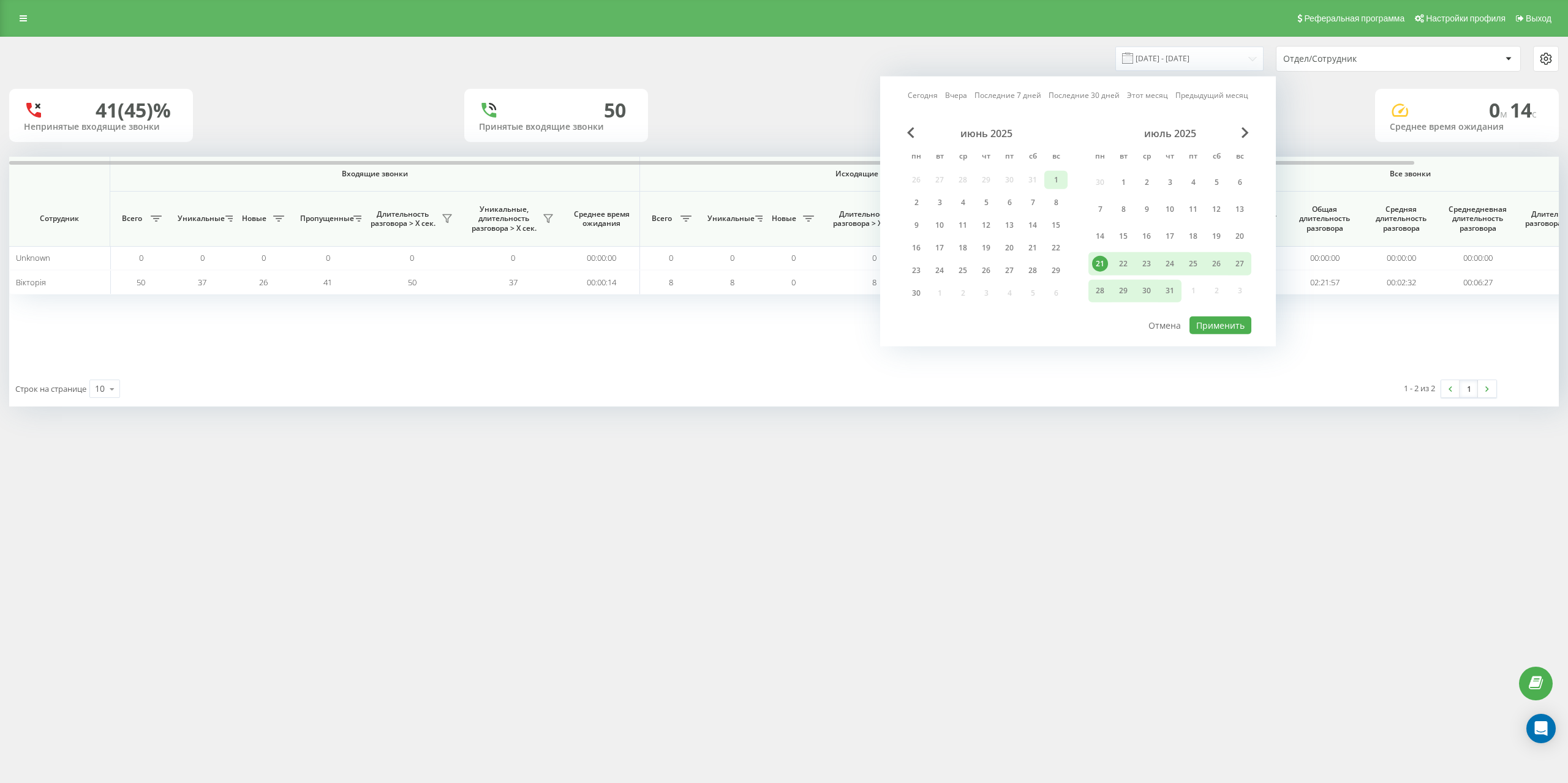
click at [1053, 182] on div "1" at bounding box center [1056, 180] width 16 height 16
click at [917, 292] on div "30" at bounding box center [916, 294] width 16 height 16
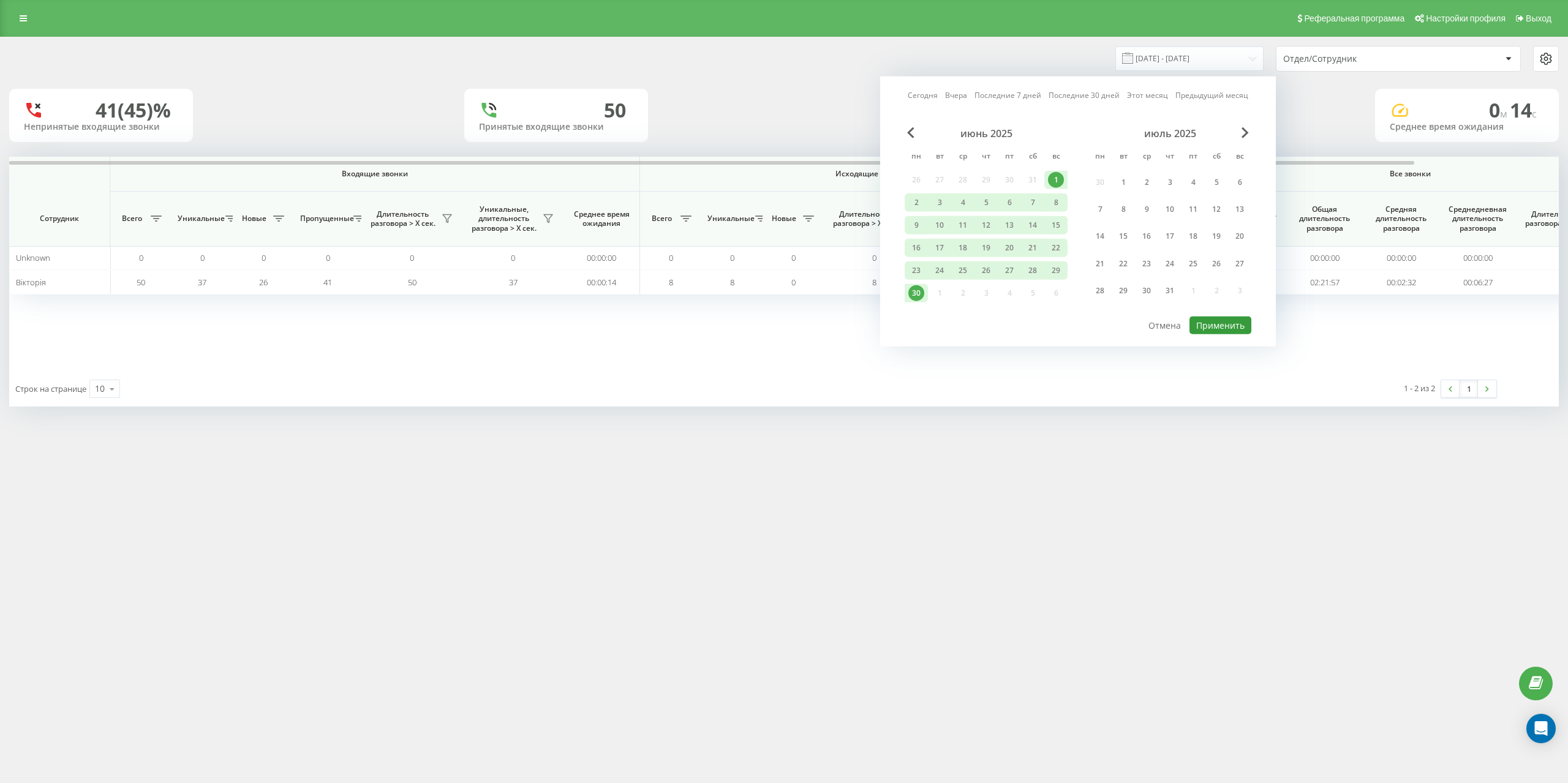
click at [1240, 326] on button "Применить" at bounding box center [1221, 325] width 62 height 18
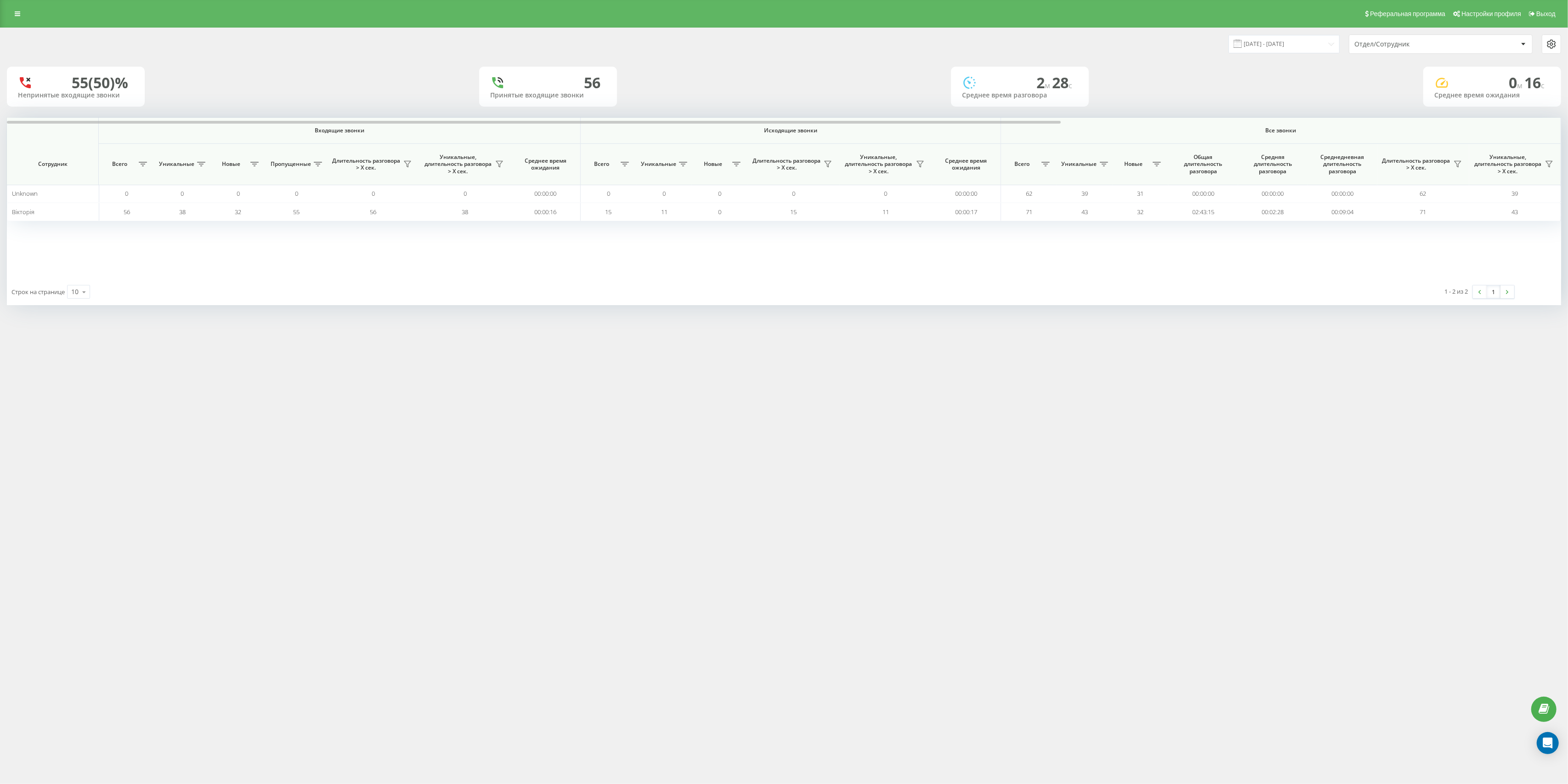
drag, startPoint x: 1145, startPoint y: 2, endPoint x: 934, endPoint y: 281, distance: 349.8
click at [934, 281] on div "Строк на странице 10 10 25 50 100 1 - 2 из 2 1" at bounding box center [783, 292] width 1554 height 27
drag, startPoint x: 1051, startPoint y: 123, endPoint x: 1278, endPoint y: 130, distance: 227.1
click at [1175, 130] on div "Входящие звонки Исходящие звонки Все звонки Сотрудник Всего Уникальные Новые Пр…" at bounding box center [783, 198] width 1554 height 161
click at [1175, 46] on input "[DATE] - [DATE]" at bounding box center [1284, 43] width 111 height 18
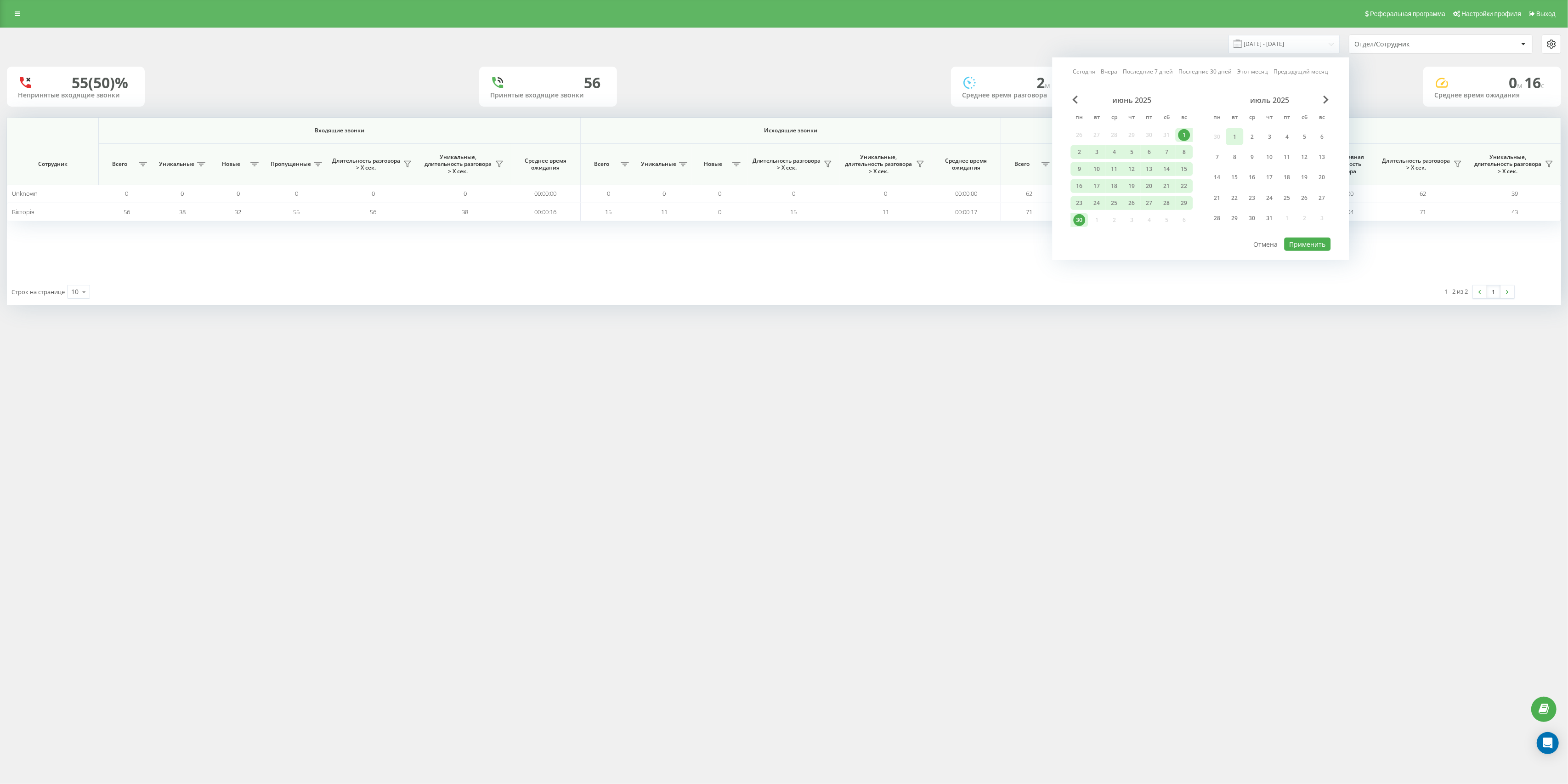
click at [1175, 131] on div "1" at bounding box center [1234, 137] width 12 height 12
click at [1175, 220] on div "31" at bounding box center [1270, 219] width 12 height 12
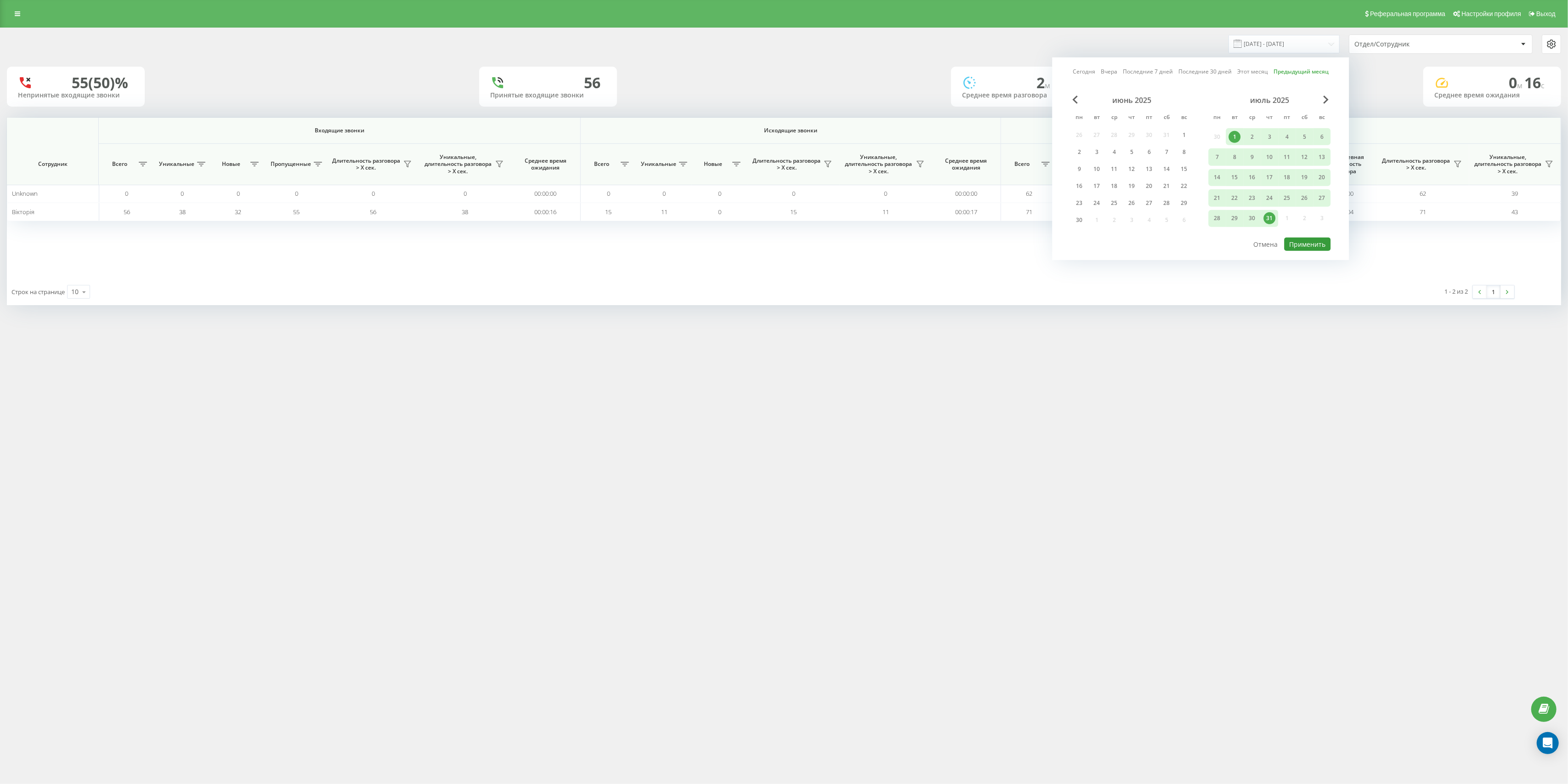
click at [1175, 245] on button "Применить" at bounding box center [1307, 244] width 46 height 13
type input "[DATE] - [DATE]"
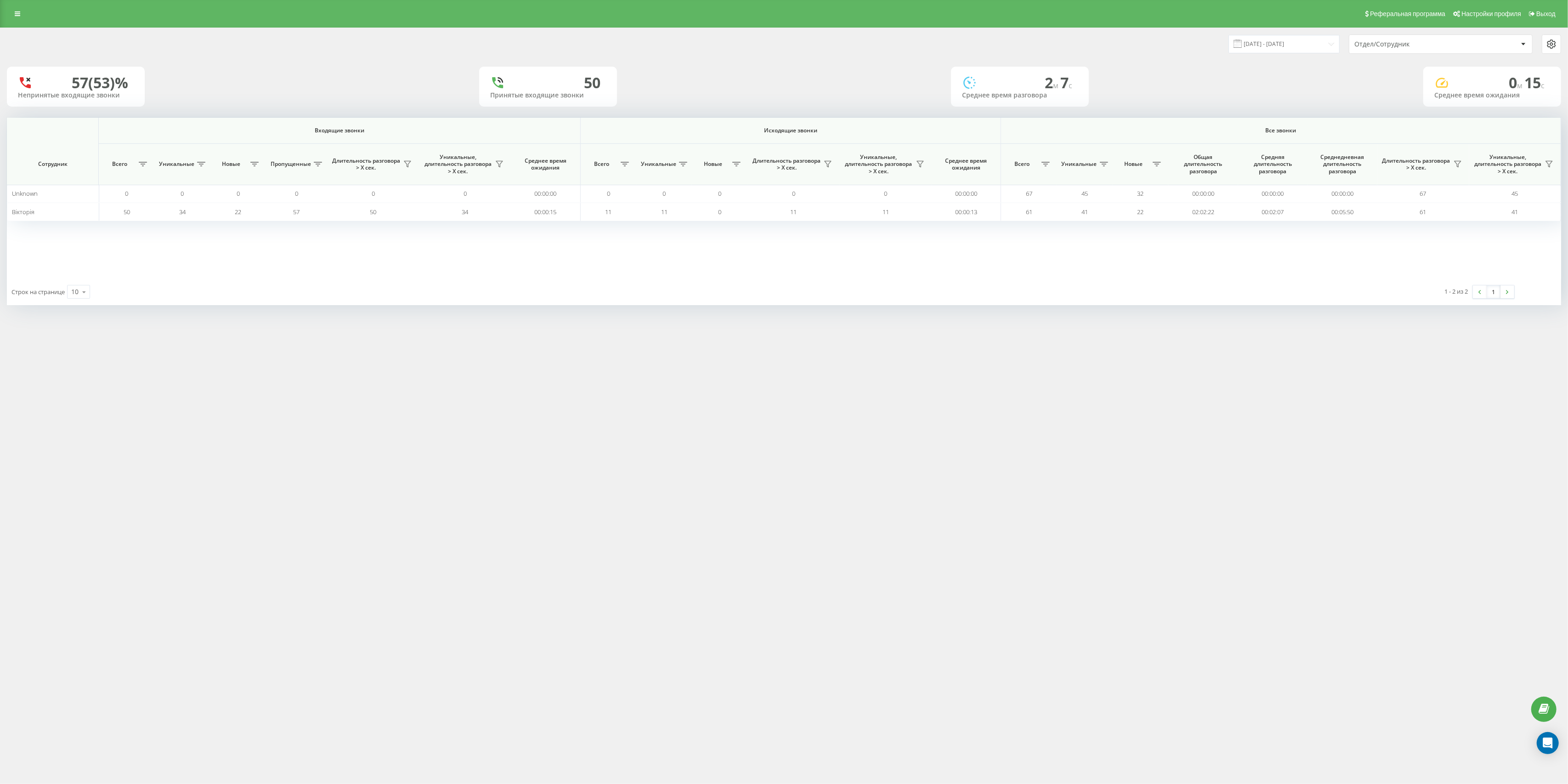
click at [12, 21] on div "Реферальная программа Настройки профиля Выход" at bounding box center [784, 13] width 1568 height 27
click at [23, 8] on link at bounding box center [17, 13] width 16 height 13
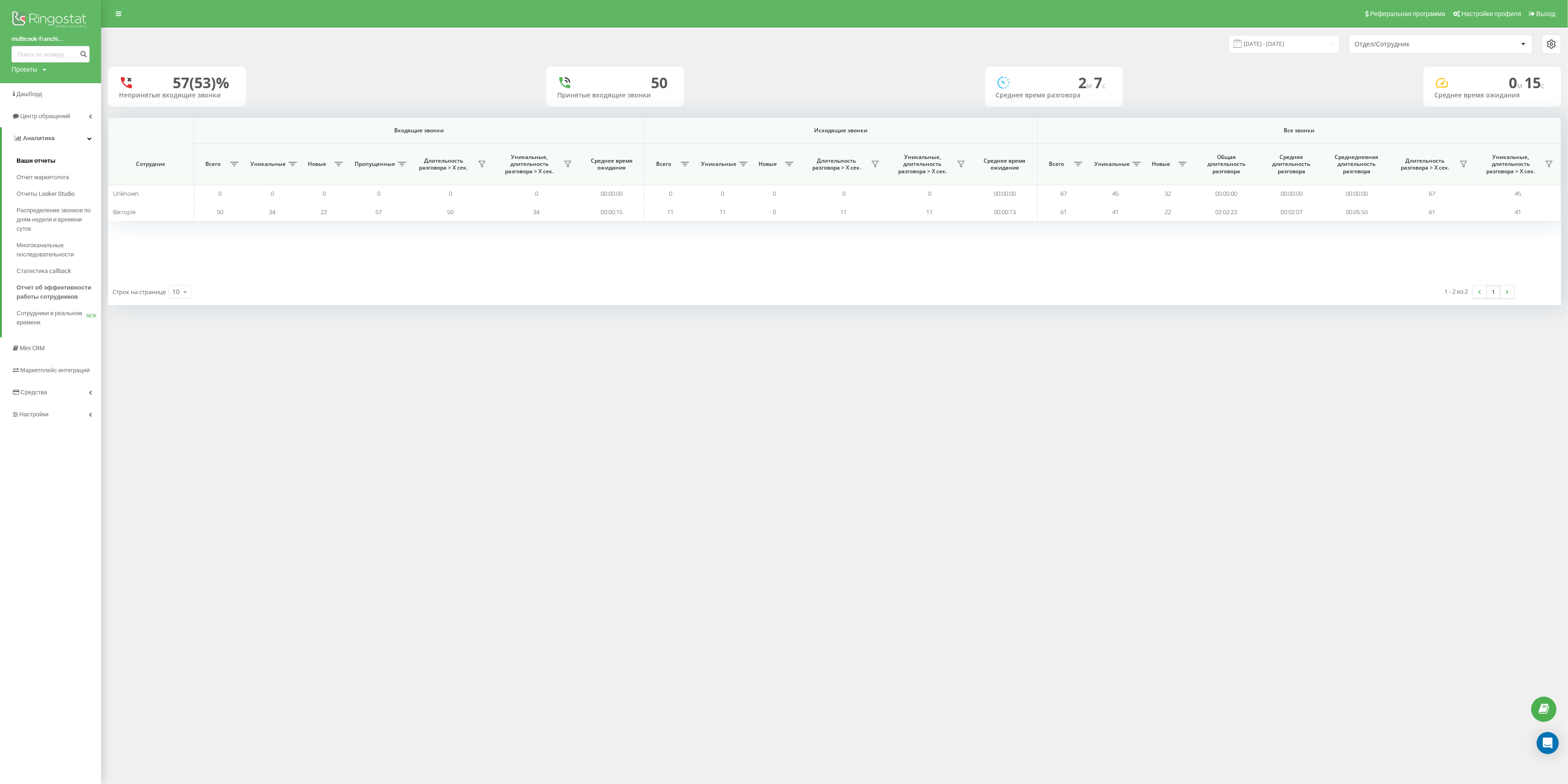
click at [65, 158] on link "Ваши отчеты" at bounding box center [58, 161] width 85 height 16
drag, startPoint x: 116, startPoint y: 14, endPoint x: 138, endPoint y: 4, distance: 24.2
click at [117, 15] on icon at bounding box center [118, 13] width 5 height 7
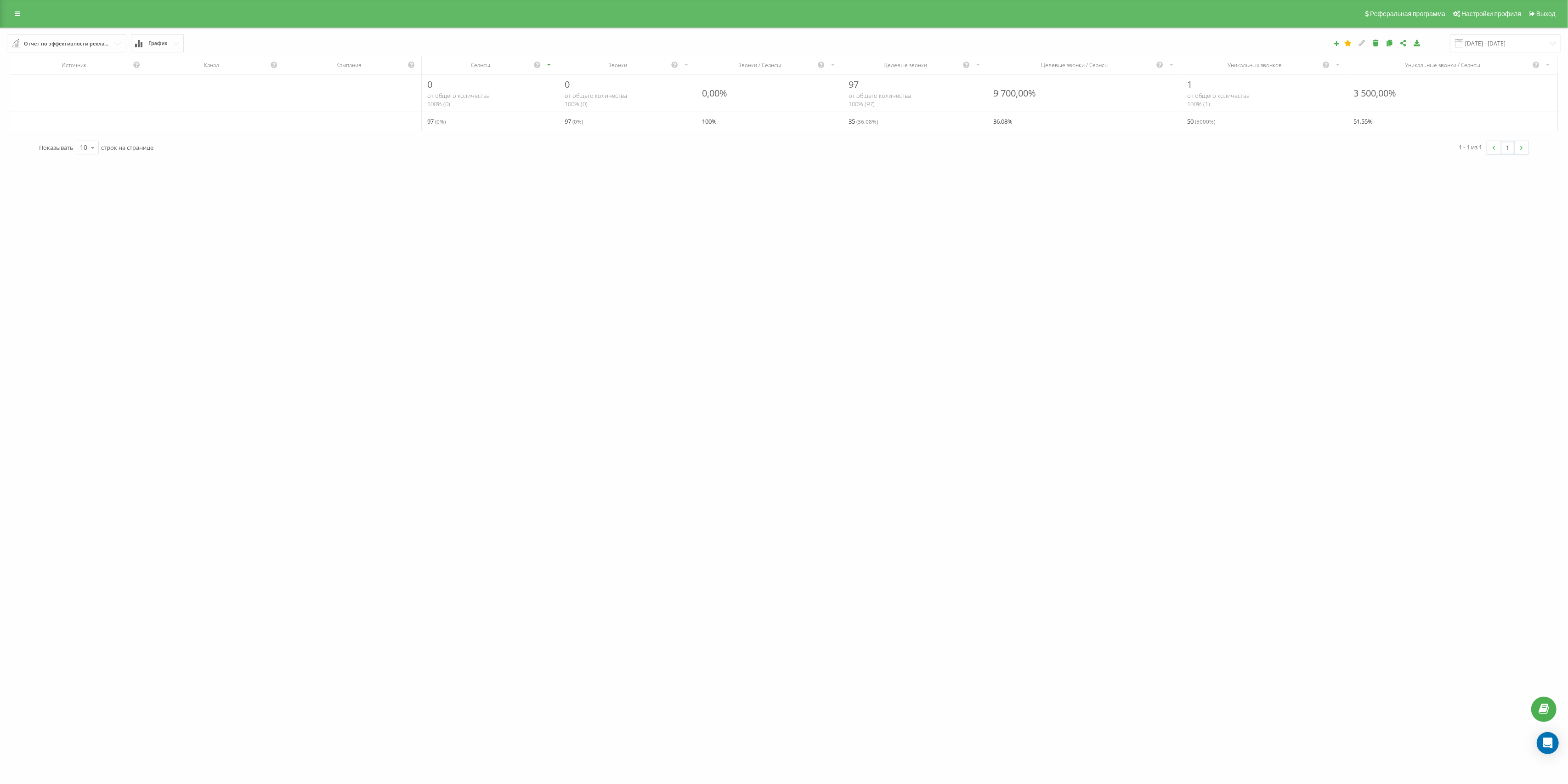
click at [161, 38] on button "График" at bounding box center [157, 43] width 53 height 18
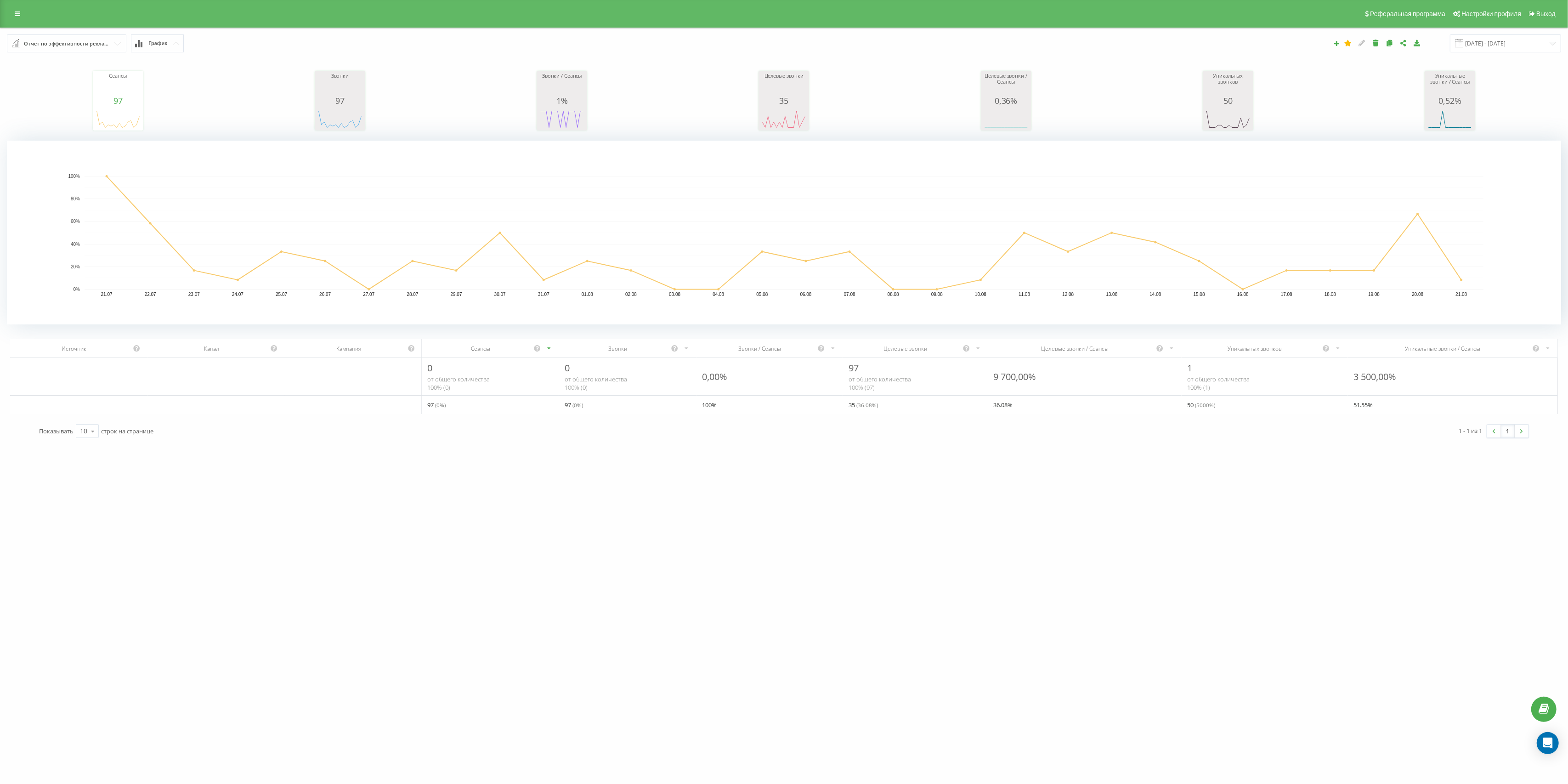
click at [175, 41] on button "График" at bounding box center [157, 43] width 53 height 18
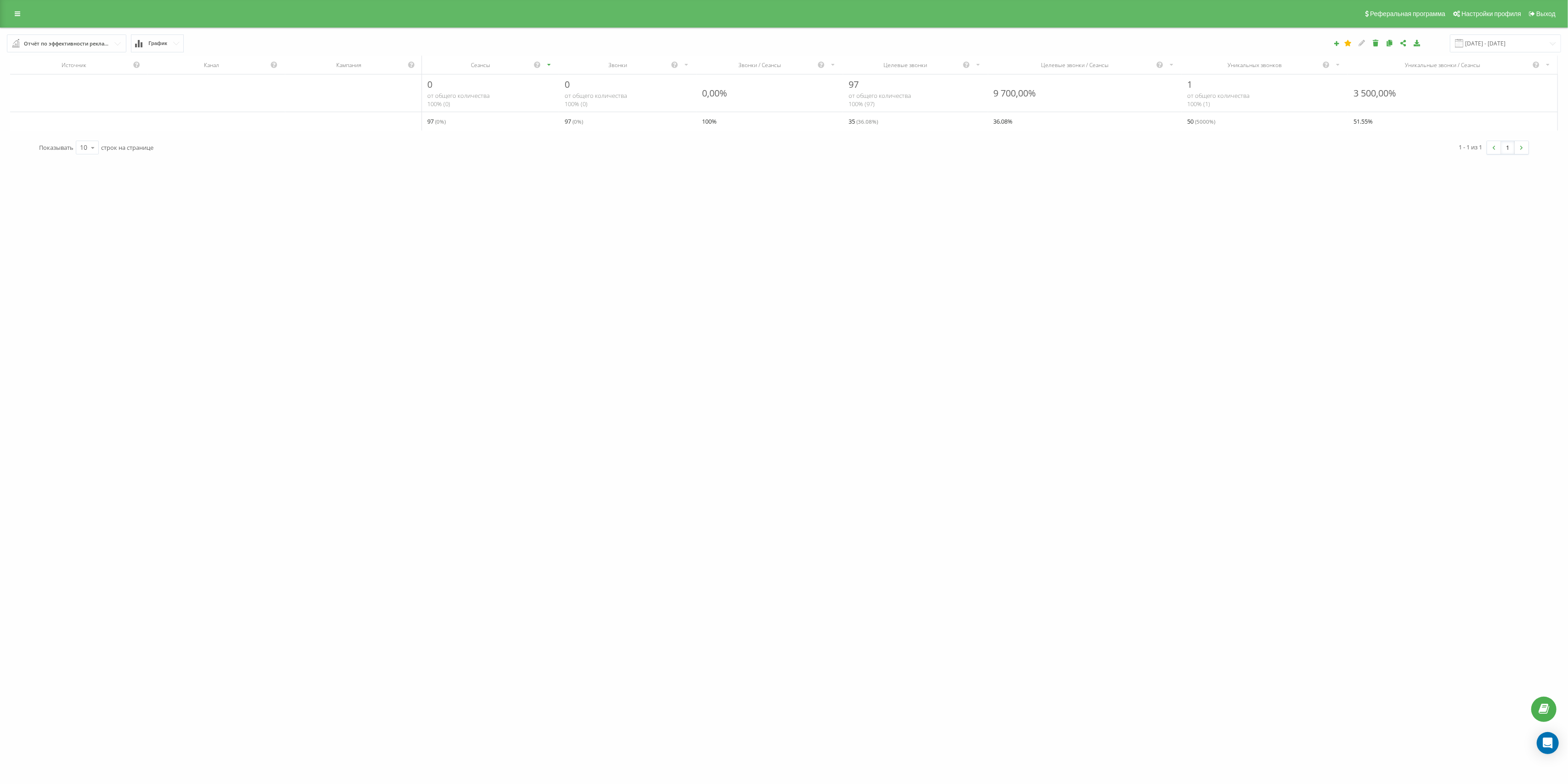
click at [143, 38] on button "График" at bounding box center [157, 43] width 53 height 18
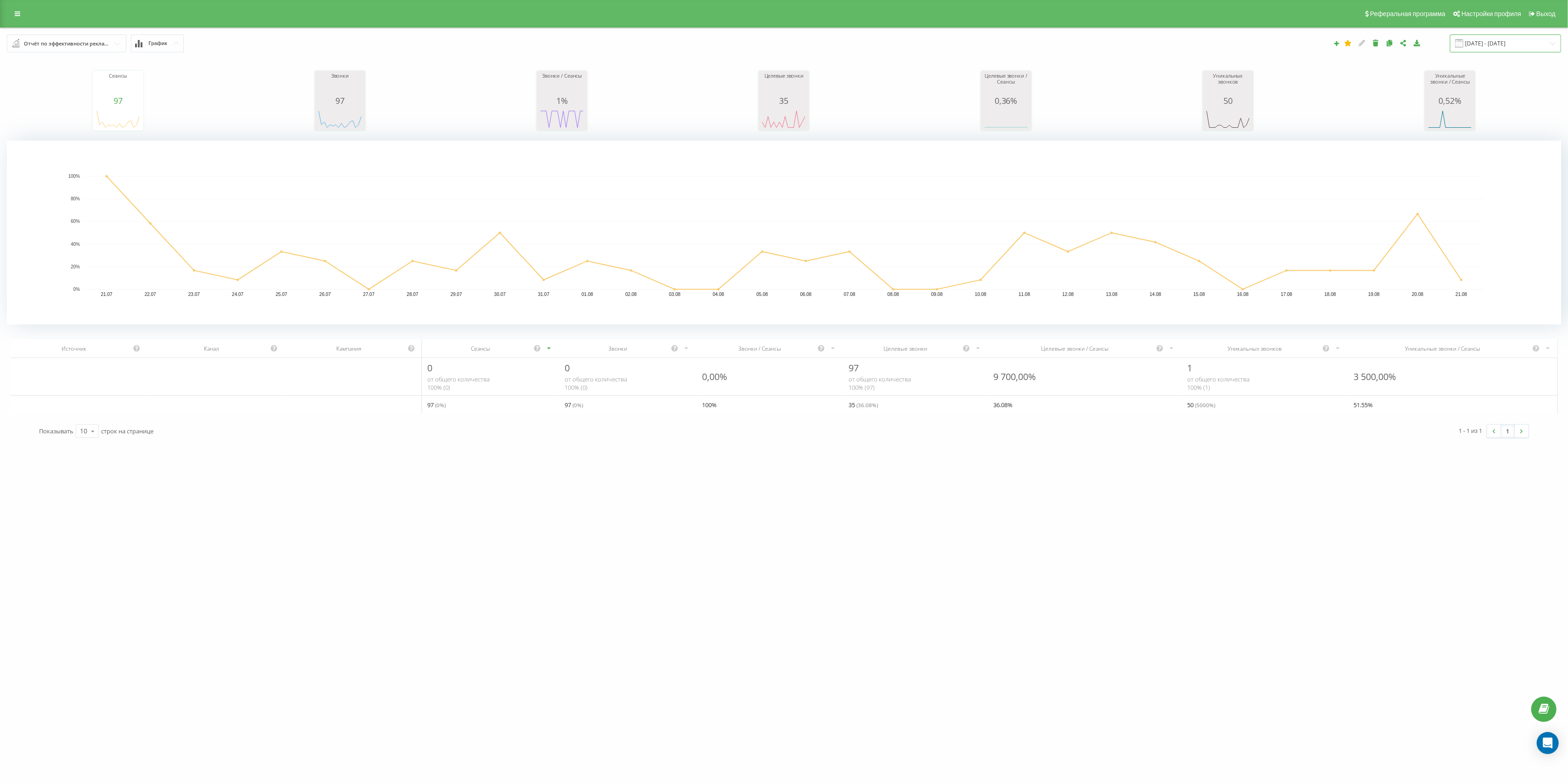
click at [1514, 44] on input "[DATE] - [DATE]" at bounding box center [1505, 43] width 111 height 18
click at [1293, 90] on div "Сегодня Вчера Последние 7 дней Последние 30 дней Этот месяц Предыдущий месяц ию…" at bounding box center [1419, 149] width 297 height 186
click at [1294, 103] on div "июль 2025" at bounding box center [1351, 99] width 122 height 9
click at [1293, 101] on span "Previous Month" at bounding box center [1294, 99] width 5 height 9
click at [1406, 134] on div "1" at bounding box center [1403, 135] width 12 height 12
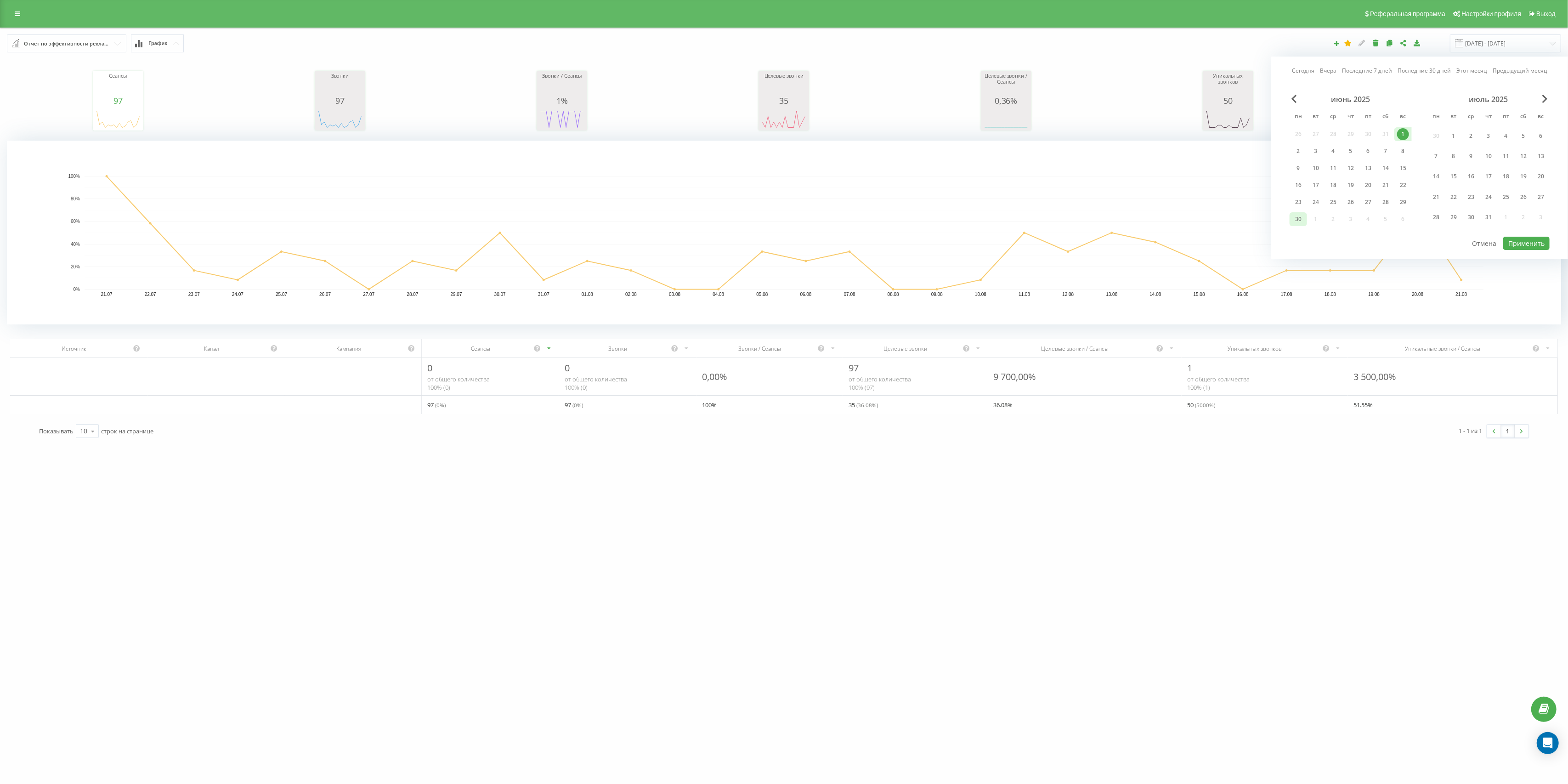
drag, startPoint x: 1292, startPoint y: 215, endPoint x: 1302, endPoint y: 214, distance: 10.0
click at [1292, 215] on div "30" at bounding box center [1298, 219] width 12 height 12
click at [1536, 240] on button "Применить" at bounding box center [1527, 243] width 46 height 13
click at [1421, 44] on icon at bounding box center [1417, 43] width 8 height 7
click at [1552, 42] on input "[DATE] - [DATE]" at bounding box center [1505, 43] width 111 height 18
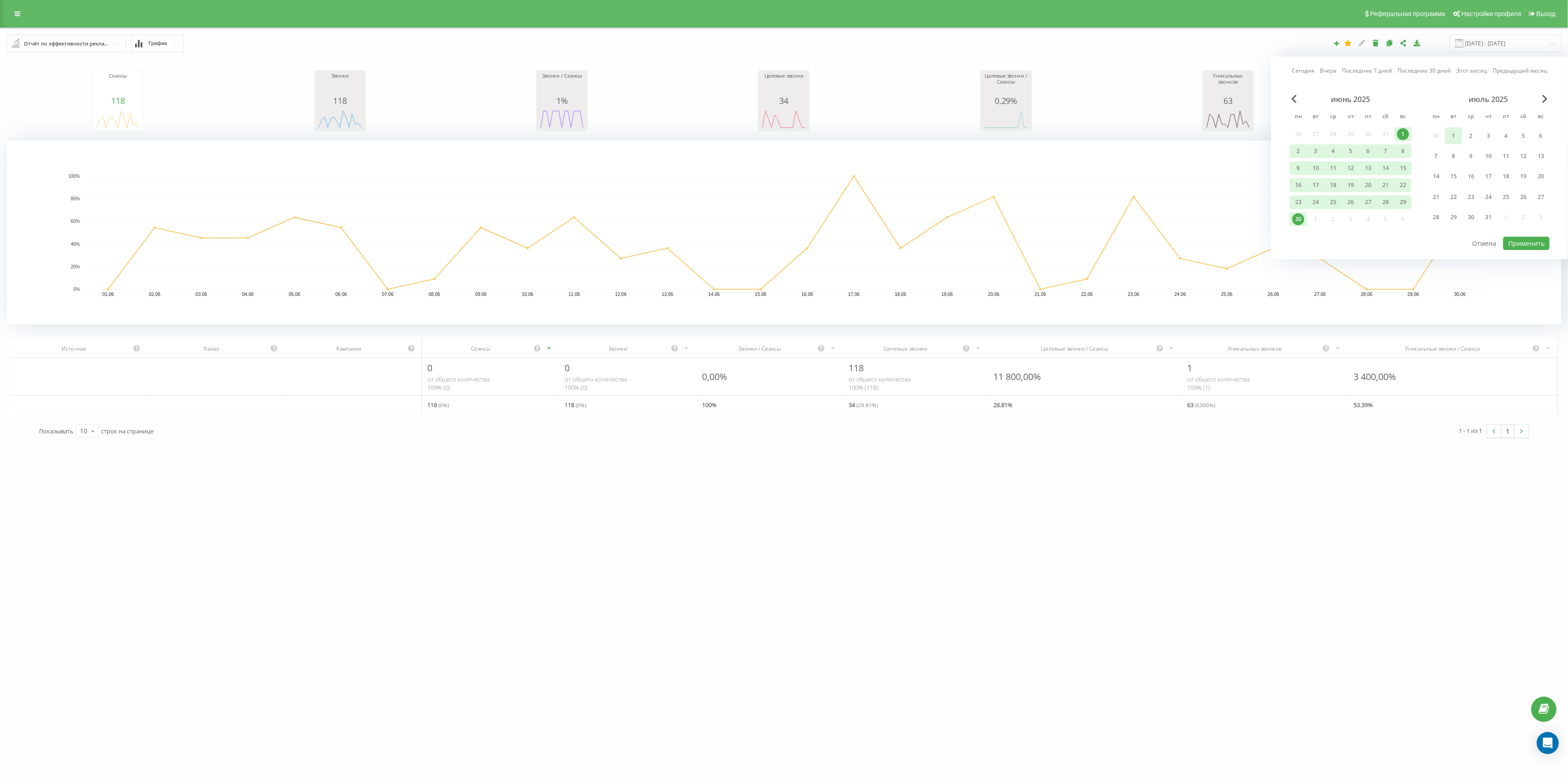
click at [1455, 138] on div "1" at bounding box center [1454, 136] width 12 height 12
click at [1492, 212] on div "31" at bounding box center [1489, 217] width 12 height 12
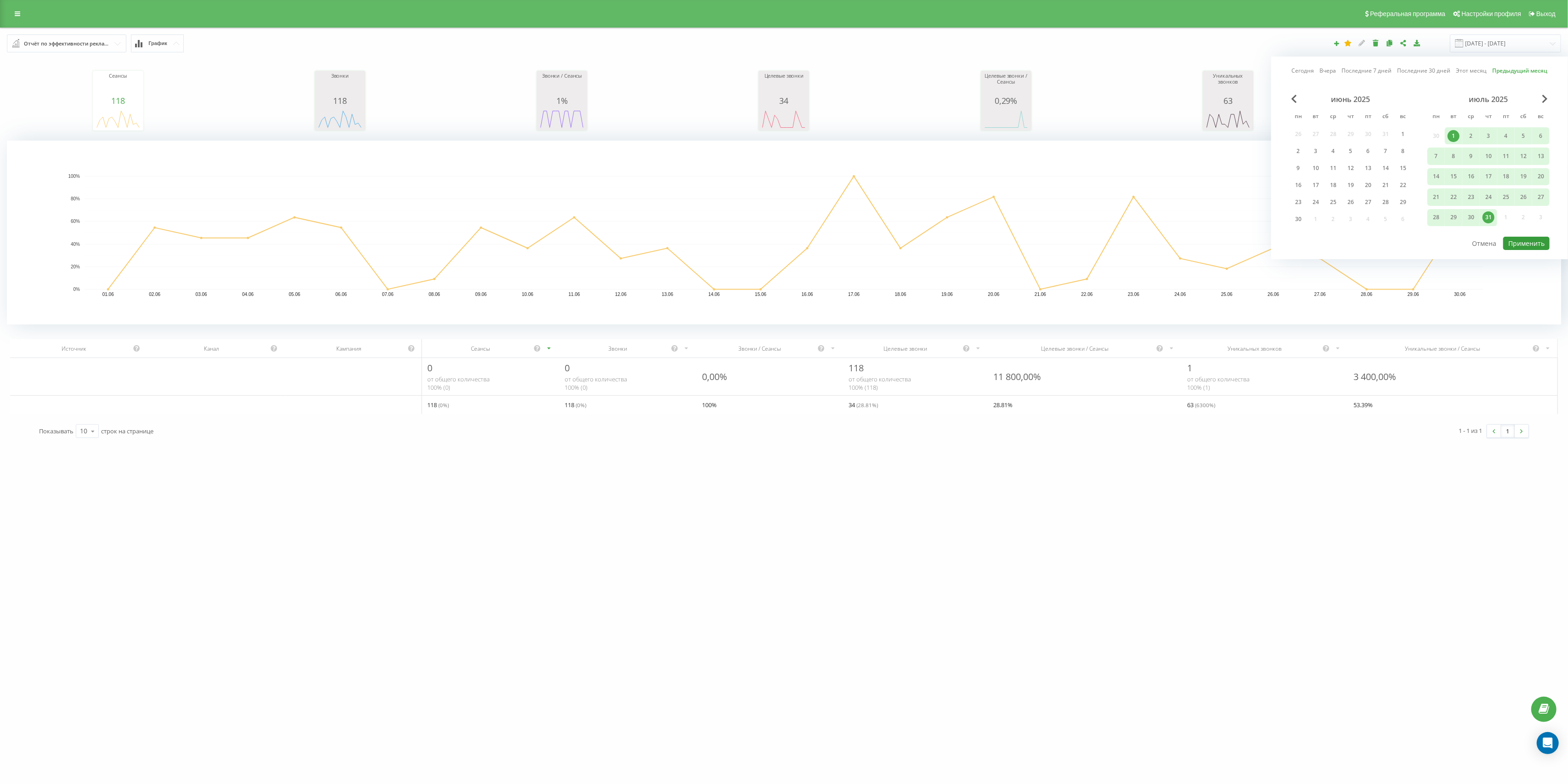
click at [1526, 243] on button "Применить" at bounding box center [1527, 243] width 46 height 13
type input "[DATE] - [DATE]"
